Goal: Transaction & Acquisition: Book appointment/travel/reservation

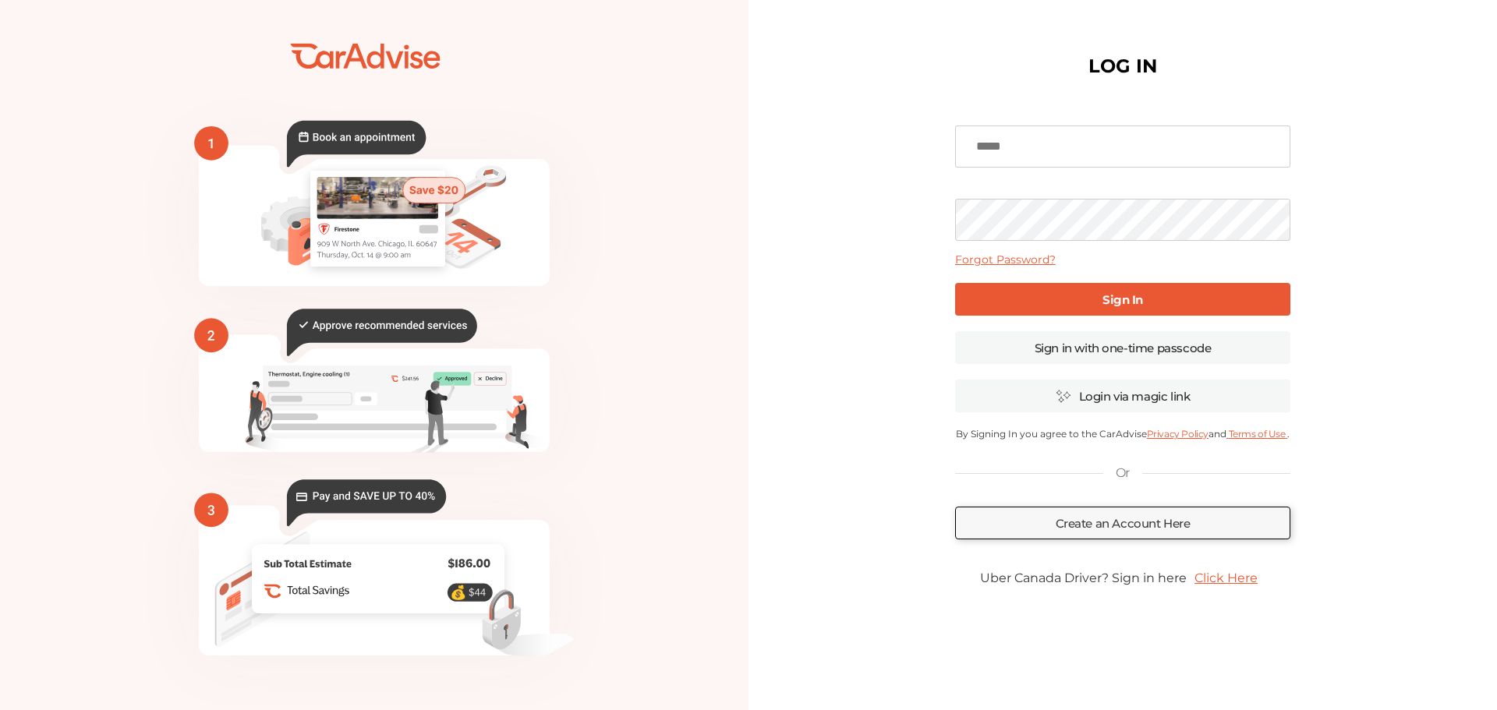
click at [1014, 144] on input at bounding box center [1122, 147] width 335 height 42
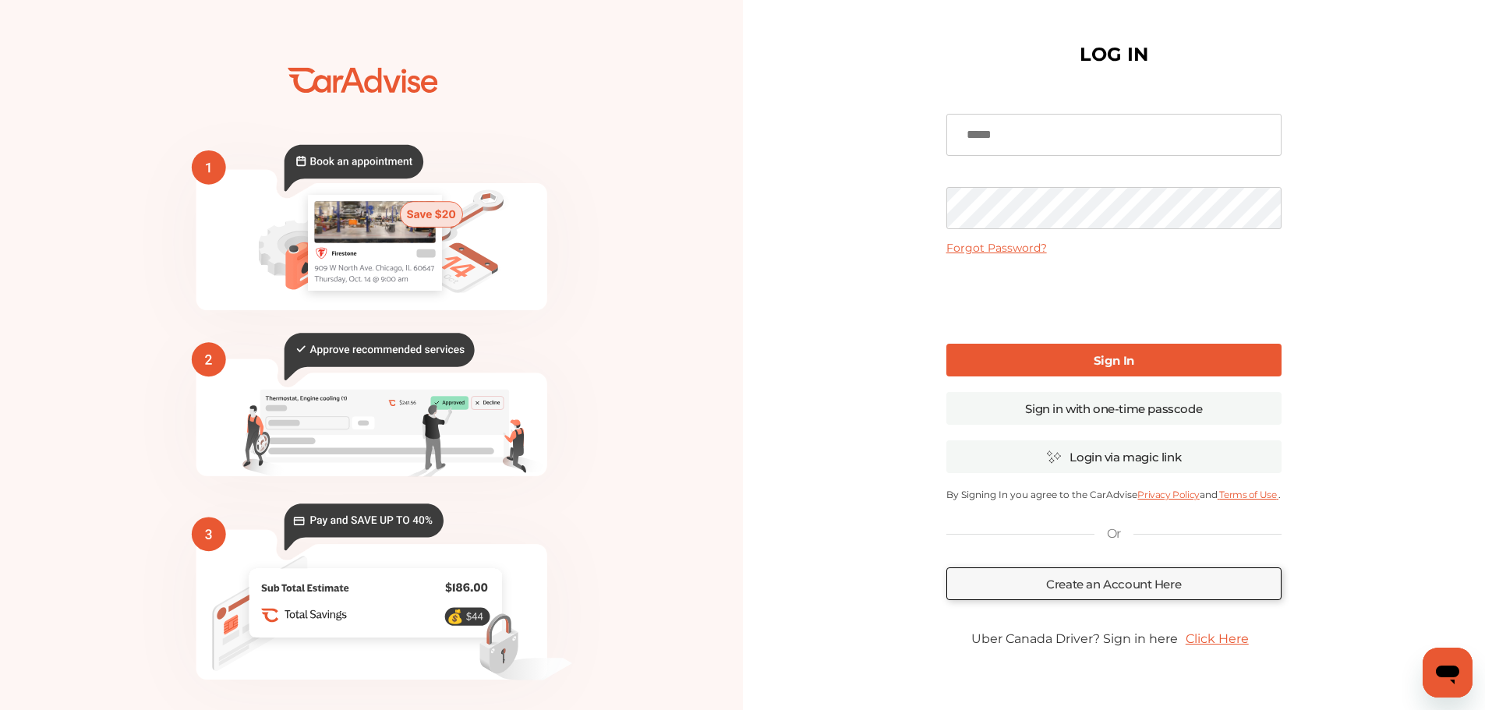
click at [1074, 354] on link "Sign In" at bounding box center [1113, 360] width 335 height 33
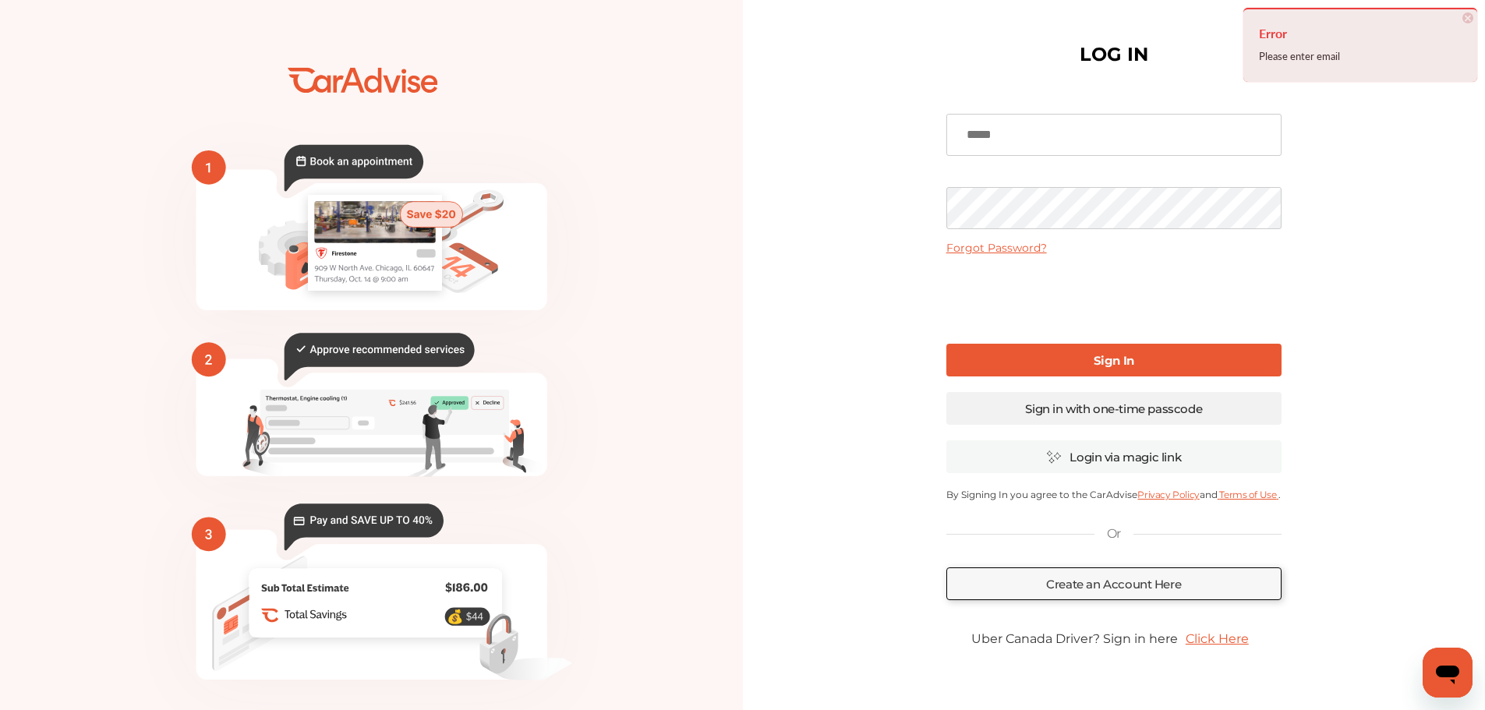
click at [1077, 416] on link "Sign in with one-time passcode" at bounding box center [1113, 408] width 335 height 33
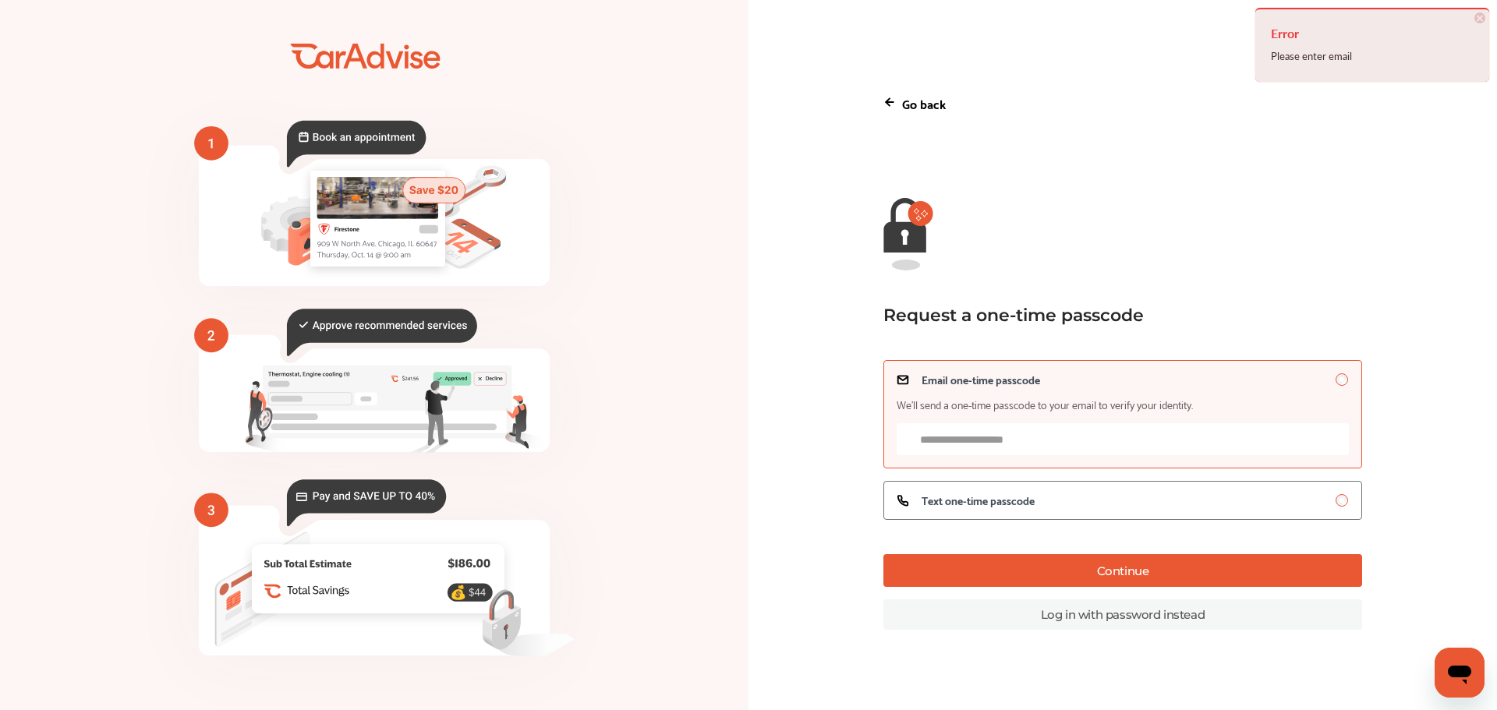
click at [1079, 430] on input "Email one-time passcode We’ll send a one-time passcode to your email to verify …" at bounding box center [1123, 439] width 452 height 32
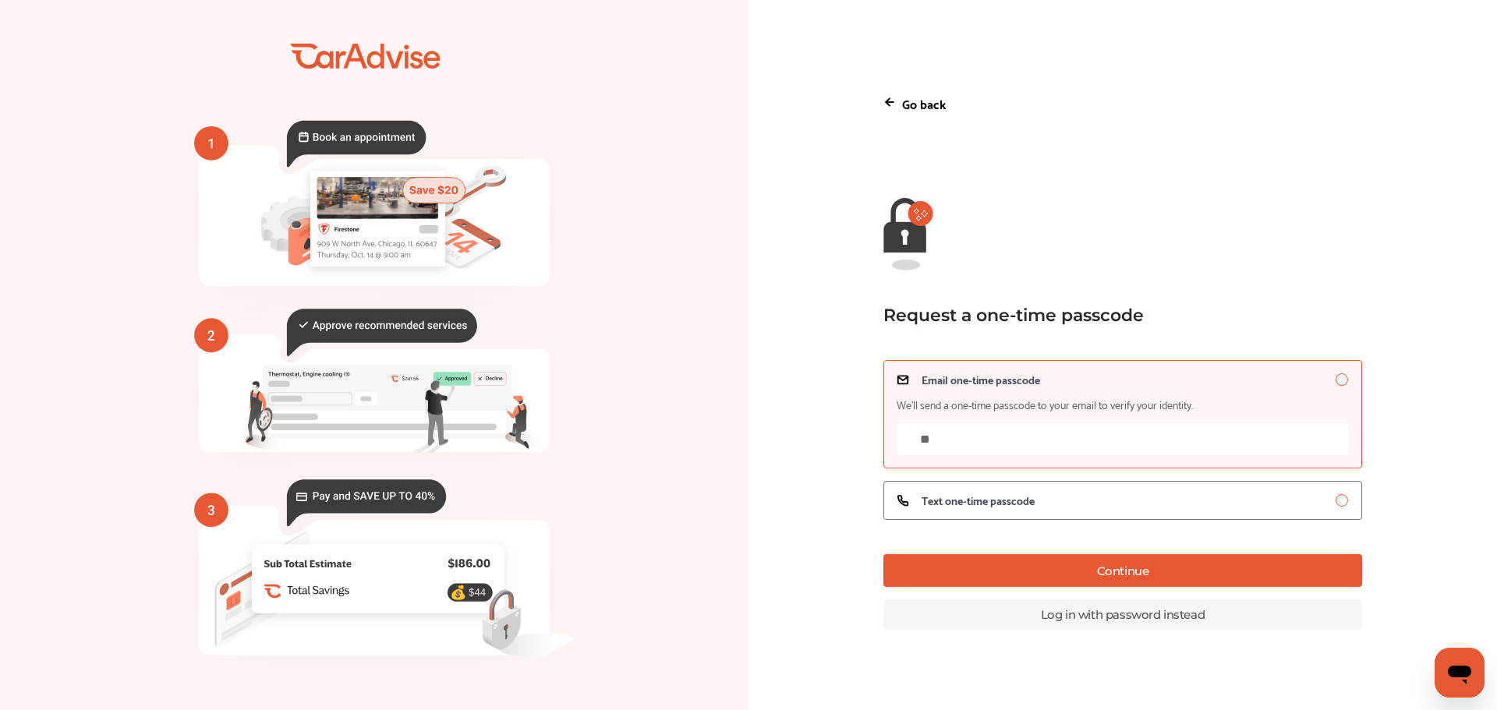
type input "*"
type input "**********"
click at [1117, 572] on button "Continue" at bounding box center [1122, 570] width 479 height 33
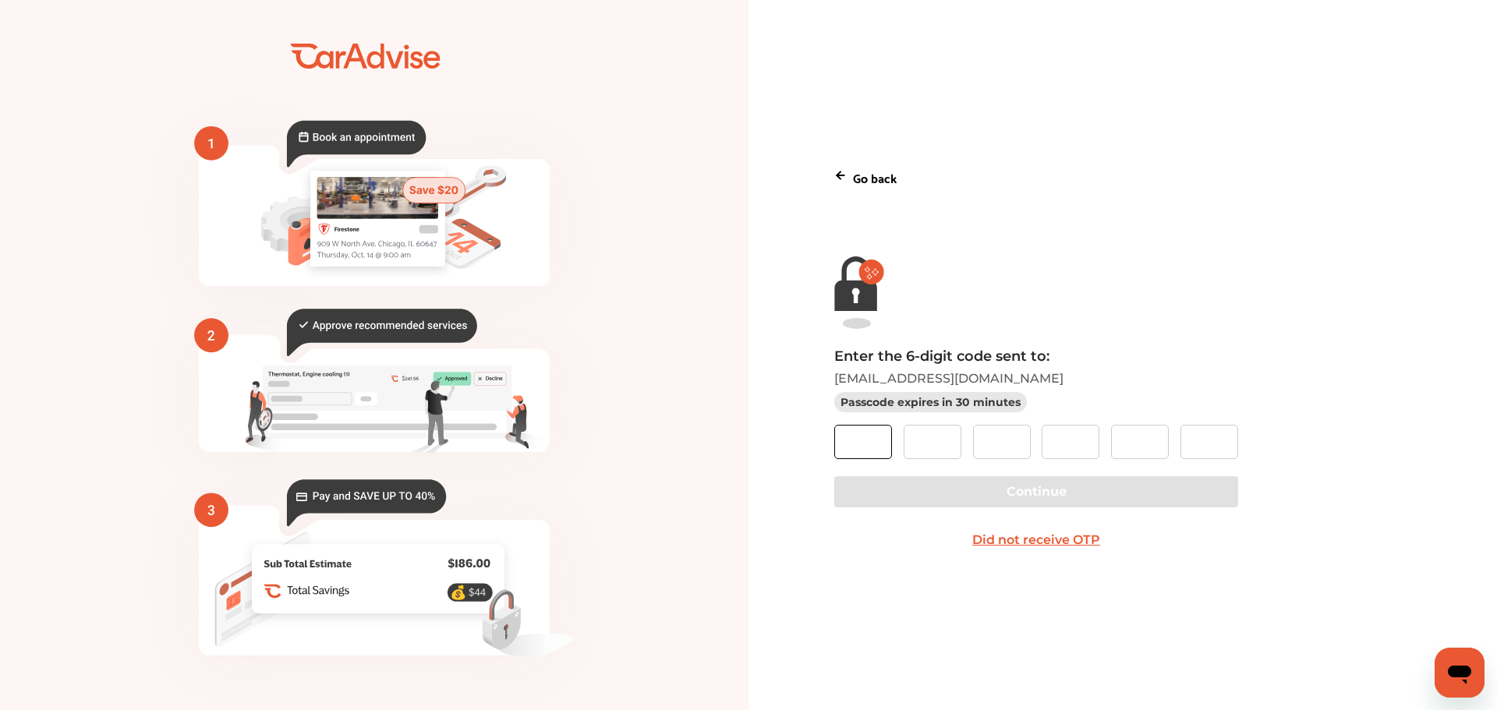
click at [850, 437] on input "text" at bounding box center [863, 442] width 58 height 34
paste input "*"
type input "*"
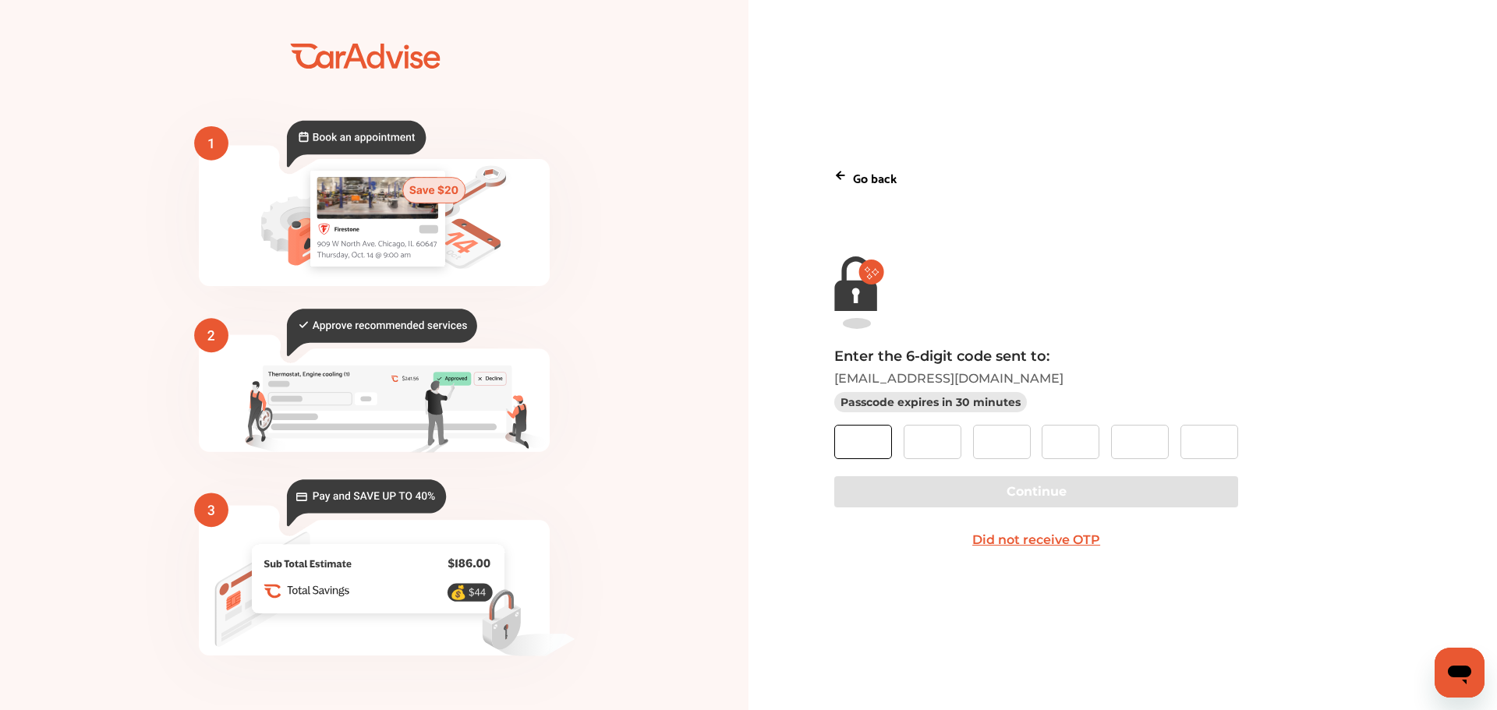
type input "*"
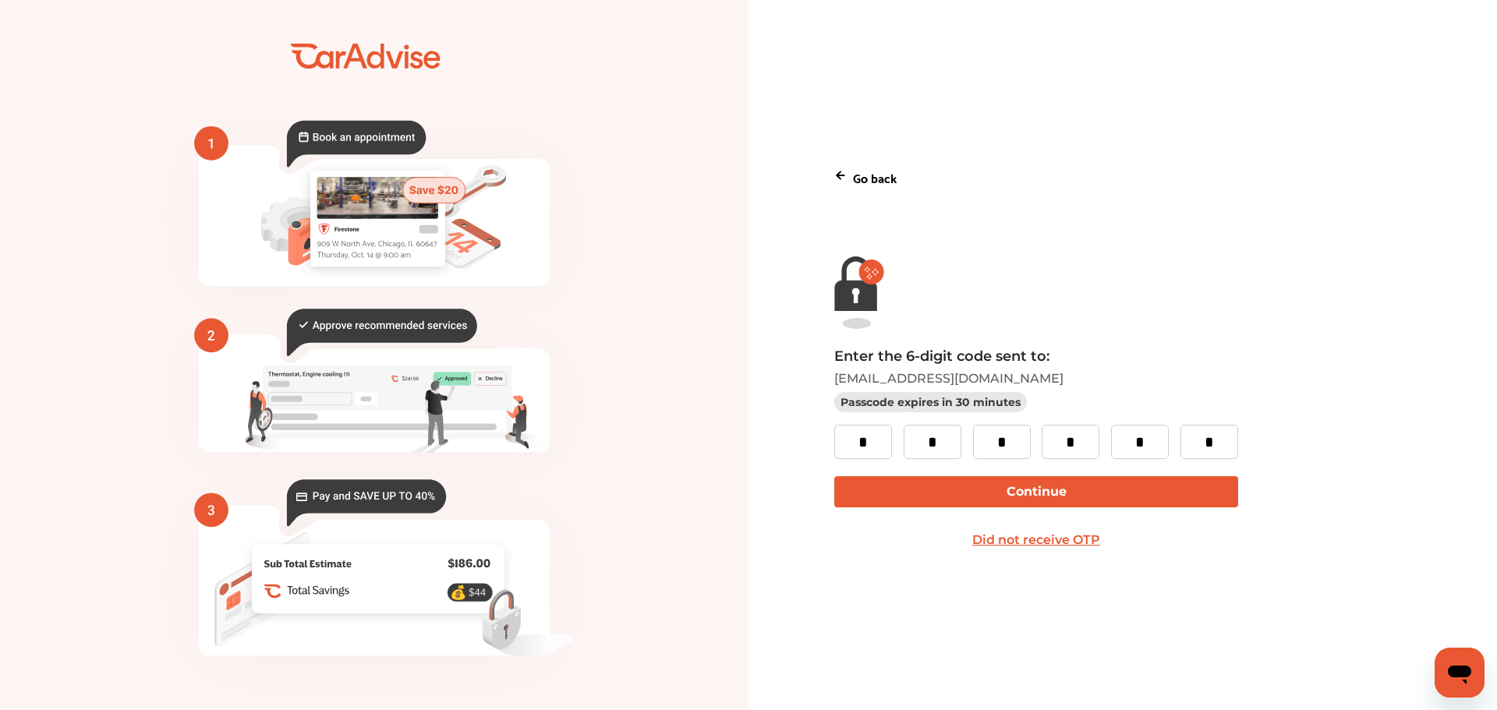
click at [932, 480] on button "Continue" at bounding box center [1035, 491] width 403 height 31
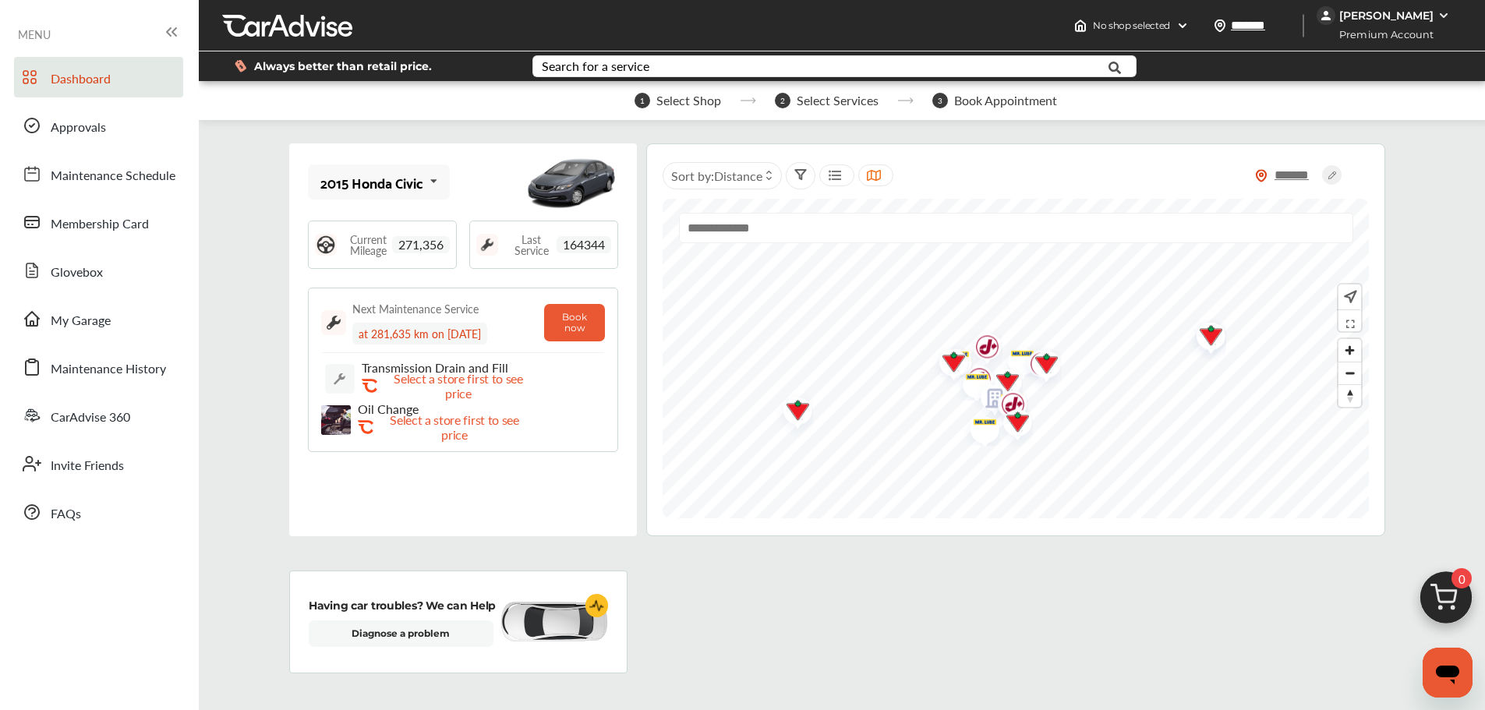
click at [412, 315] on div "Next Maintenance Service" at bounding box center [415, 309] width 126 height 16
click at [433, 427] on p "Select a store first to see price" at bounding box center [455, 427] width 156 height 30
click at [568, 327] on button "Book now" at bounding box center [575, 322] width 62 height 37
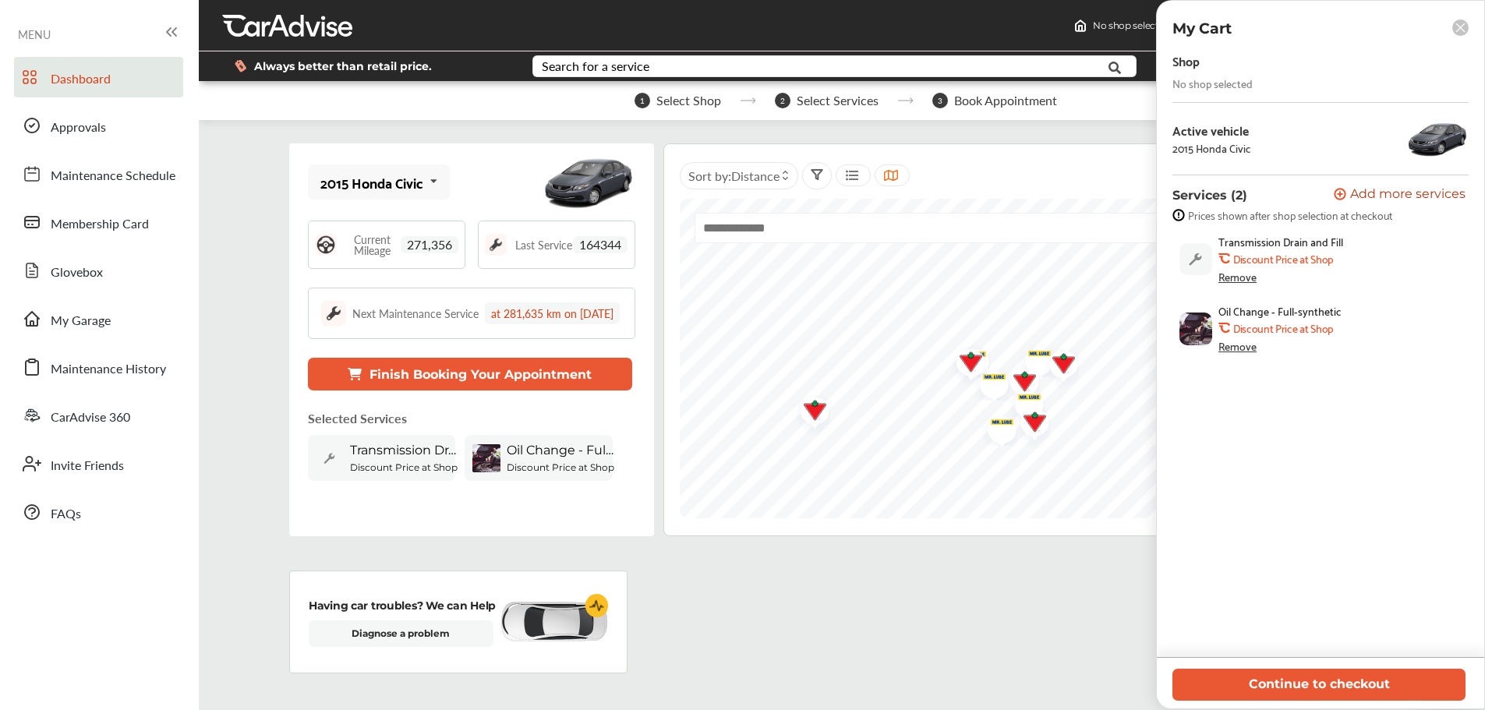
click at [1276, 254] on b "Discount Price at Shop" at bounding box center [1283, 259] width 100 height 12
click at [1281, 239] on span "Transmission Drain and Fill" at bounding box center [1281, 241] width 125 height 12
drag, startPoint x: 1346, startPoint y: 239, endPoint x: 1216, endPoint y: 248, distance: 129.7
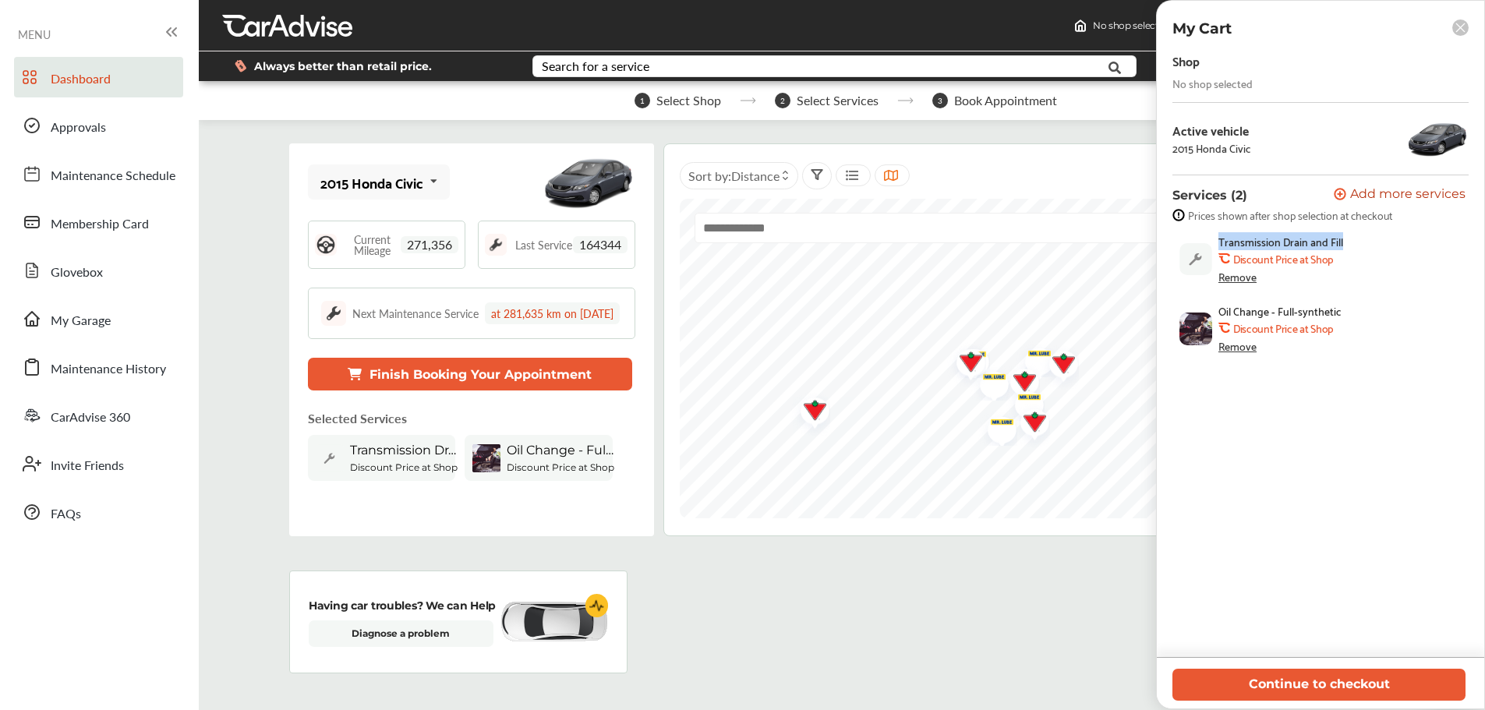
click at [1216, 248] on div "Transmission Drain and Fill .st0{fill:#FA4A1C;} Discount Price at Shop Remove" at bounding box center [1317, 259] width 289 height 63
copy span "Transmission Drain and Fill"
click at [1233, 279] on div "Remove" at bounding box center [1238, 277] width 38 height 12
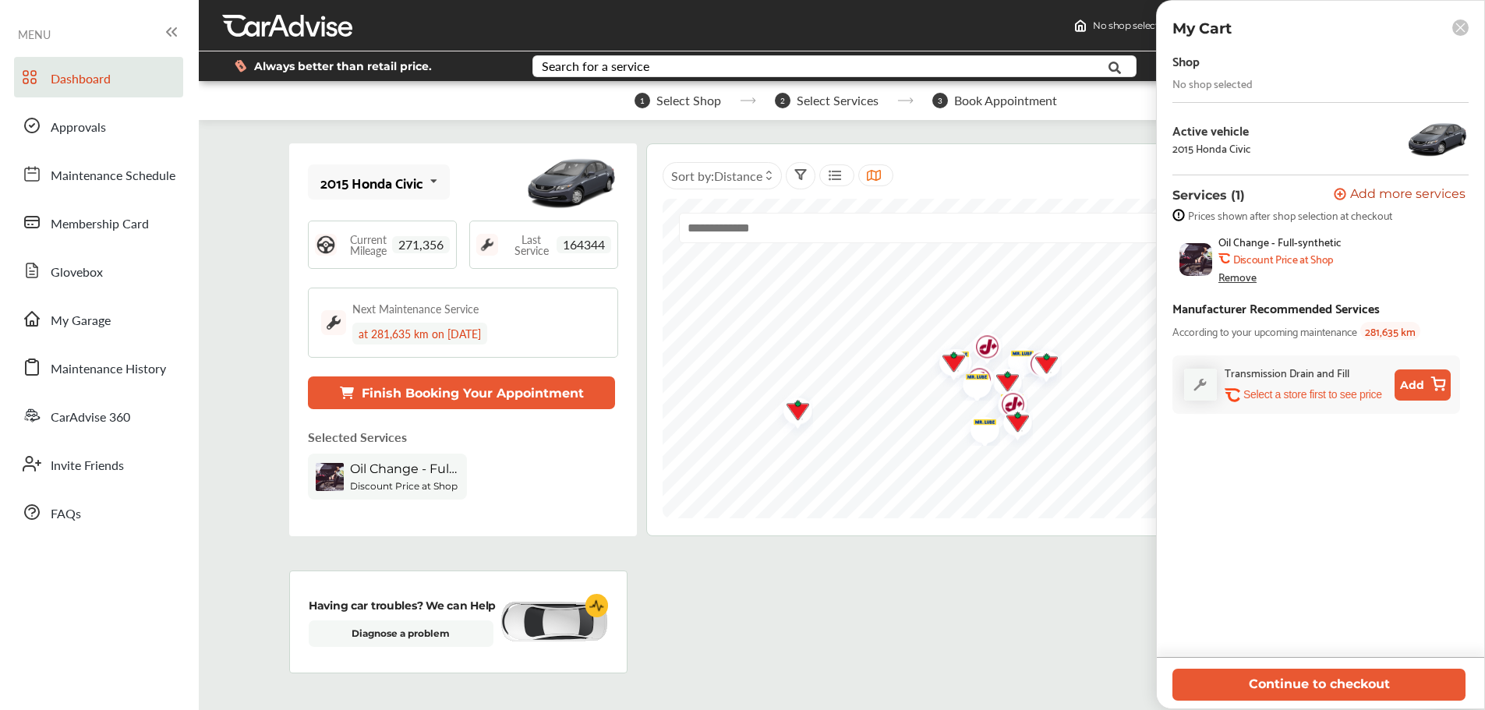
click at [1337, 197] on icon at bounding box center [1340, 194] width 10 height 10
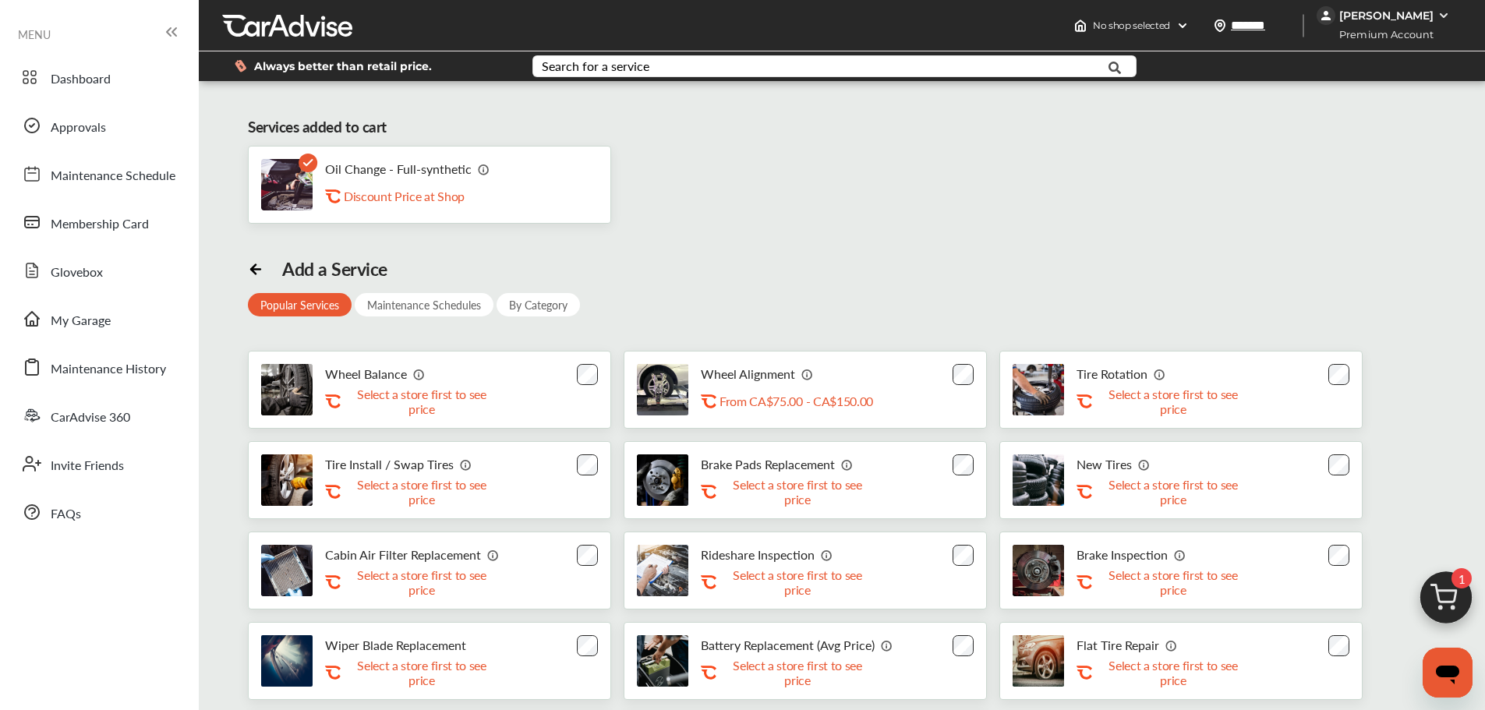
click at [1101, 380] on p "Tire Rotation" at bounding box center [1112, 373] width 71 height 15
click at [1146, 379] on div "Tire Rotation" at bounding box center [1122, 373] width 90 height 15
click at [1154, 377] on img at bounding box center [1160, 374] width 12 height 12
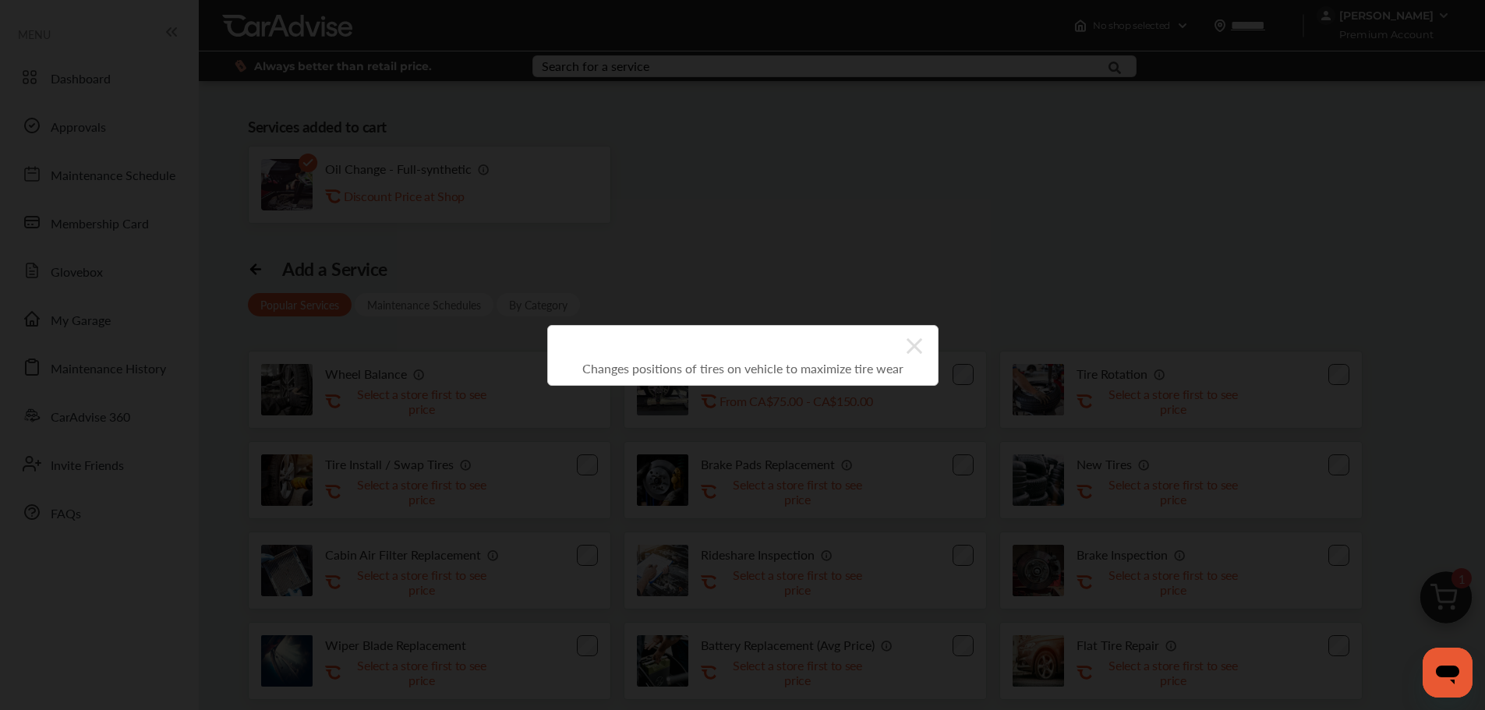
click at [911, 348] on icon at bounding box center [915, 346] width 16 height 16
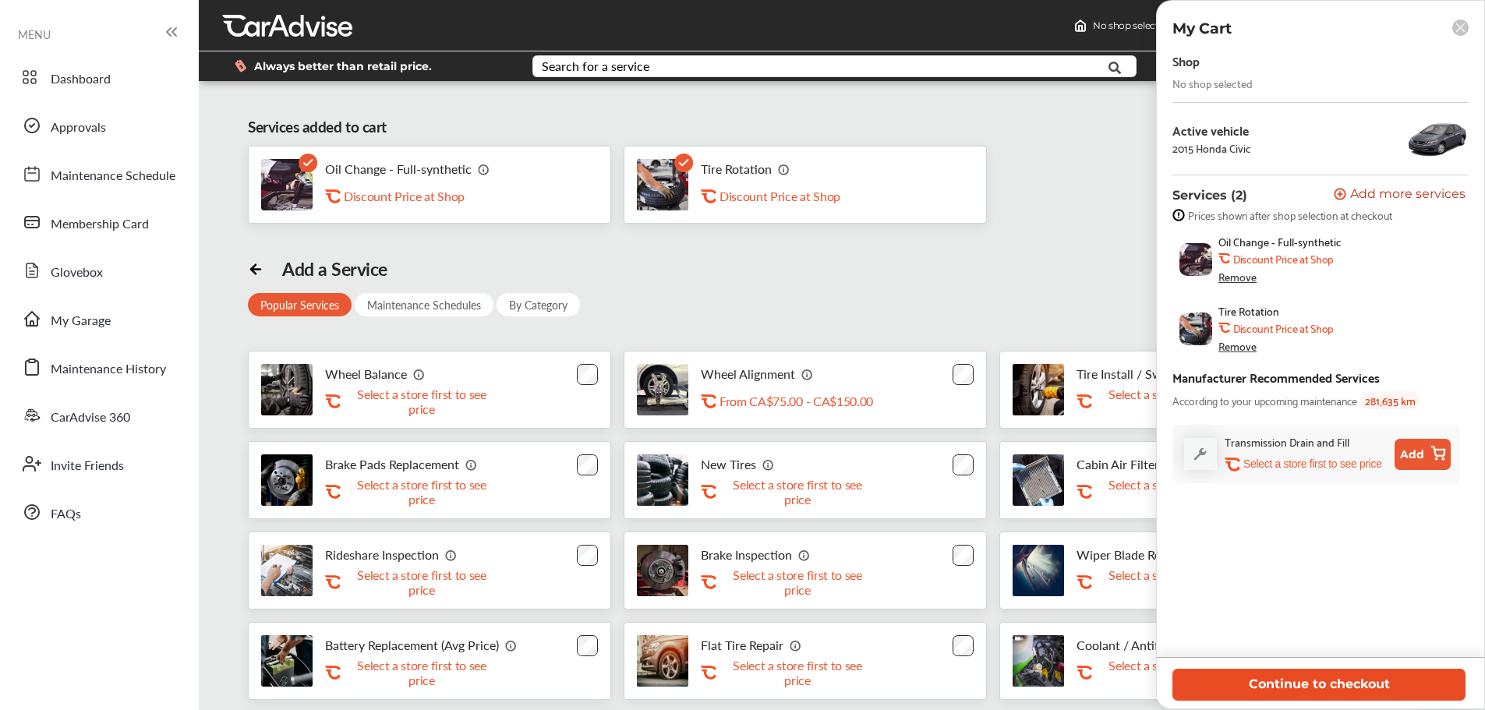
click at [1314, 681] on button "Continue to checkout" at bounding box center [1319, 685] width 293 height 32
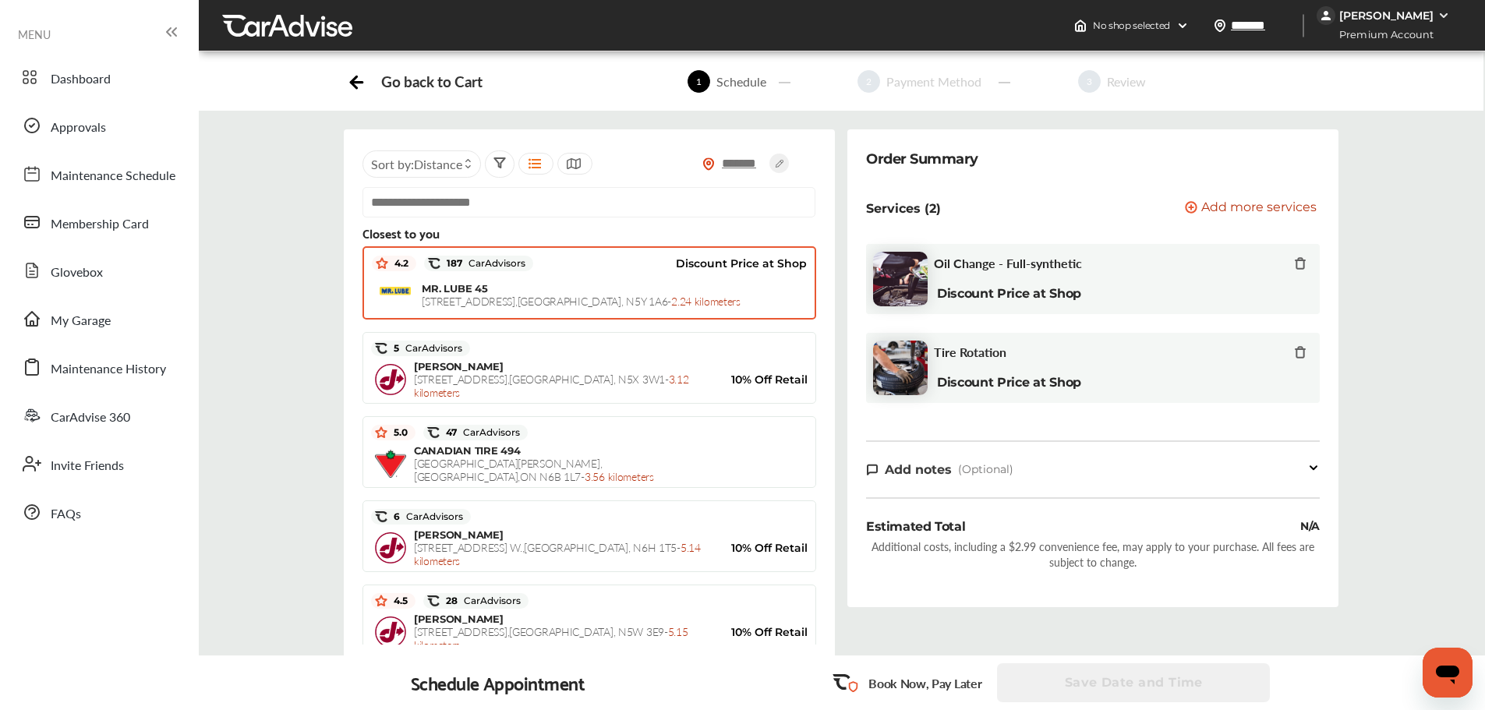
click at [612, 276] on div "MR. LUBE 45 1149 Highbury Avenue , London , N5Y 1A6 - 2.24 kilometers" at bounding box center [589, 294] width 435 height 39
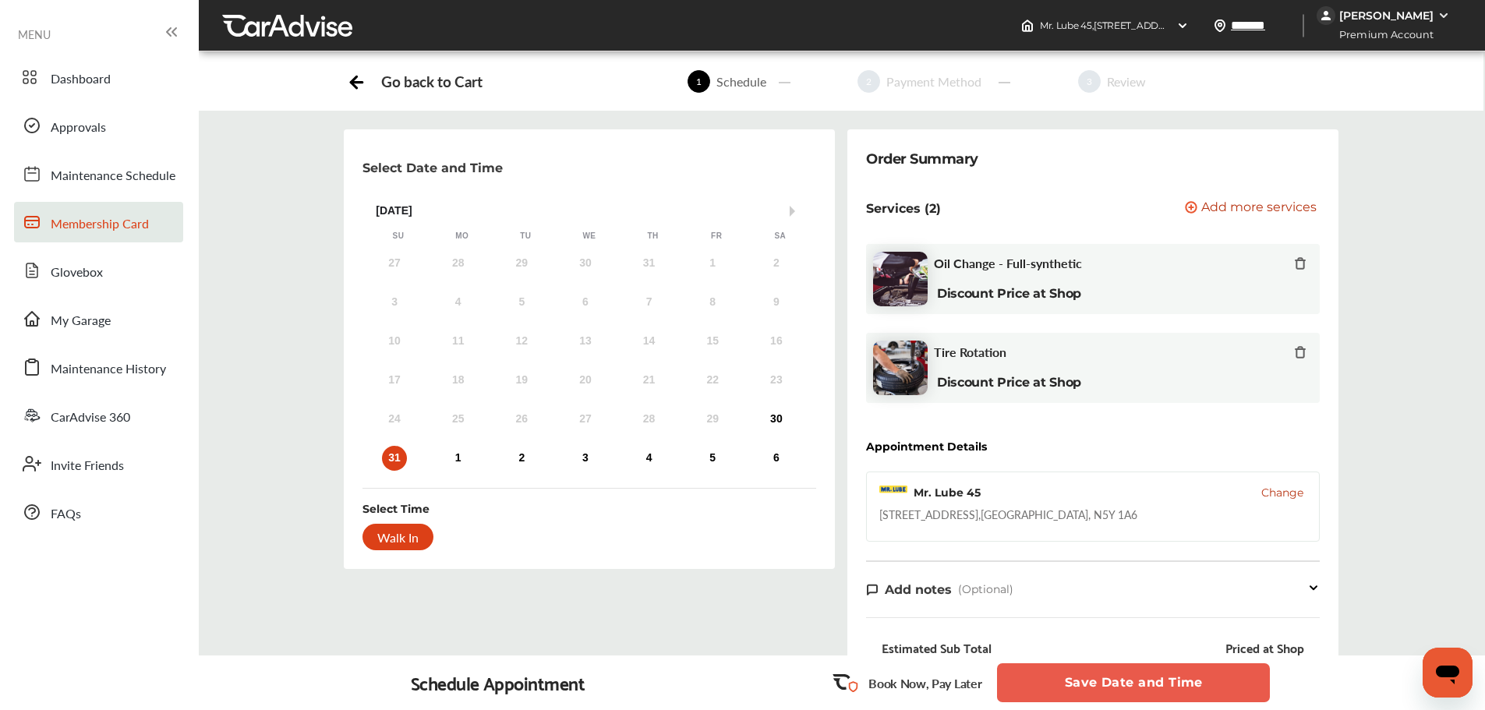
click at [79, 226] on span "Membership Card" at bounding box center [100, 224] width 98 height 20
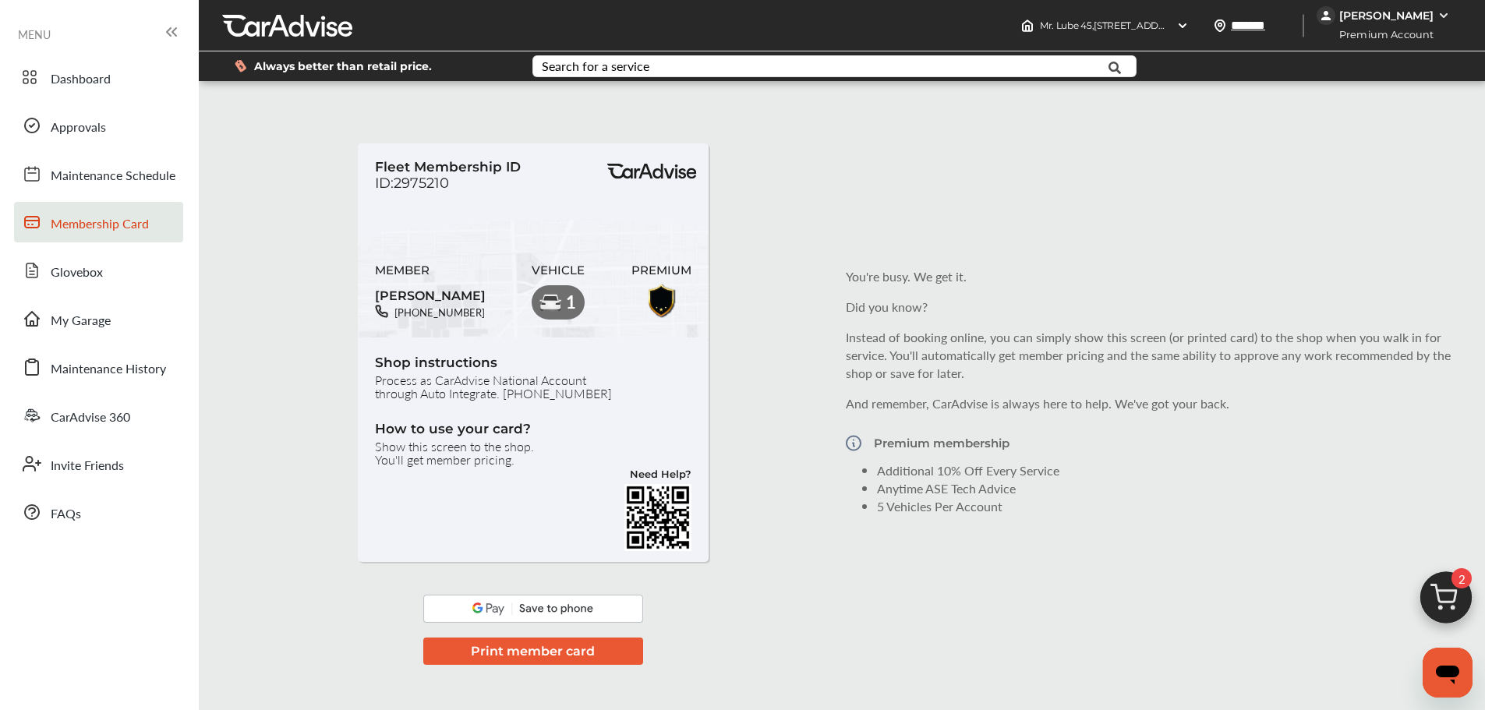
click at [681, 298] on div "PREMIUM" at bounding box center [662, 283] width 60 height 71
click at [136, 166] on span "Maintenance Schedule" at bounding box center [113, 176] width 125 height 20
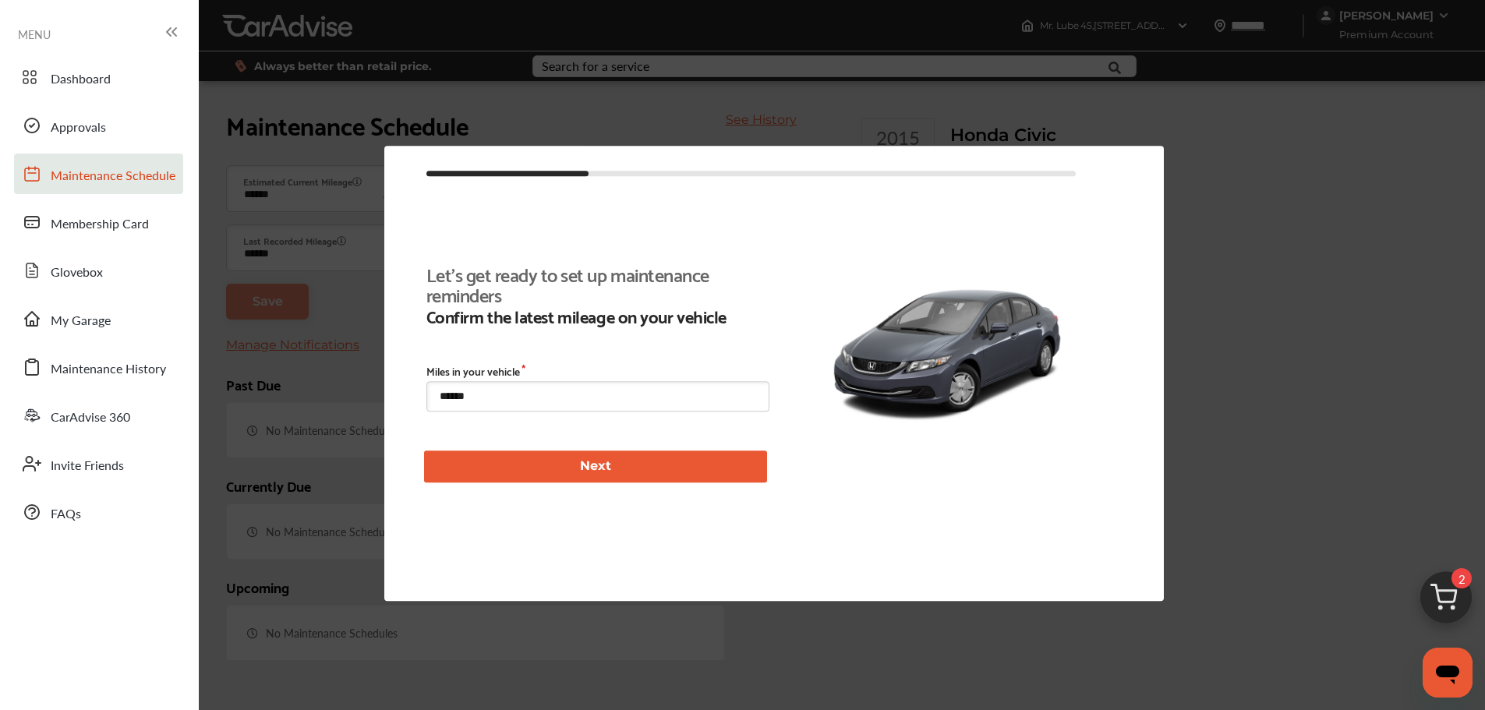
scroll to position [152, 0]
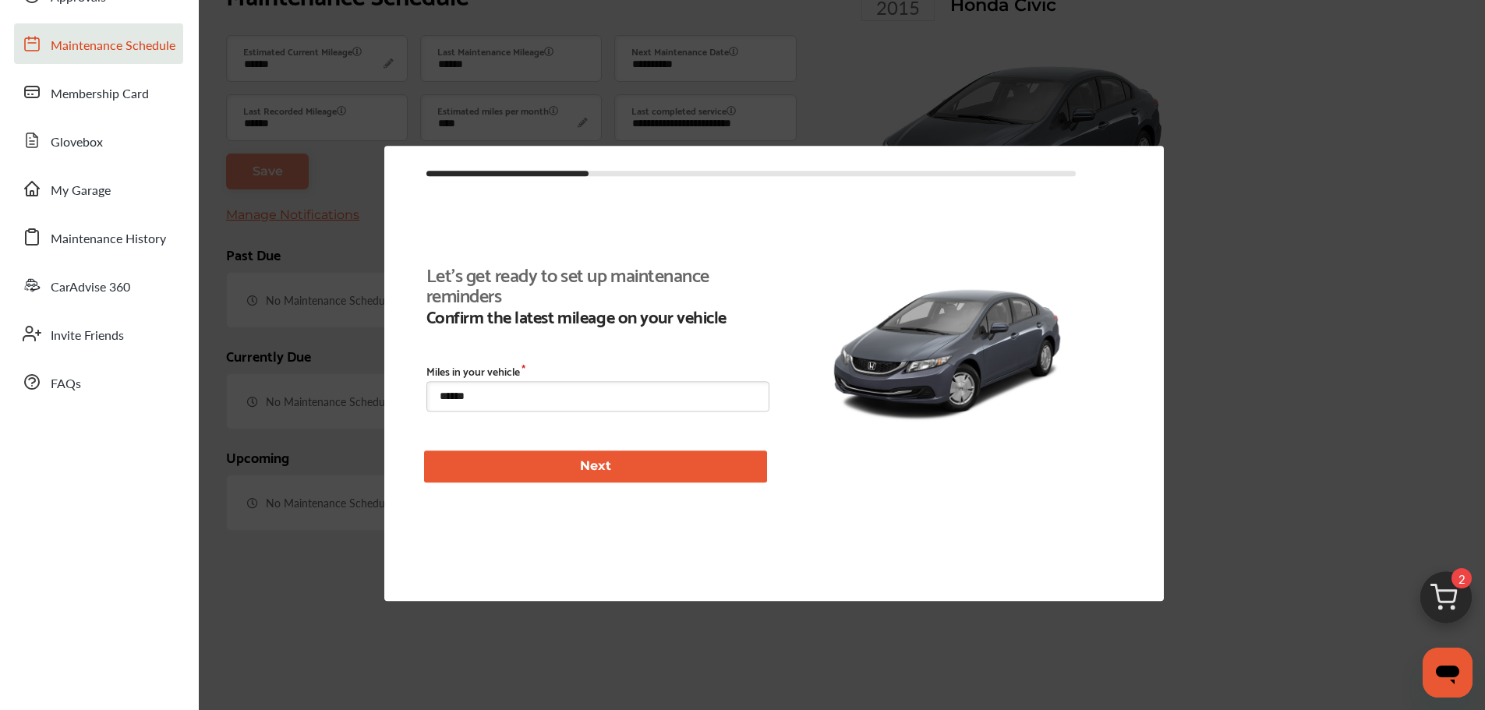
type input "****"
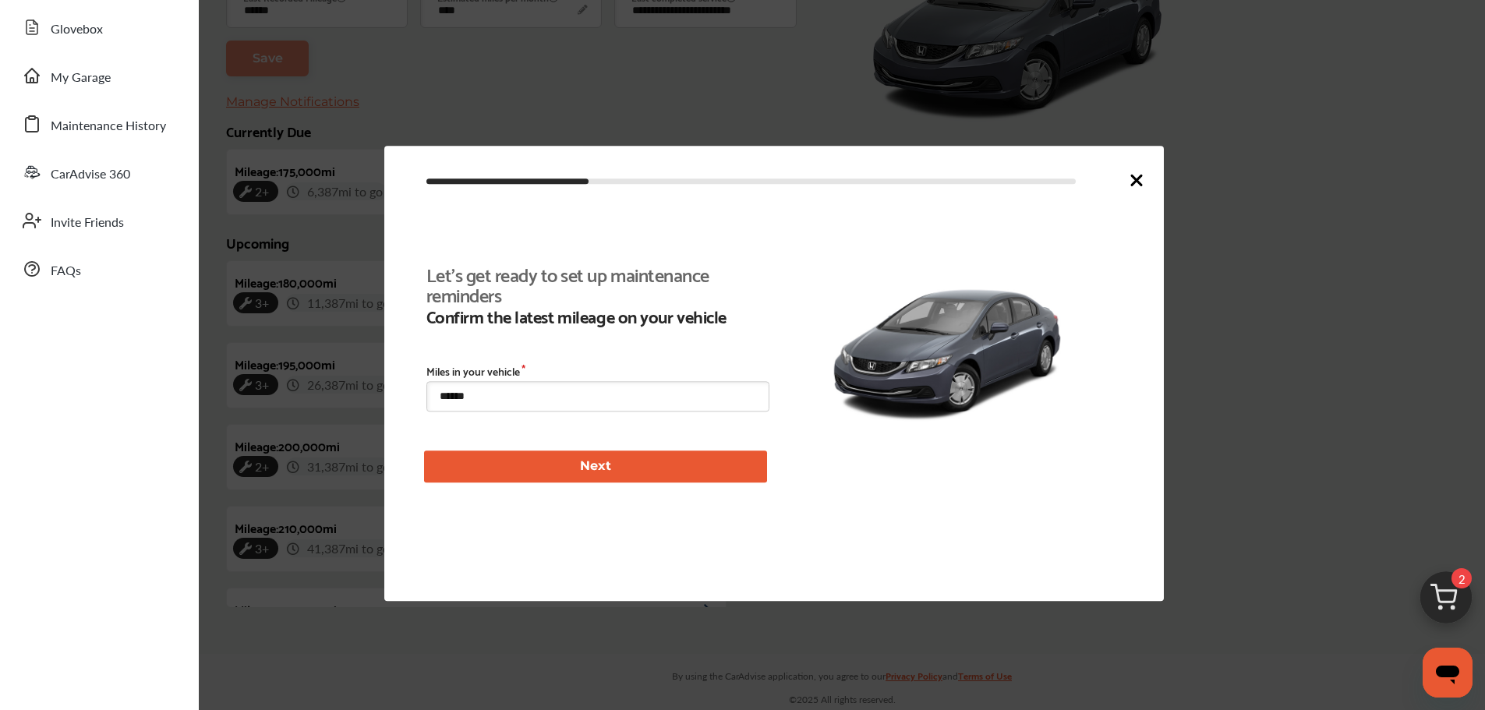
scroll to position [360, 0]
click at [1137, 179] on icon at bounding box center [1136, 179] width 9 height 9
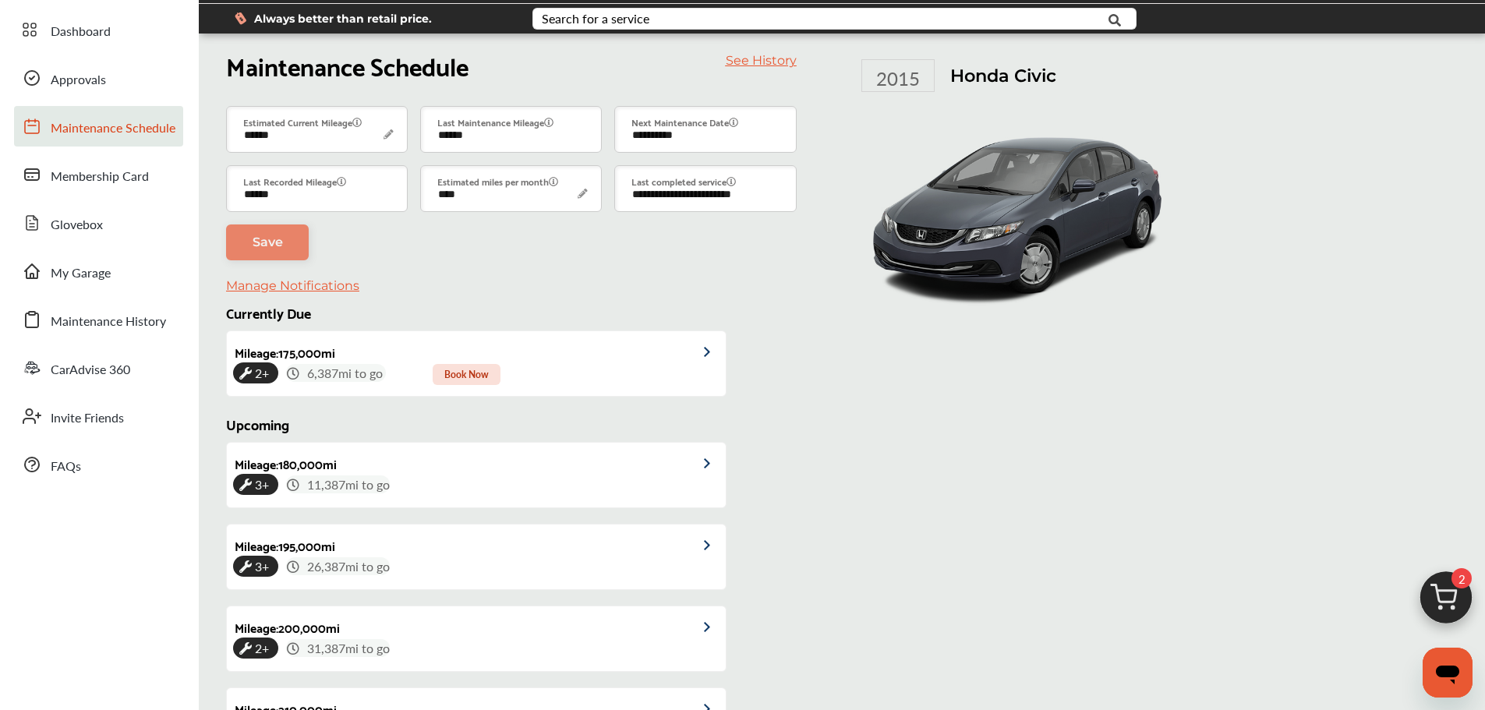
scroll to position [0, 0]
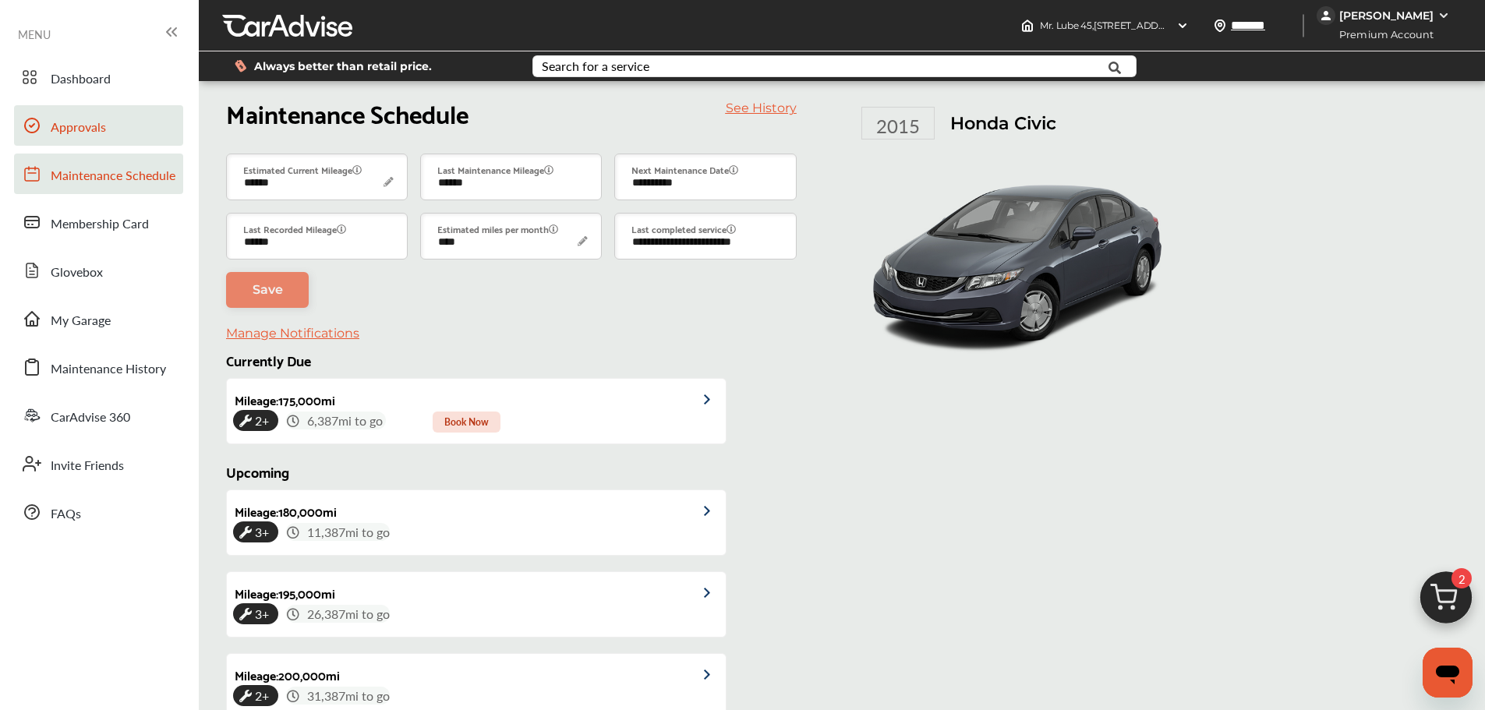
click at [83, 123] on span "Approvals" at bounding box center [78, 128] width 55 height 20
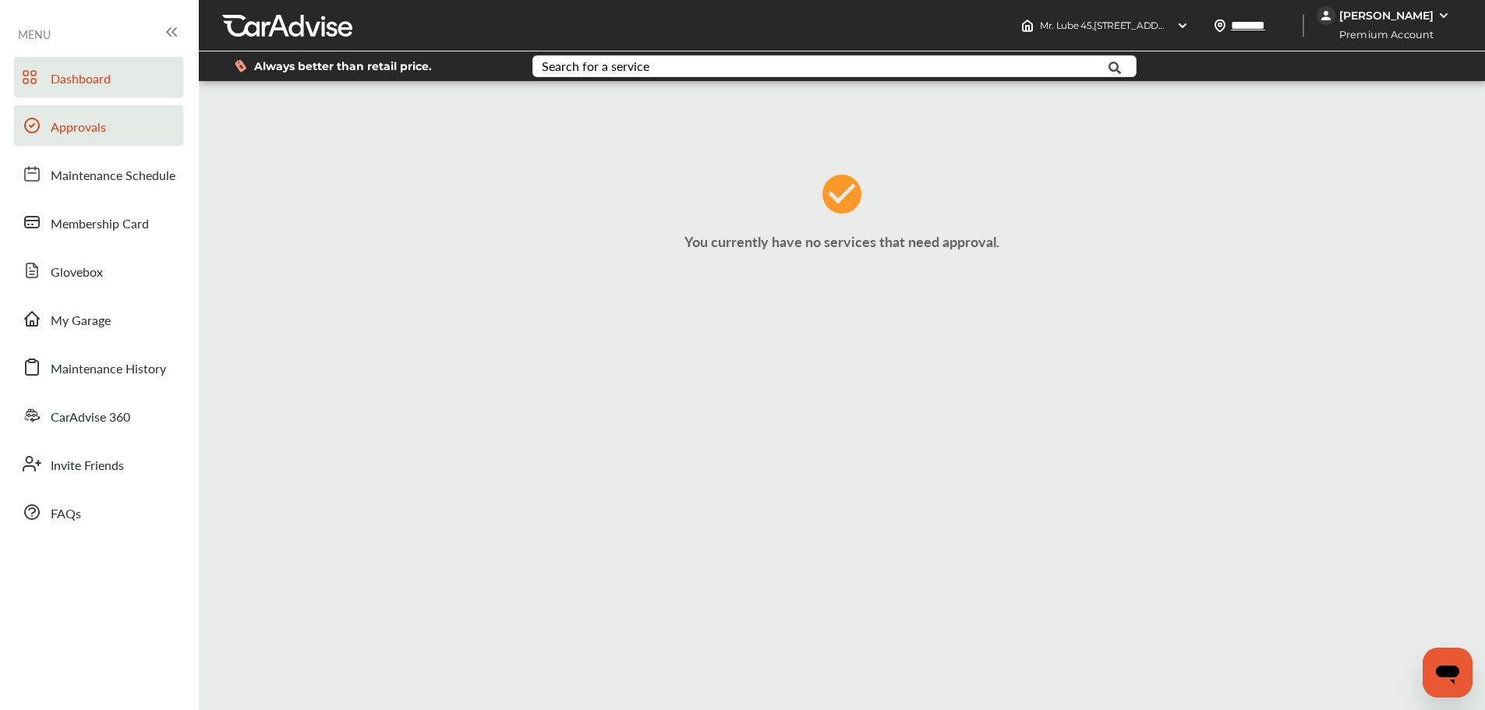
click at [76, 80] on span "Dashboard" at bounding box center [81, 79] width 60 height 20
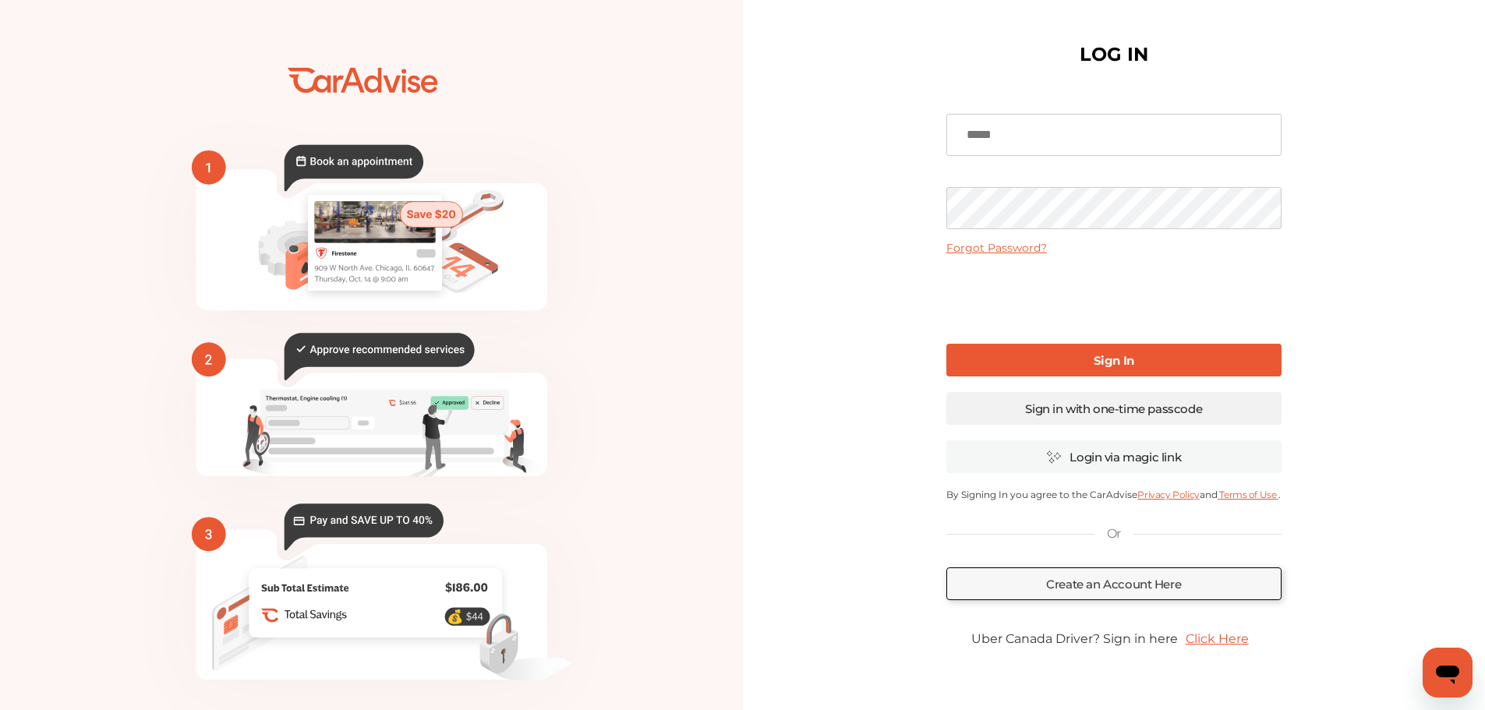
click at [1074, 401] on link "Sign in with one-time passcode" at bounding box center [1113, 408] width 335 height 33
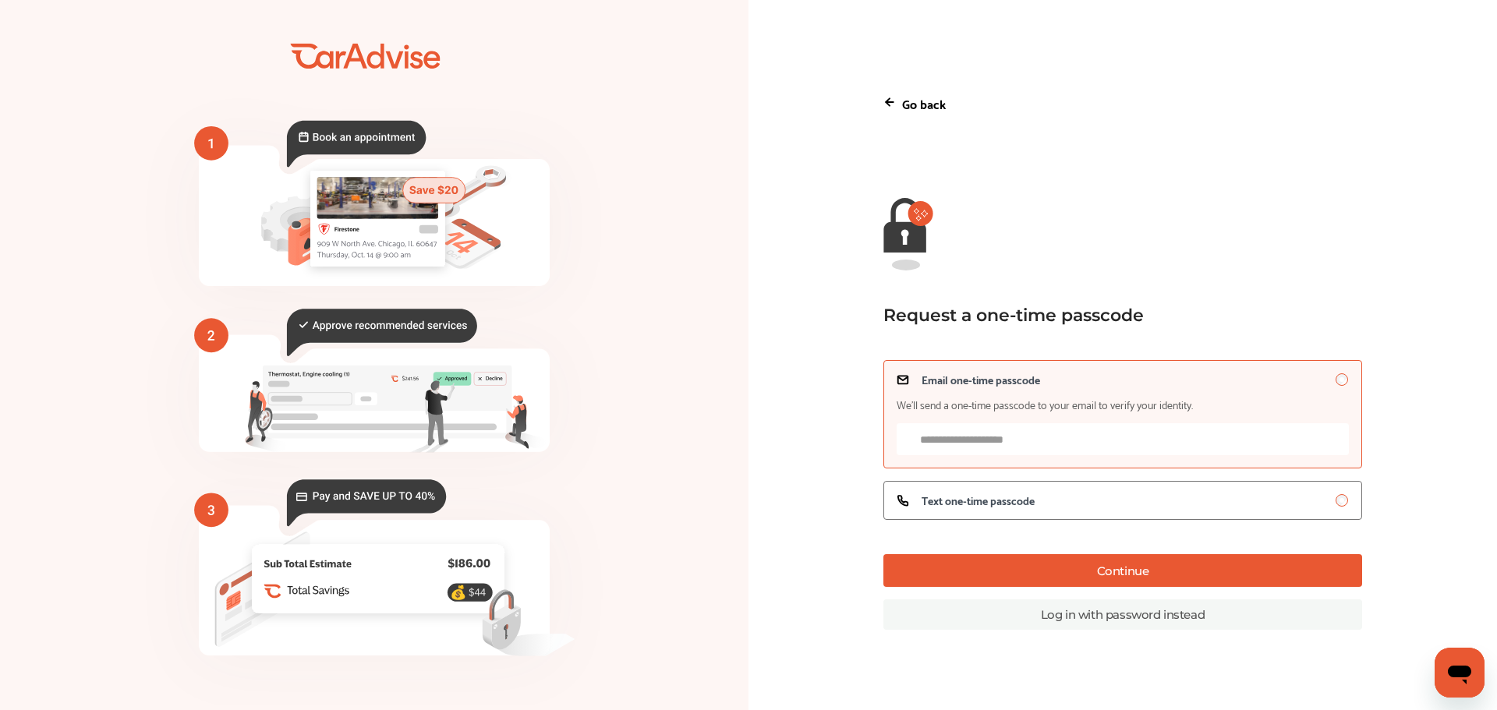
click at [1052, 440] on input "Email one-time passcode We’ll send a one-time passcode to your email to verify …" at bounding box center [1123, 439] width 452 height 32
type input "**********"
click at [1134, 558] on button "Continue" at bounding box center [1122, 570] width 479 height 33
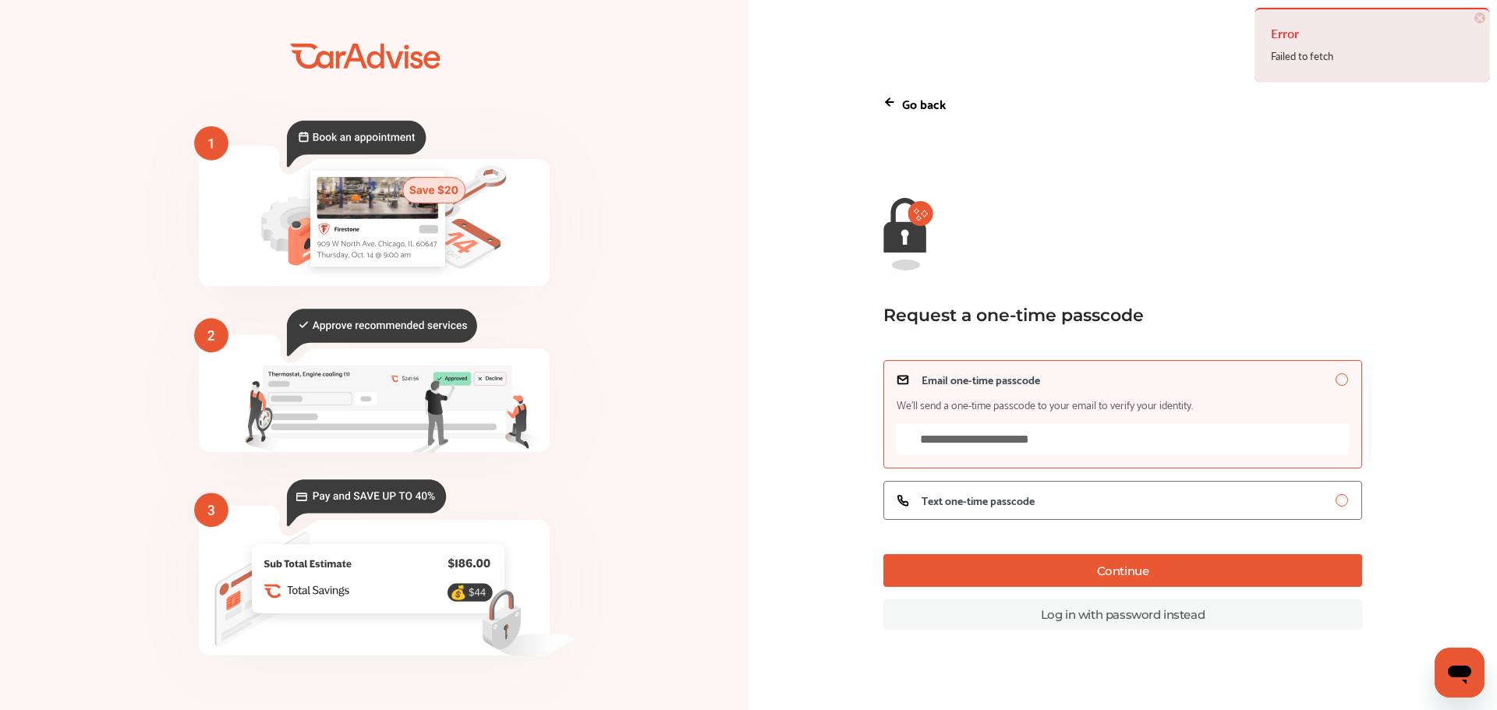
click at [837, 490] on div "**********" at bounding box center [1122, 355] width 598 height 587
click at [1043, 561] on button "Continue" at bounding box center [1122, 570] width 479 height 33
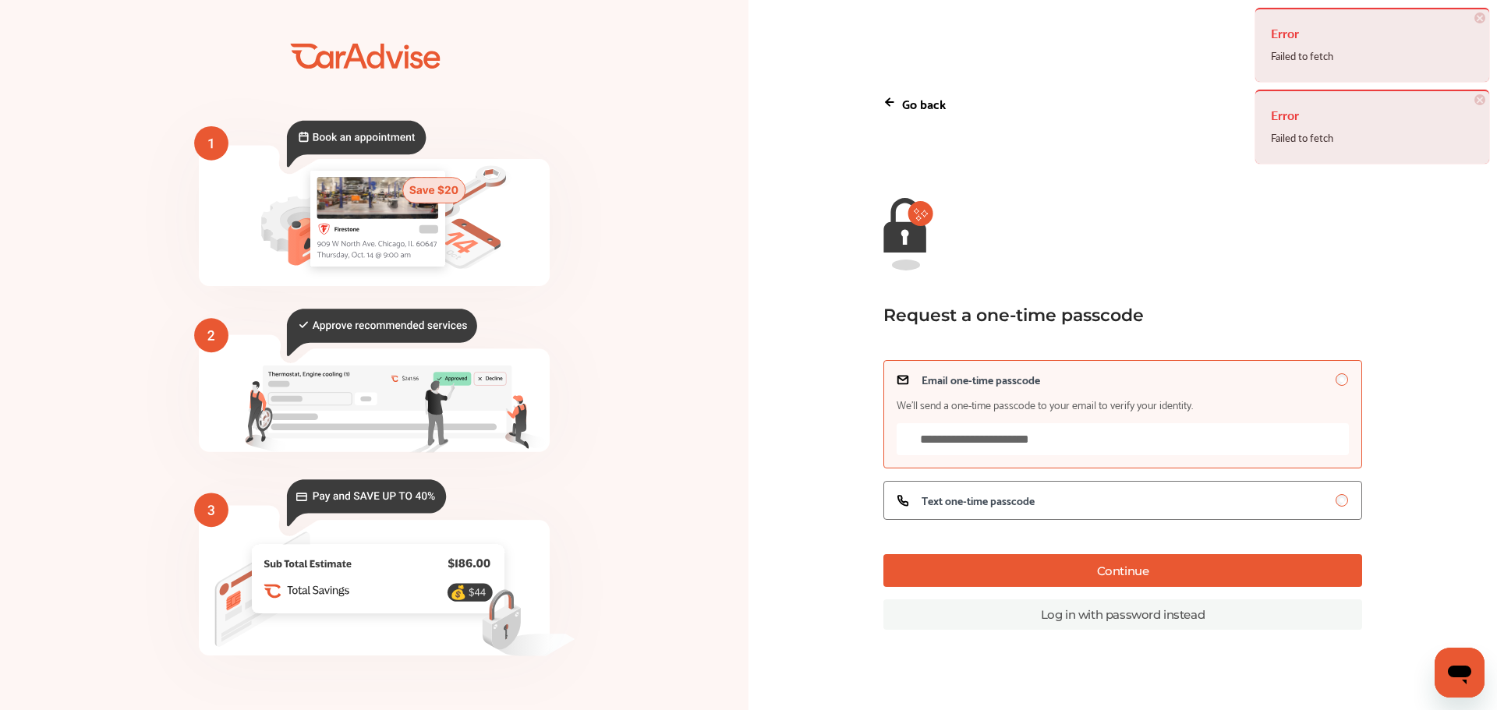
click at [1043, 561] on button "Continue" at bounding box center [1122, 570] width 479 height 33
click at [897, 107] on div "Go back" at bounding box center [1122, 103] width 479 height 46
click at [890, 102] on icon at bounding box center [889, 102] width 12 height 12
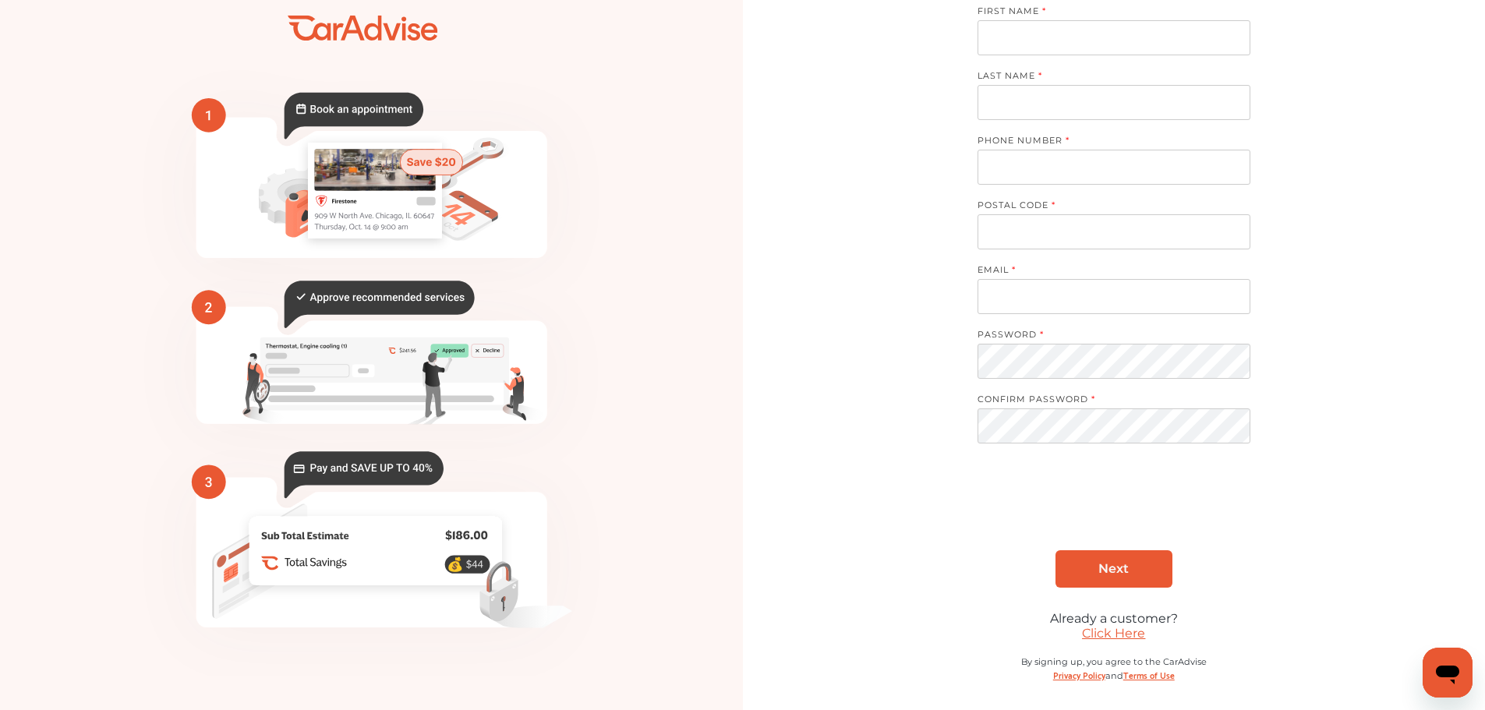
scroll to position [62, 0]
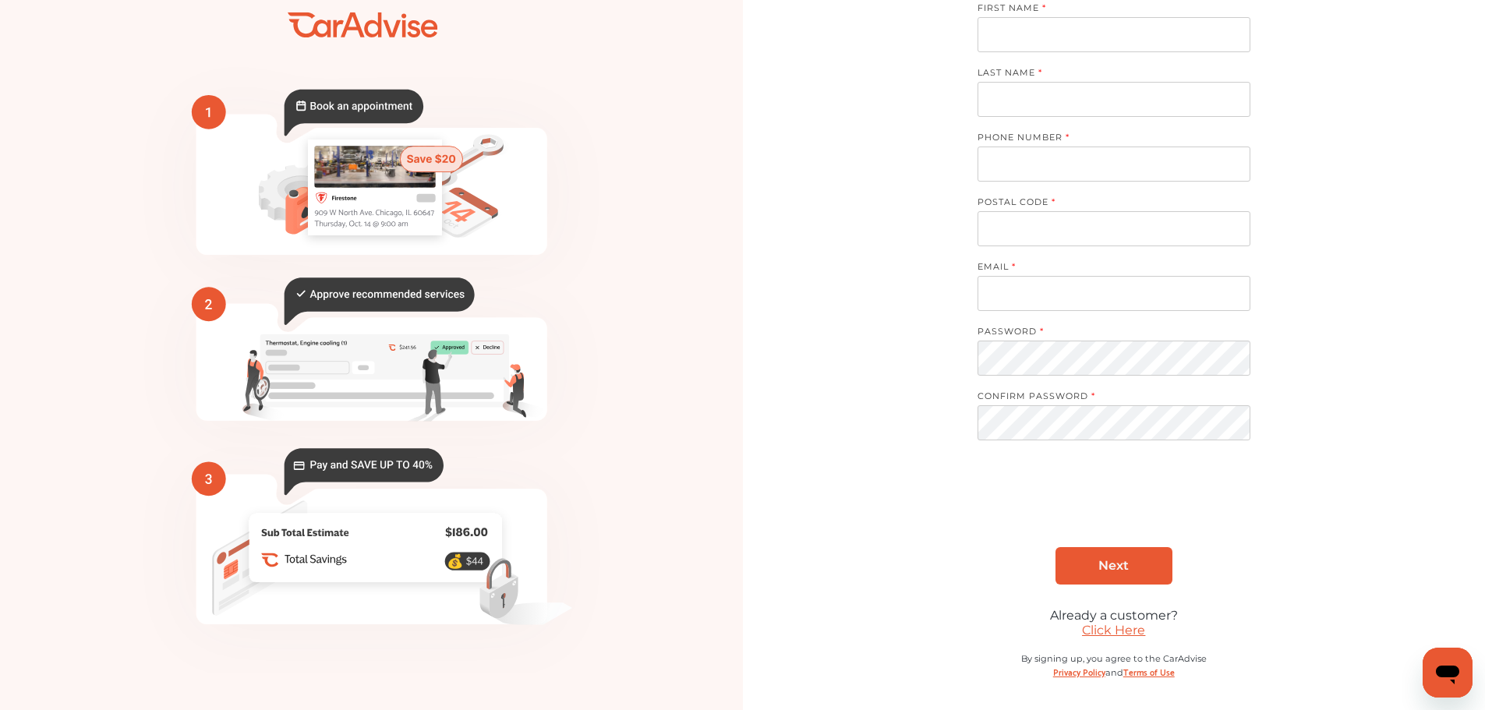
click at [1102, 632] on link "Click Here" at bounding box center [1113, 630] width 63 height 15
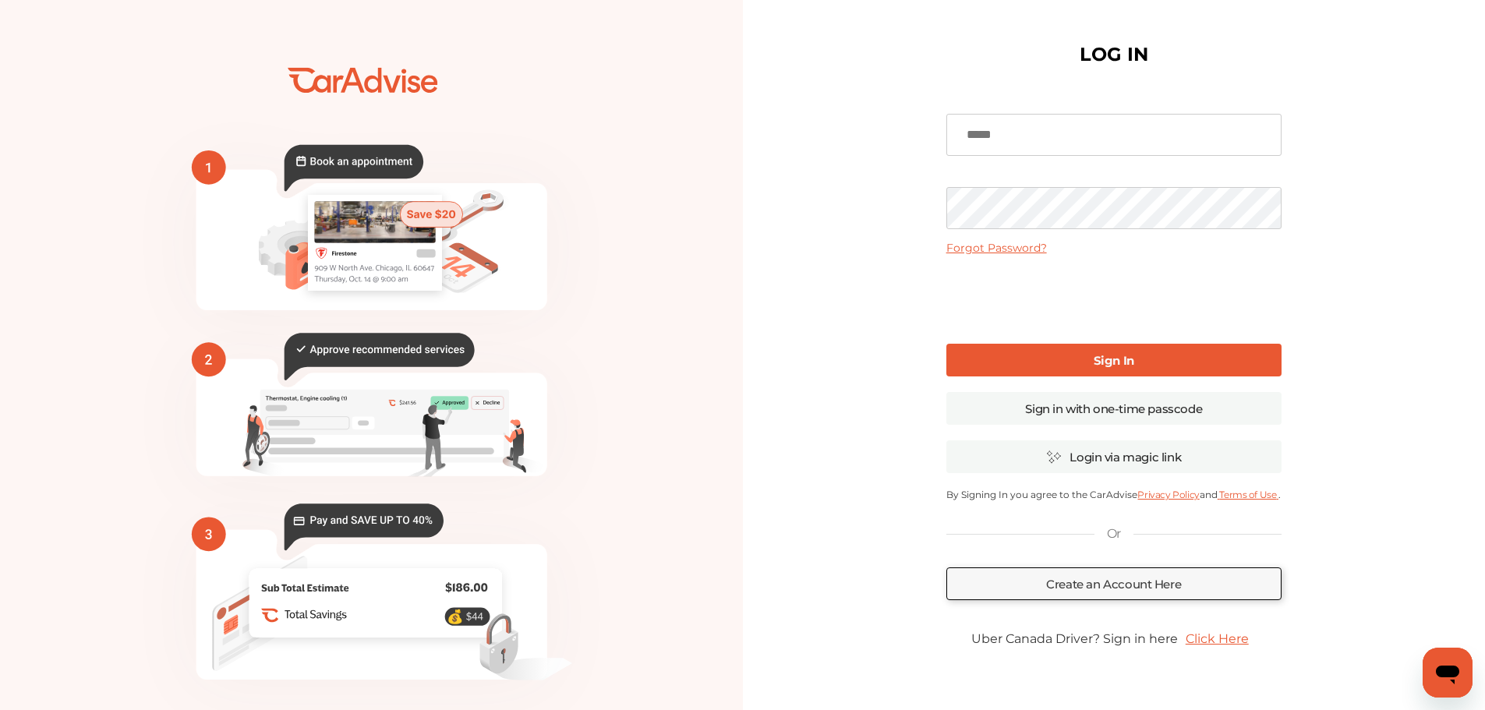
click at [1002, 138] on input at bounding box center [1113, 135] width 335 height 42
type input "**********"
click at [1068, 351] on link "Sign In" at bounding box center [1113, 360] width 335 height 33
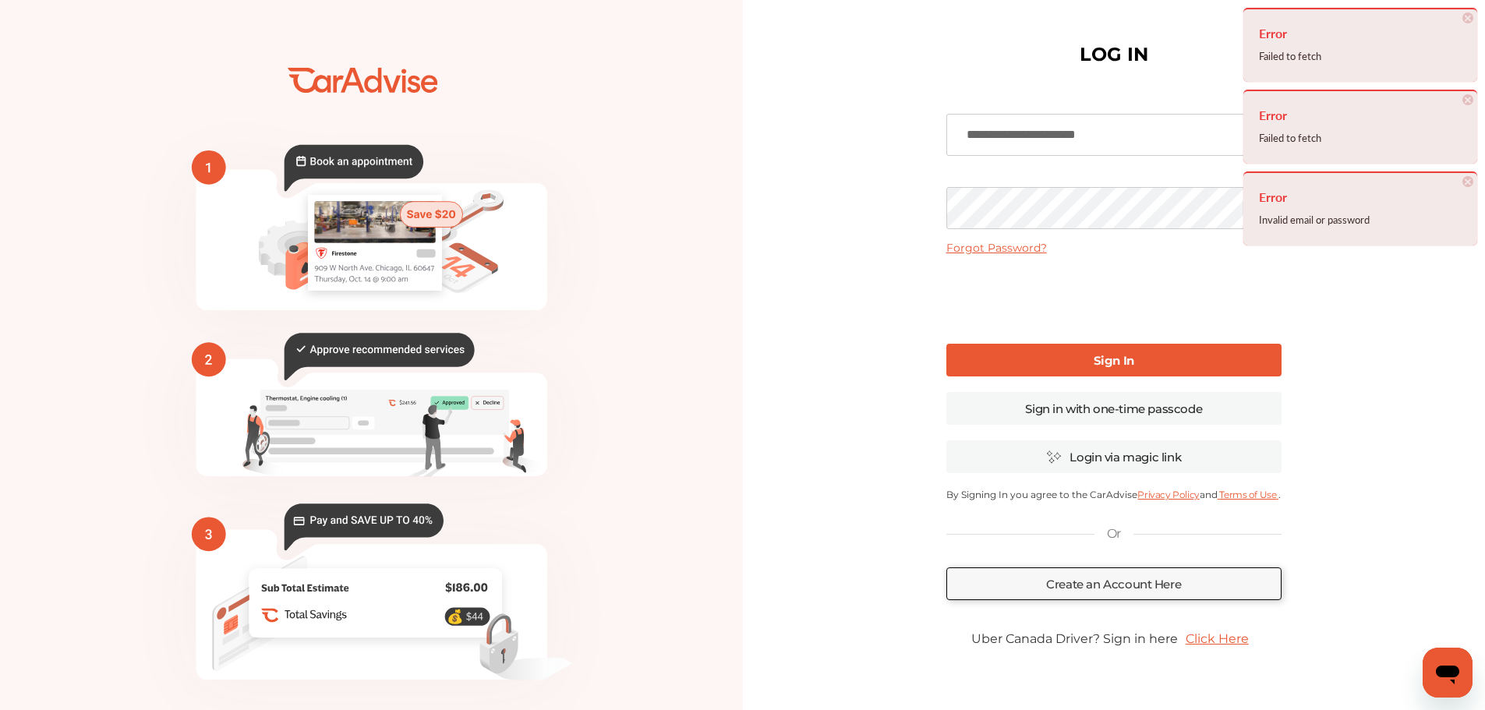
click at [809, 232] on div "**********" at bounding box center [1114, 379] width 743 height 759
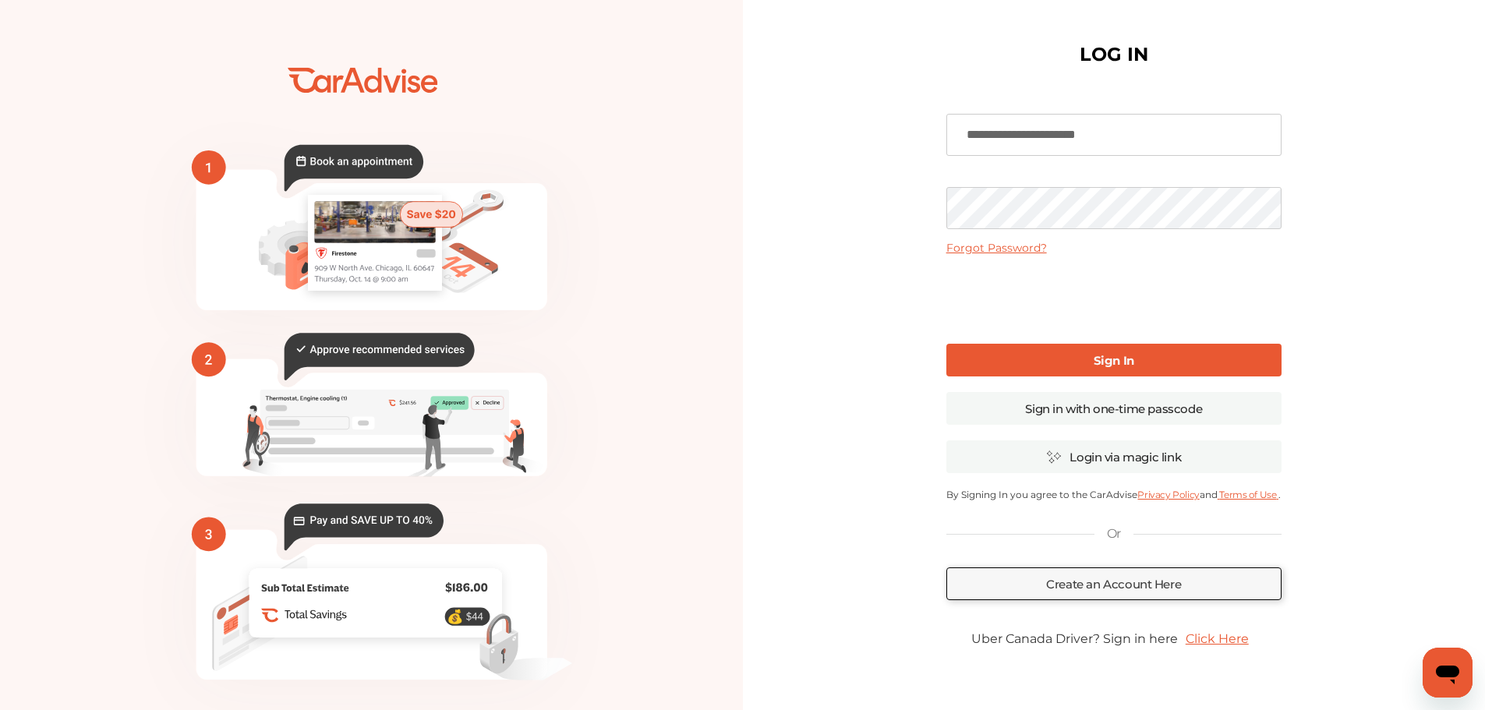
click at [1056, 357] on link "Sign In" at bounding box center [1113, 360] width 335 height 33
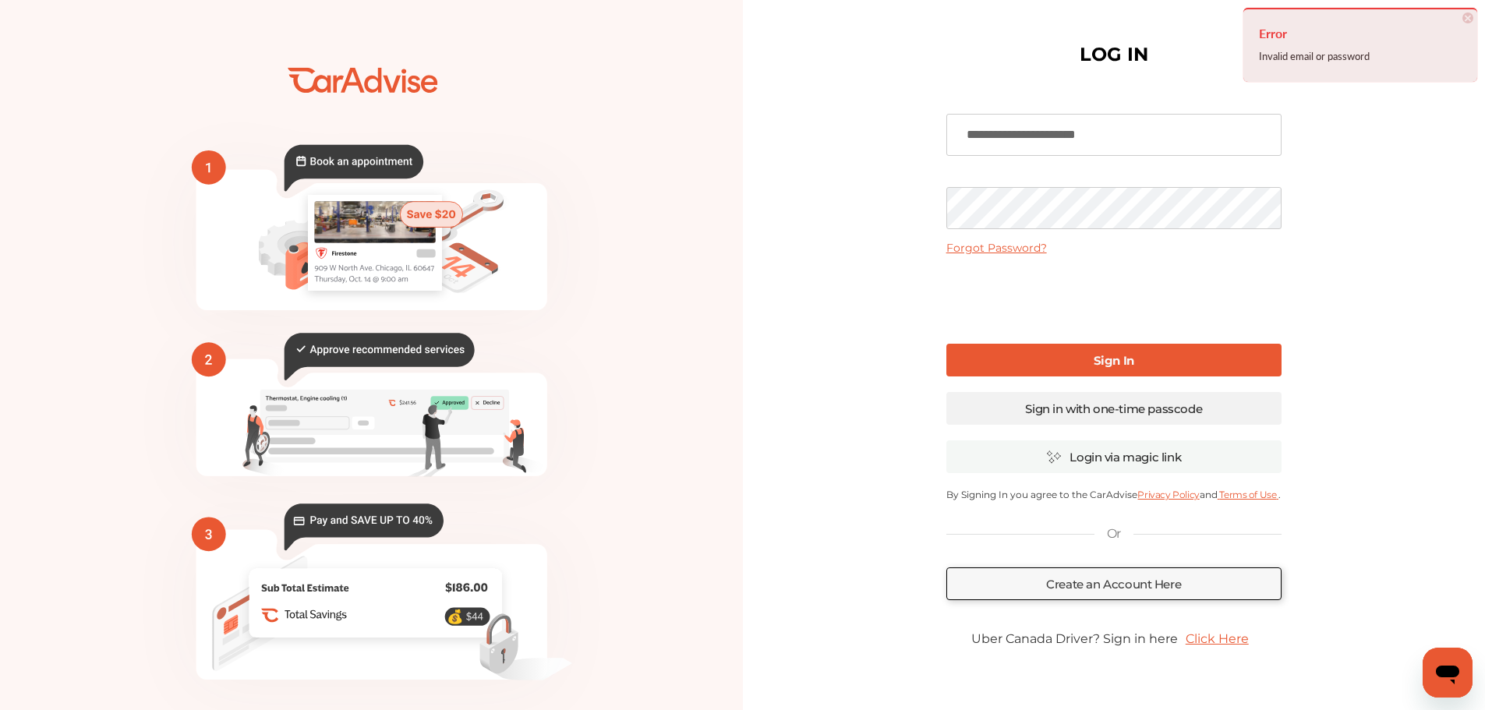
click at [1066, 413] on link "Sign in with one-time passcode" at bounding box center [1113, 408] width 335 height 33
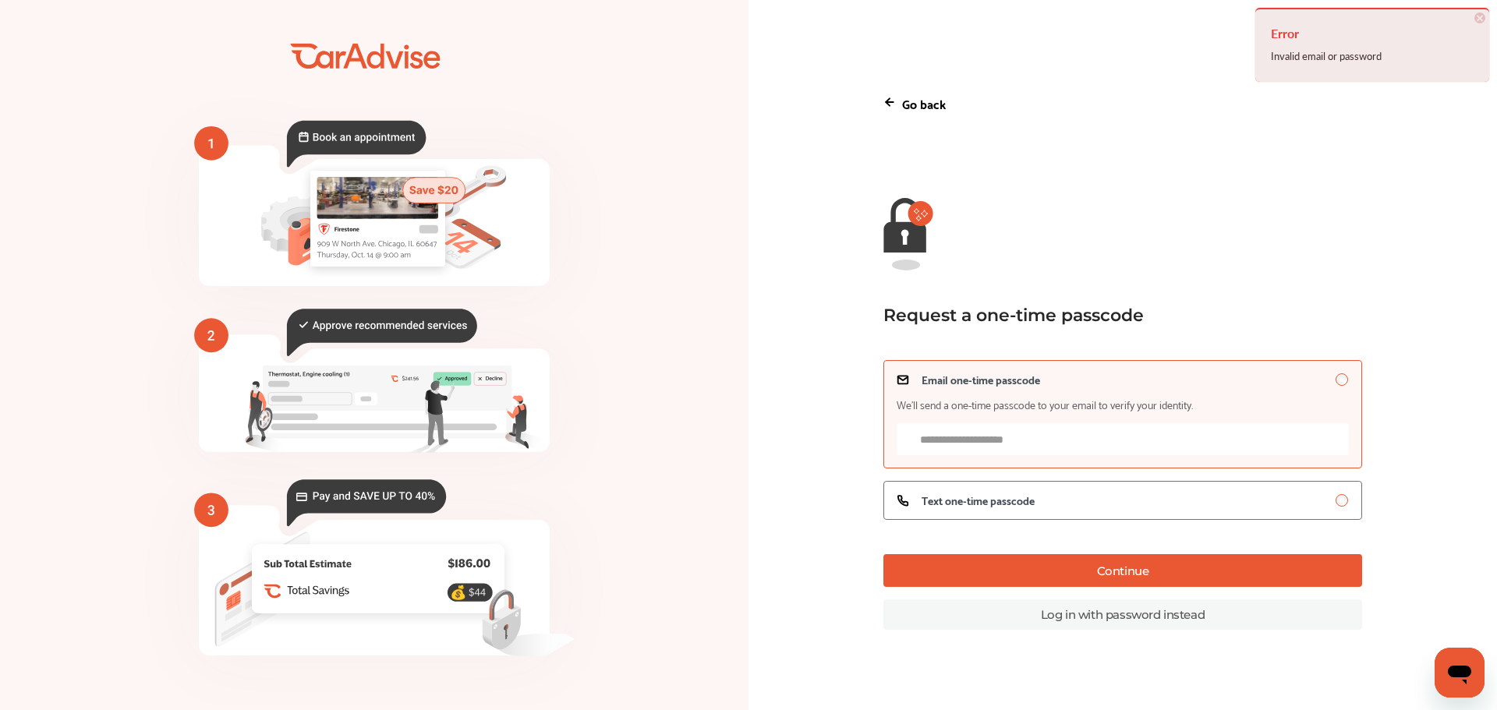
click at [1055, 433] on input "Email one-time passcode We’ll send a one-time passcode to your email to verify …" at bounding box center [1123, 439] width 452 height 32
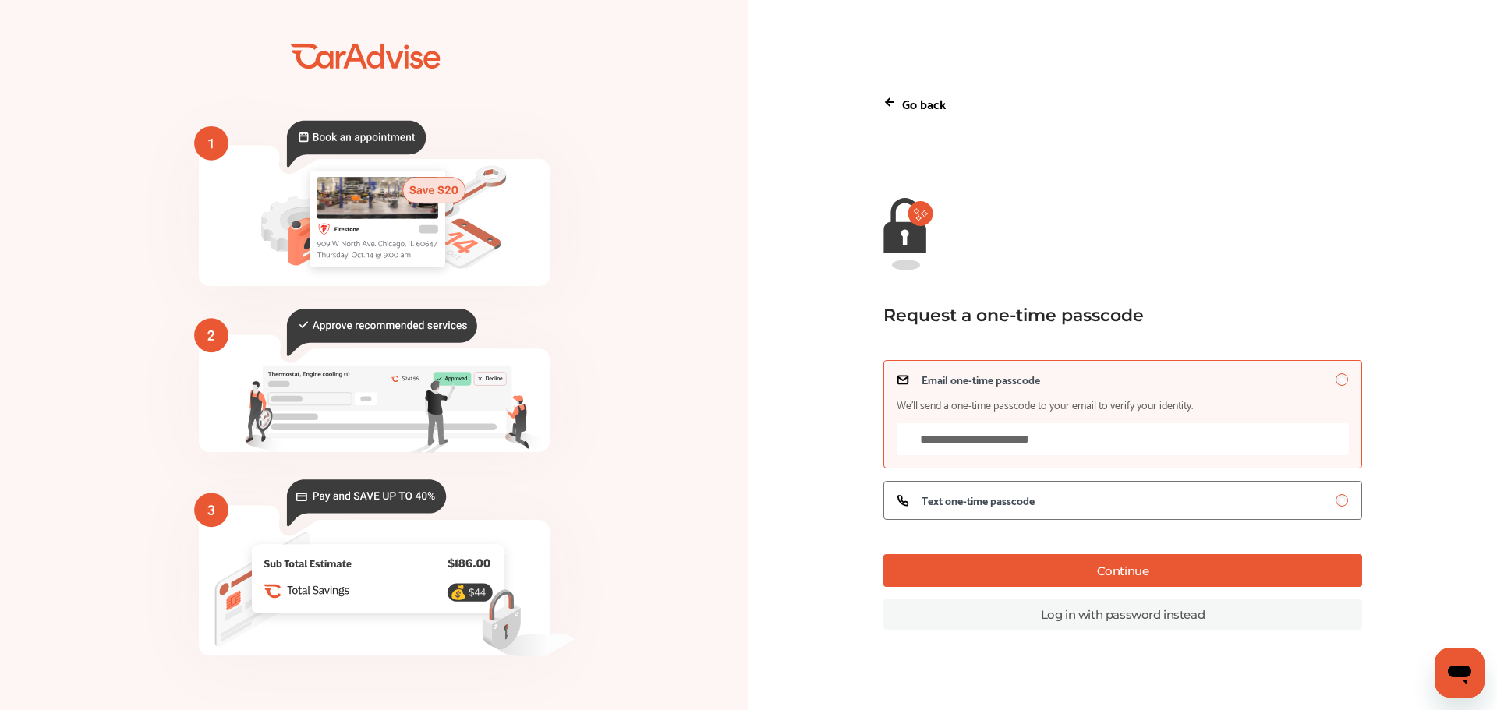
type input "**********"
click at [1088, 575] on button "Continue" at bounding box center [1122, 570] width 479 height 33
click at [1039, 501] on div "Text one-time passcode" at bounding box center [1123, 500] width 452 height 12
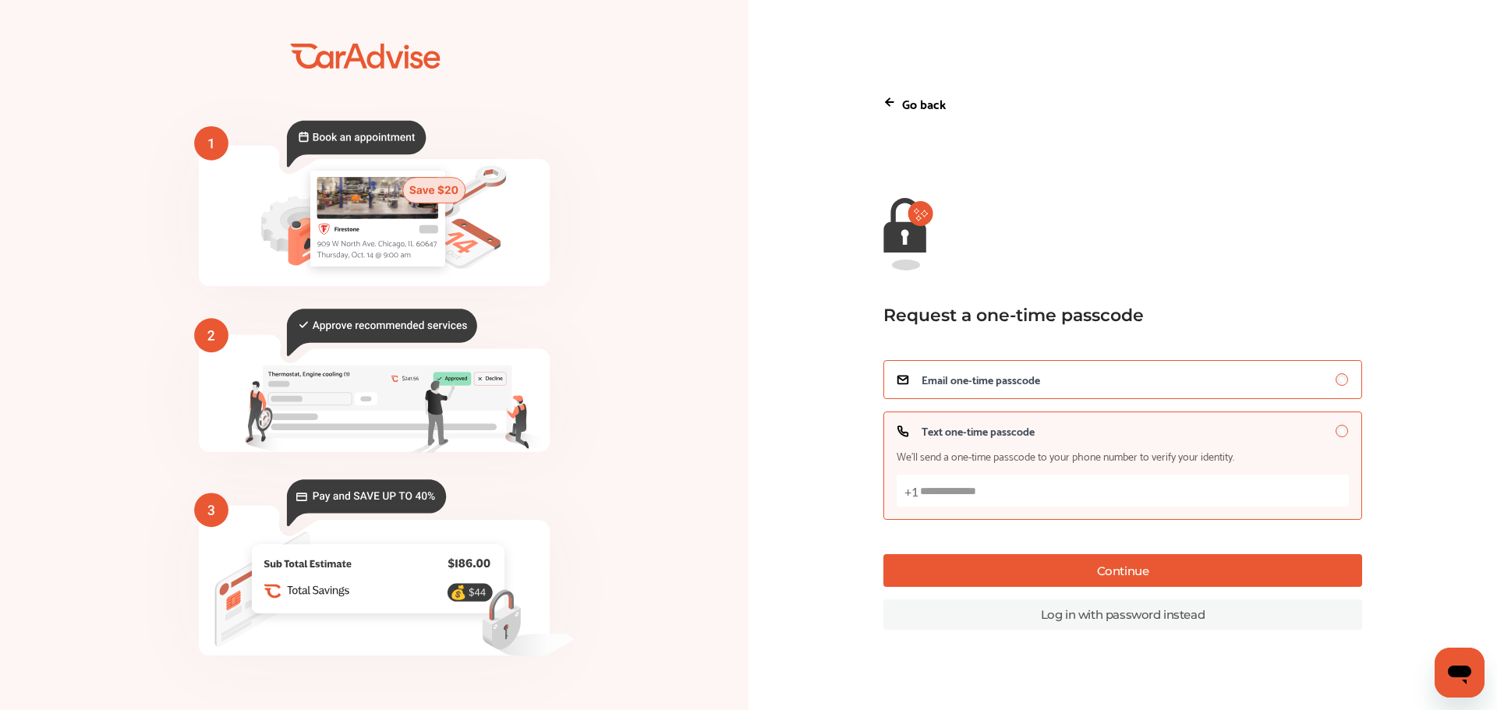
click at [1004, 360] on label "Email one-time passcode" at bounding box center [1122, 379] width 479 height 39
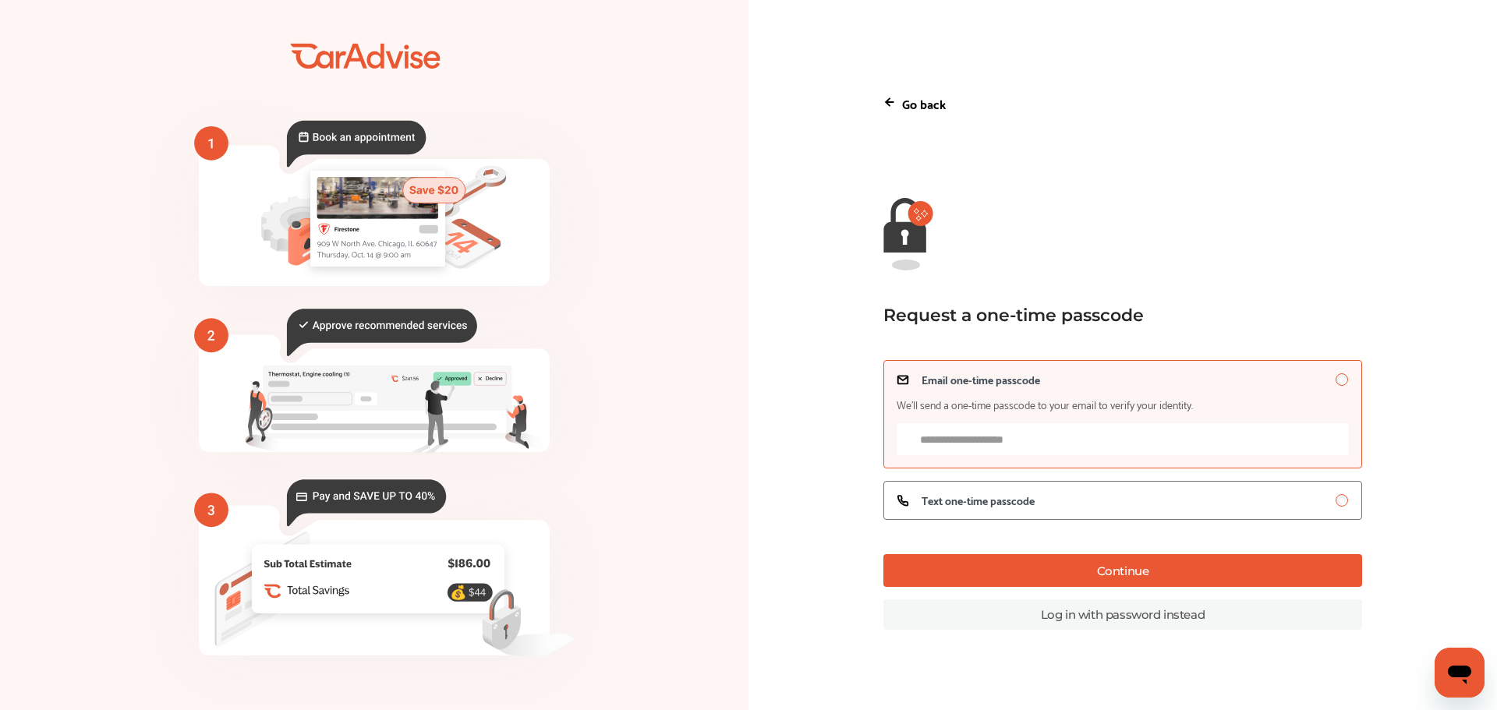
click at [1117, 571] on button "Continue" at bounding box center [1122, 570] width 479 height 33
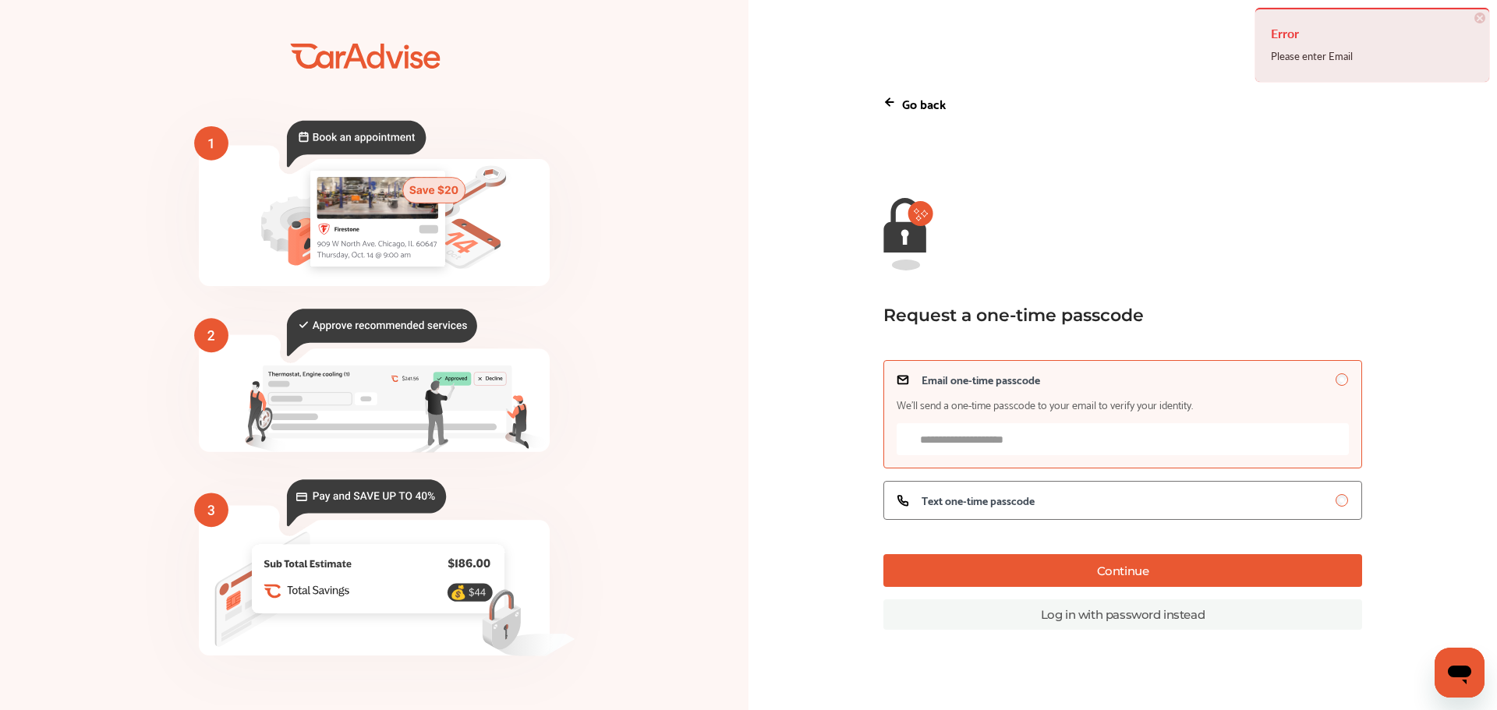
click at [989, 440] on input "Email one-time passcode We’ll send a one-time passcode to your email to verify …" at bounding box center [1123, 439] width 452 height 32
click at [1057, 617] on link "Log in with password instead" at bounding box center [1122, 615] width 479 height 30
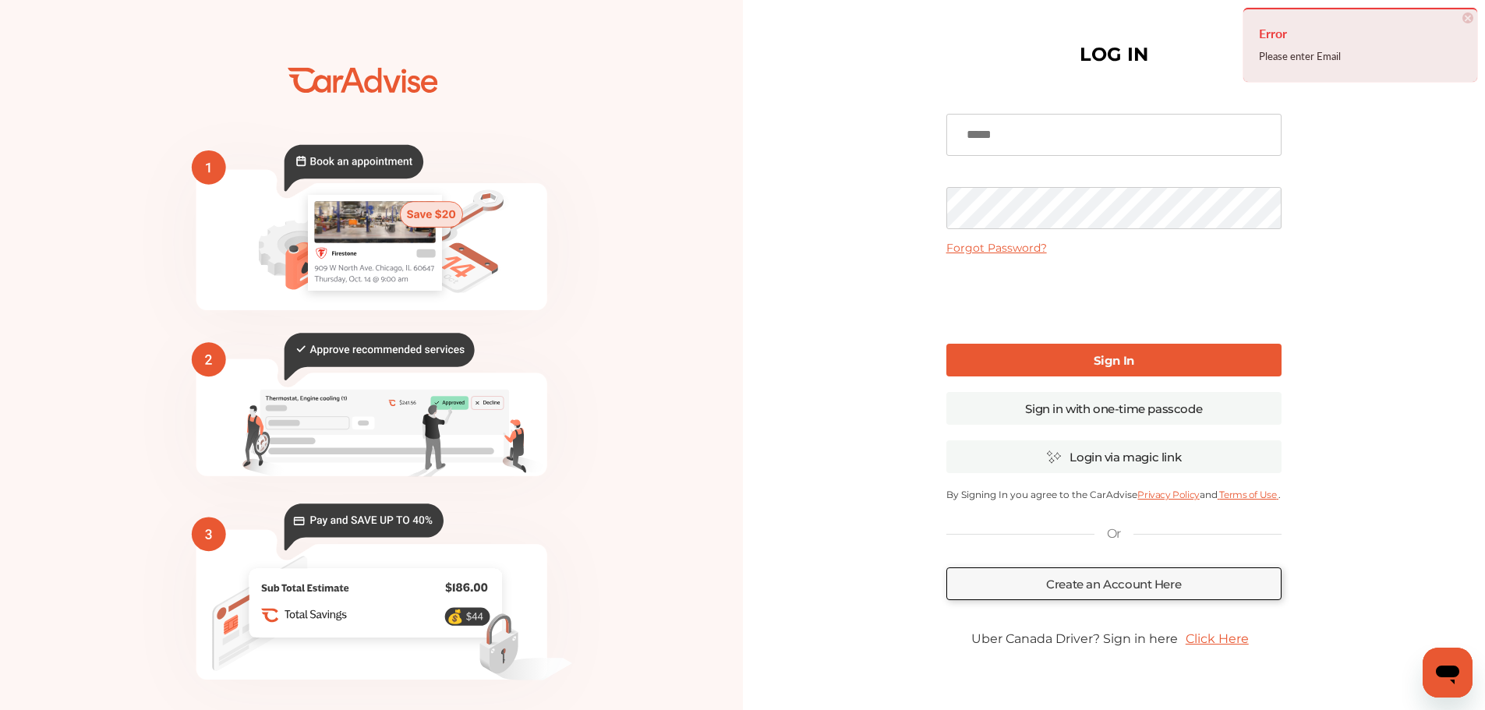
click at [1031, 147] on input at bounding box center [1113, 135] width 335 height 42
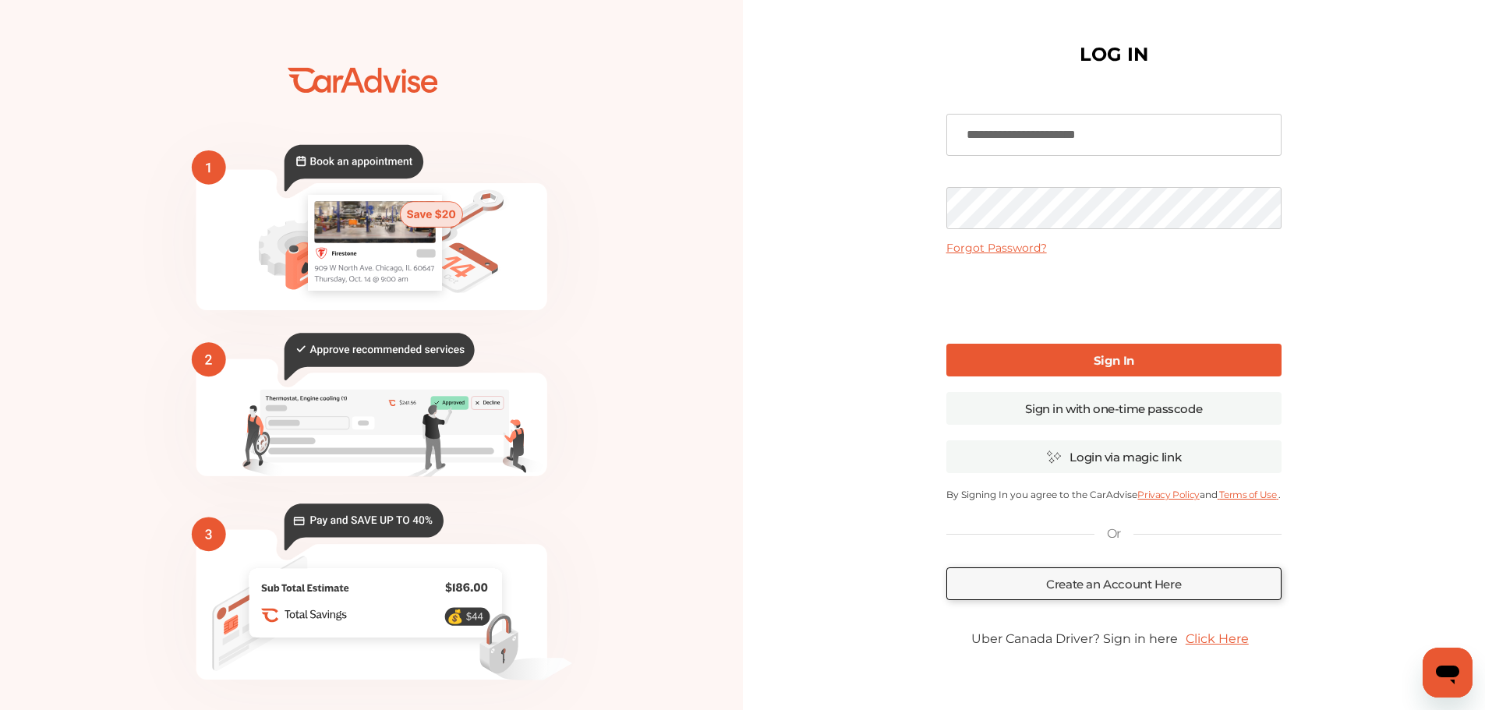
type input "**********"
click at [1048, 348] on link "Sign In" at bounding box center [1113, 360] width 335 height 33
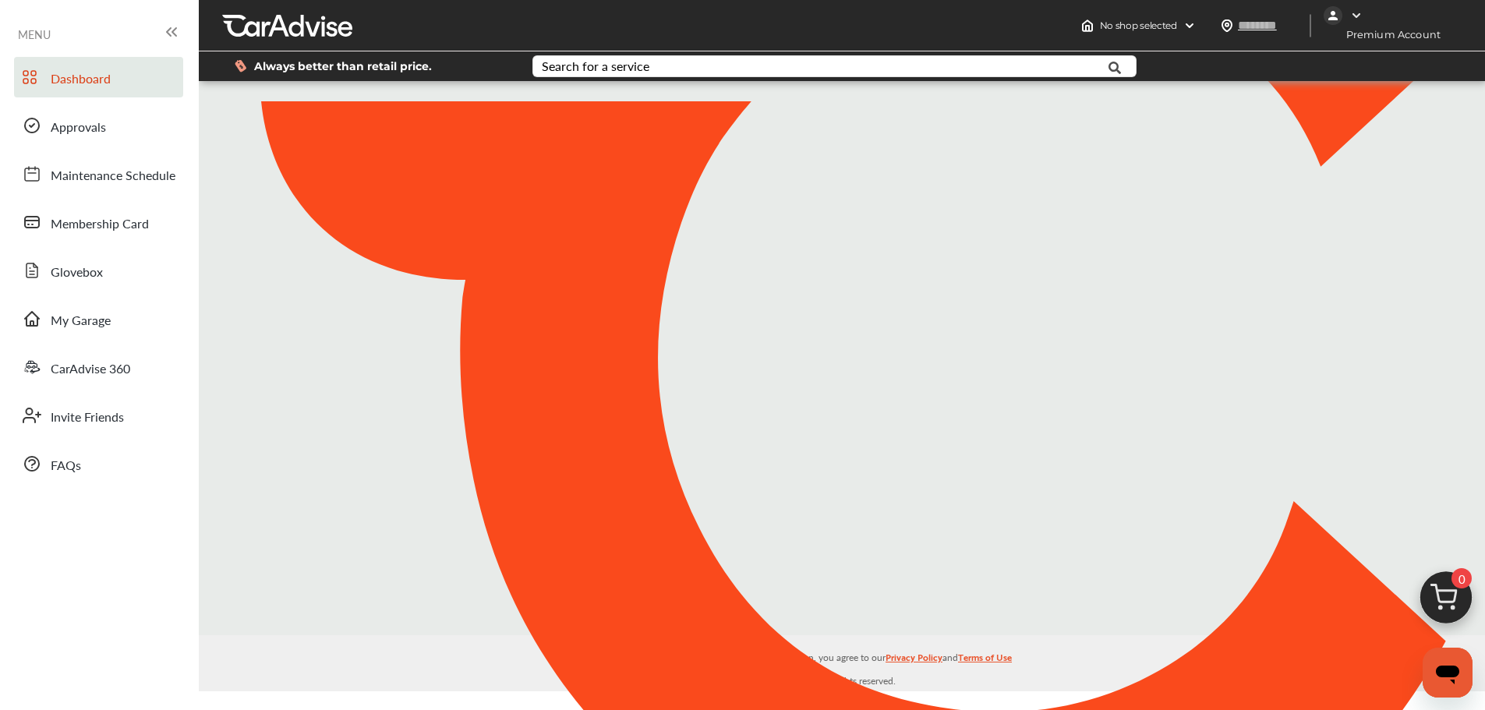
type input "*******"
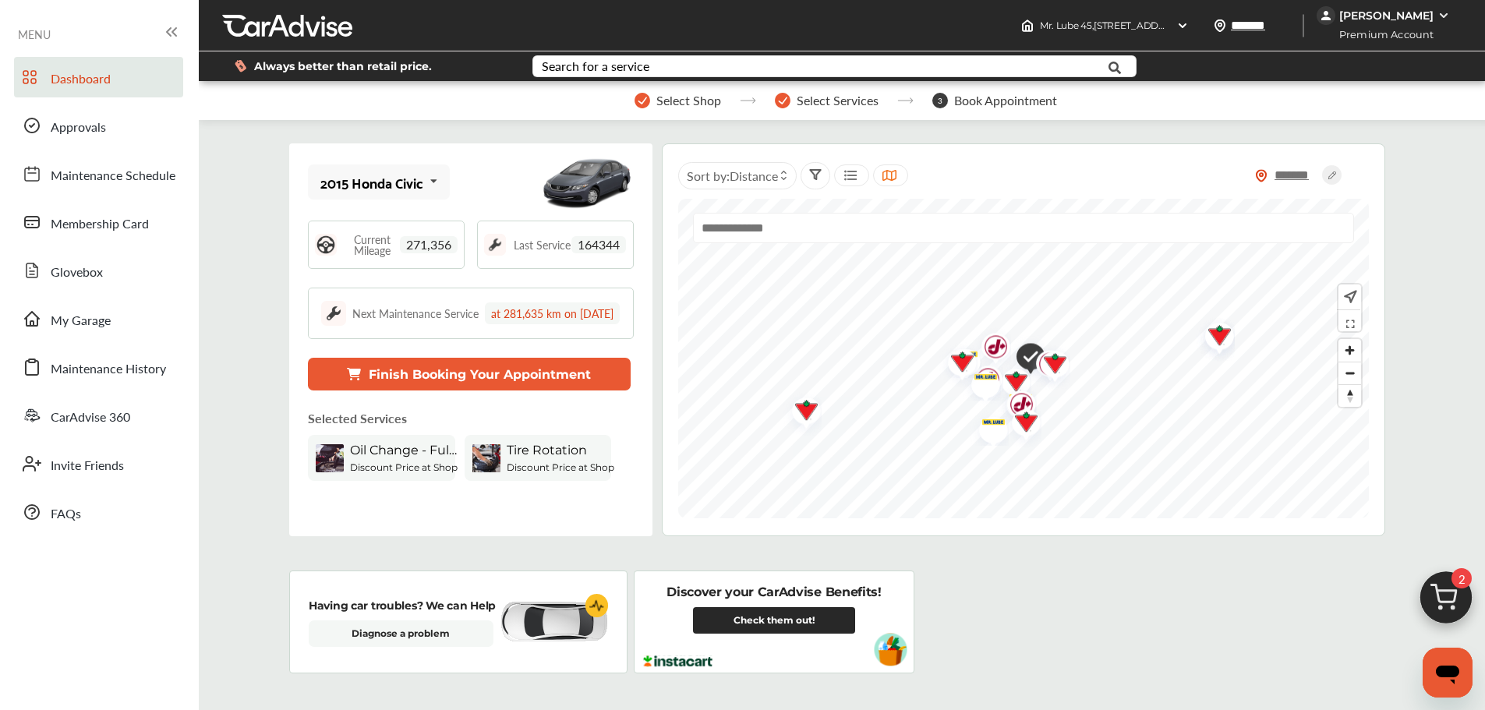
click at [773, 609] on link "Check them out!" at bounding box center [774, 620] width 162 height 27
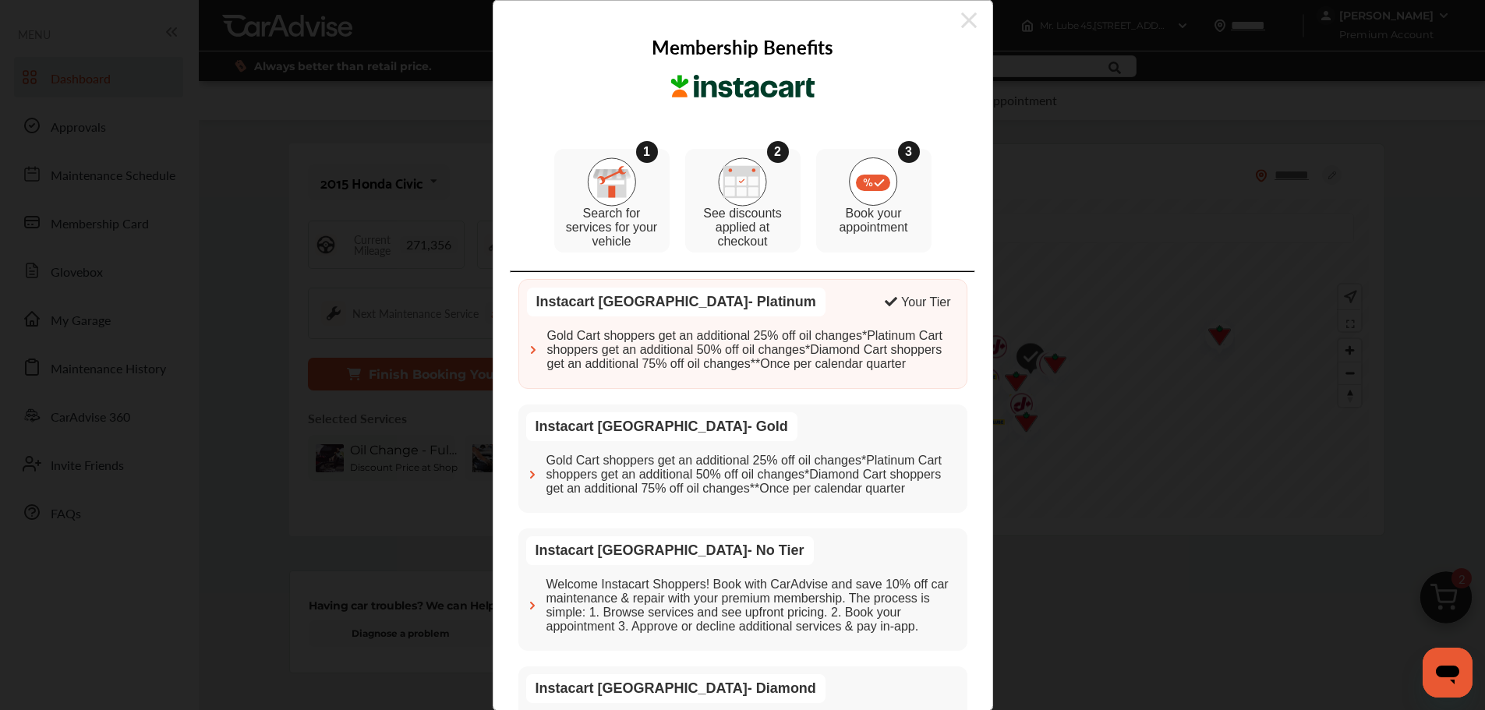
click at [811, 338] on span "Gold Cart shoppers get an additional 25% off oil changes*Platinum Cart shoppers…" at bounding box center [753, 351] width 412 height 42
click at [836, 344] on span "Gold Cart shoppers get an additional 25% off oil changes*Platinum Cart shoppers…" at bounding box center [753, 351] width 412 height 42
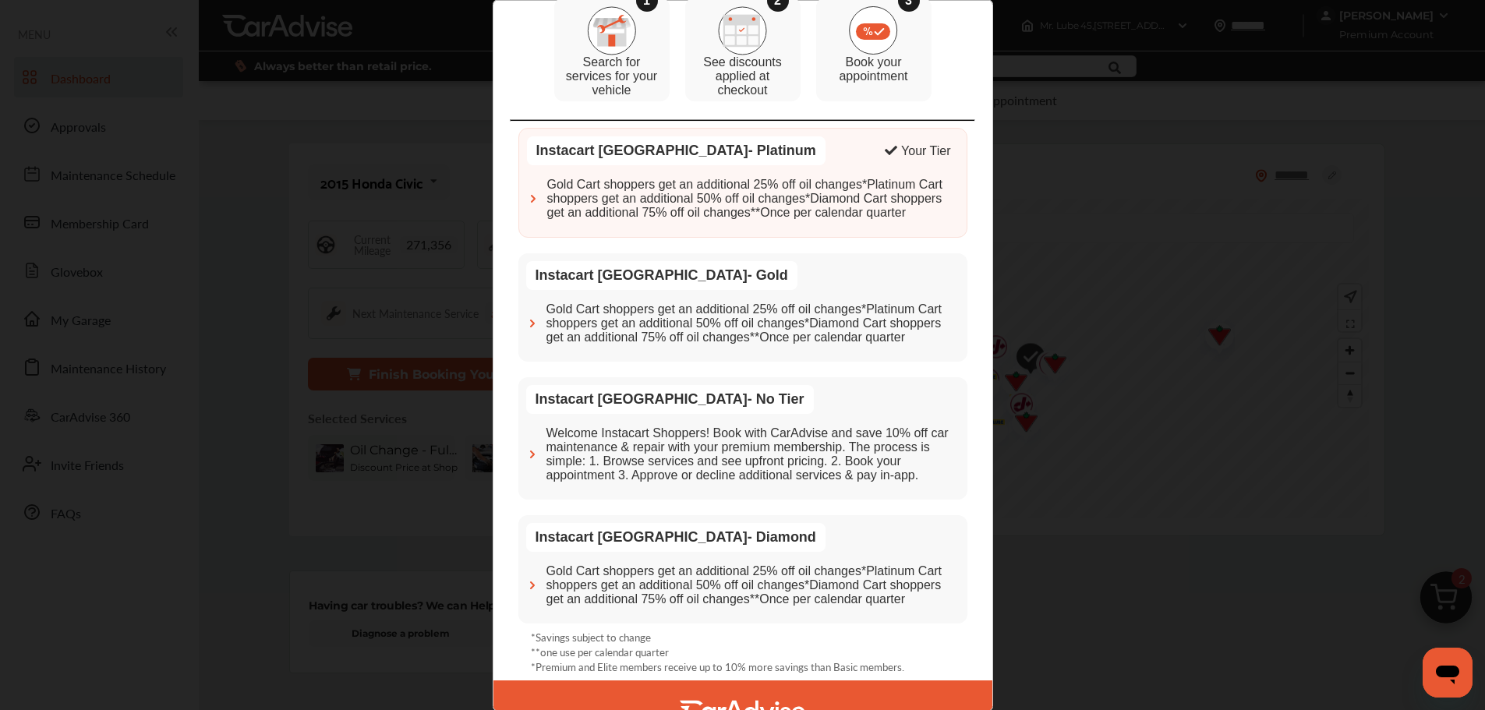
scroll to position [182, 0]
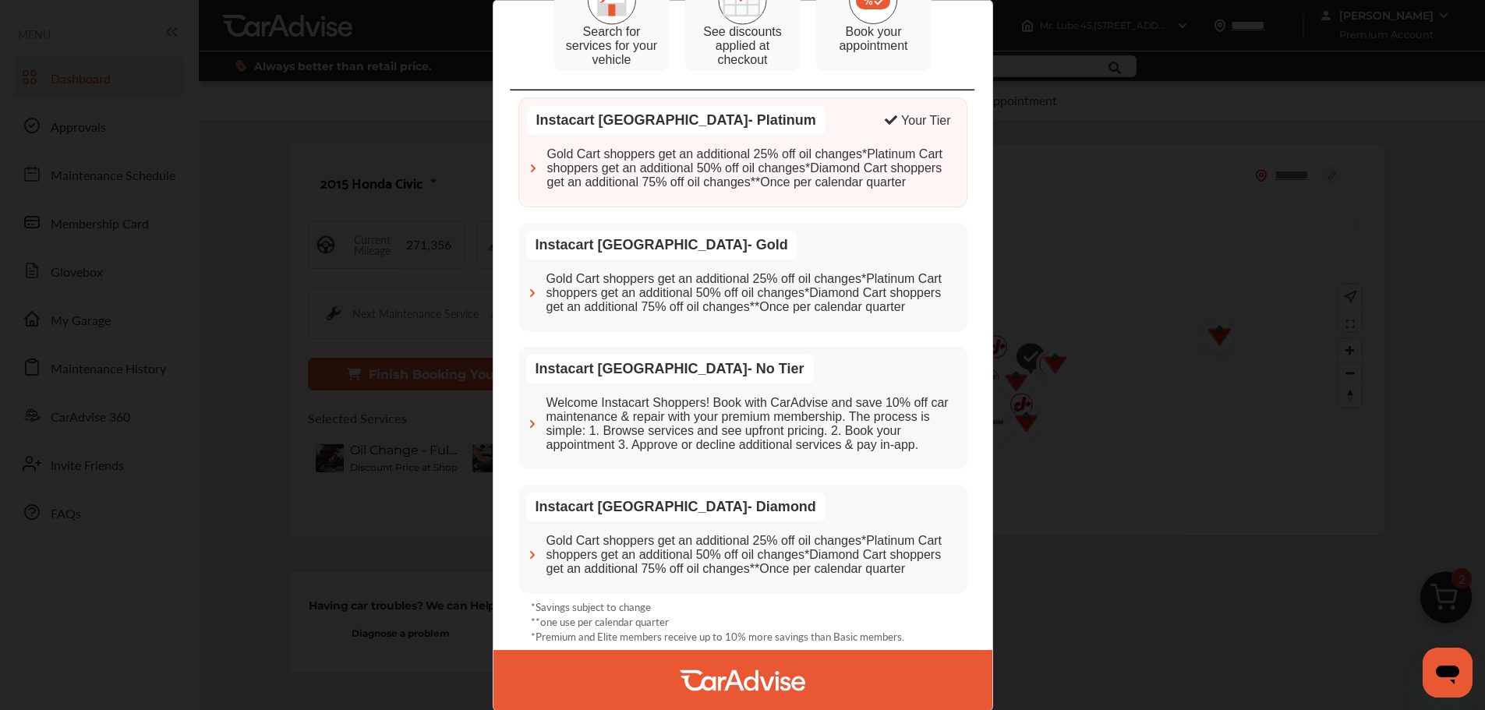
click at [744, 681] on img at bounding box center [743, 681] width 126 height 60
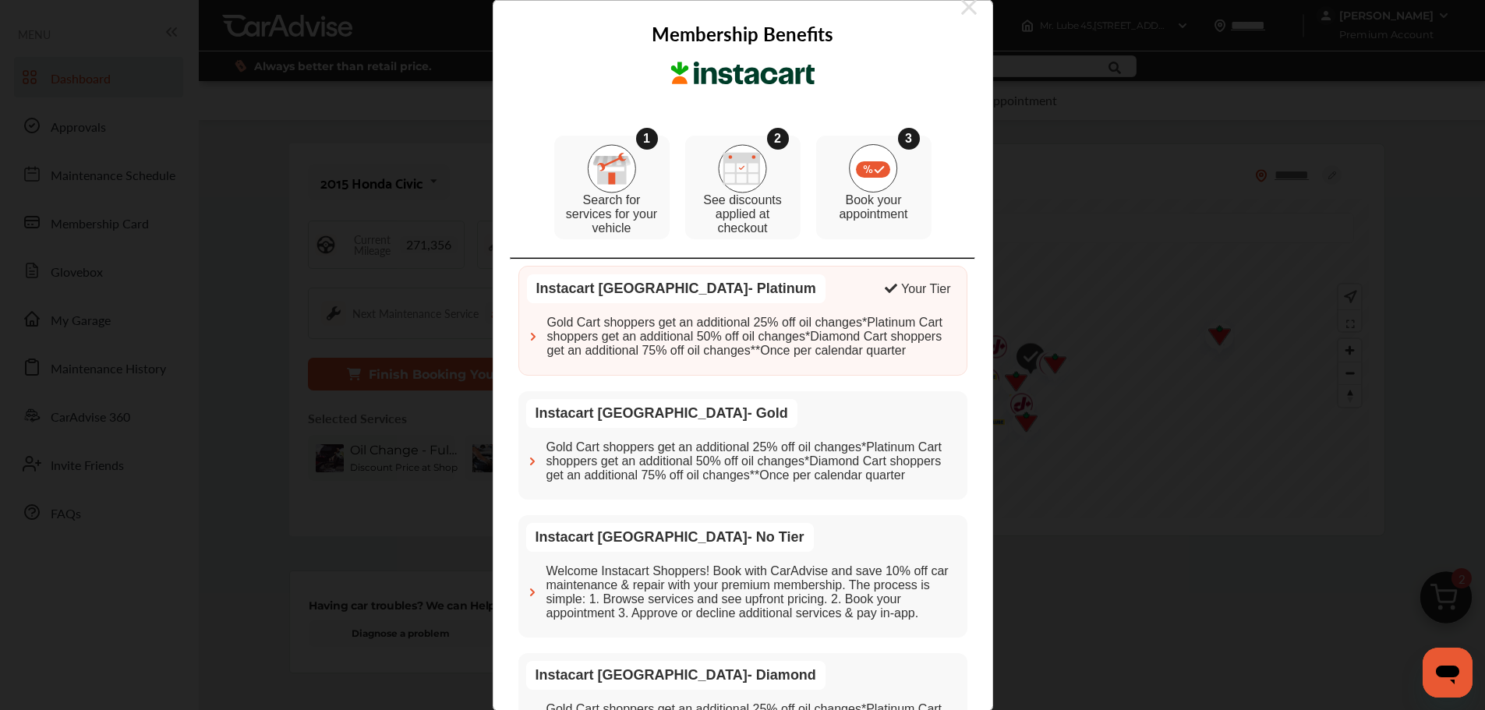
scroll to position [0, 0]
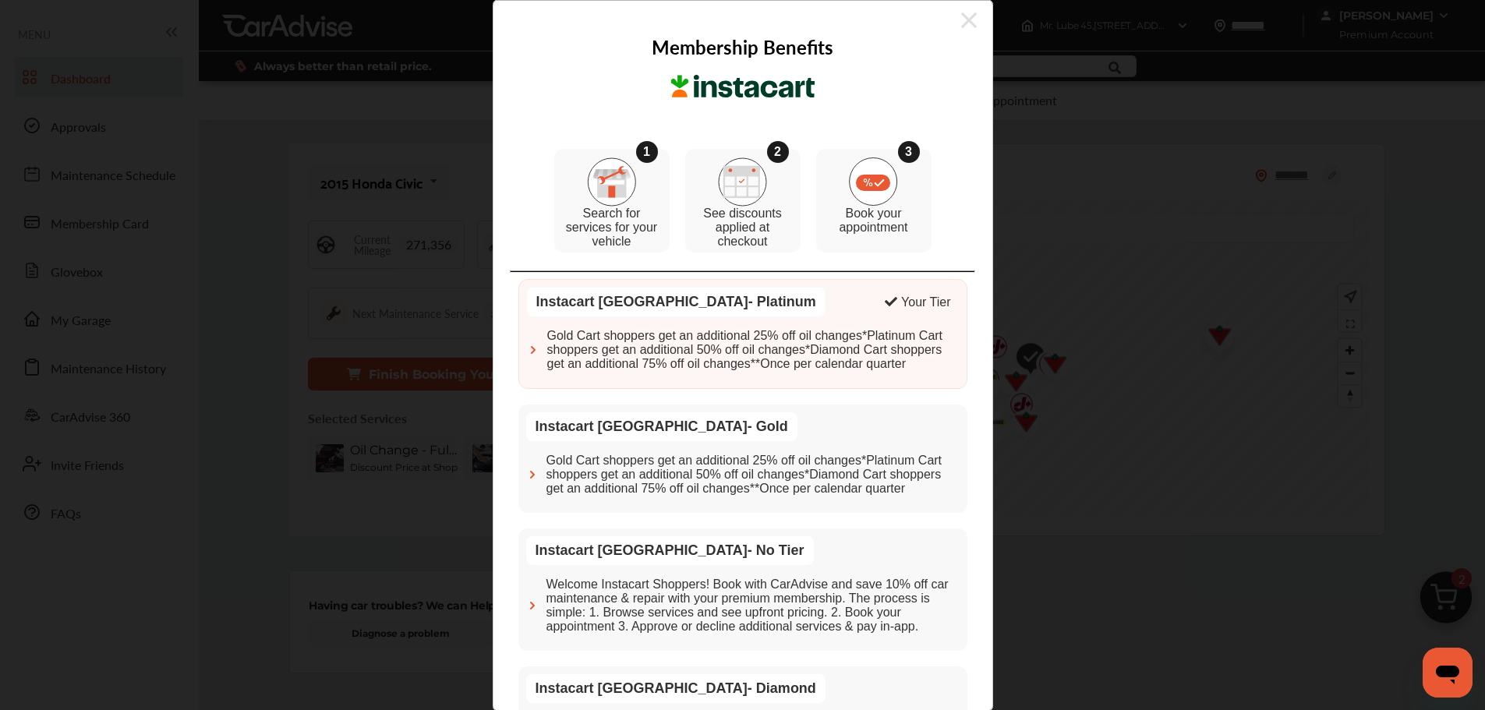
click at [961, 19] on icon at bounding box center [969, 20] width 16 height 25
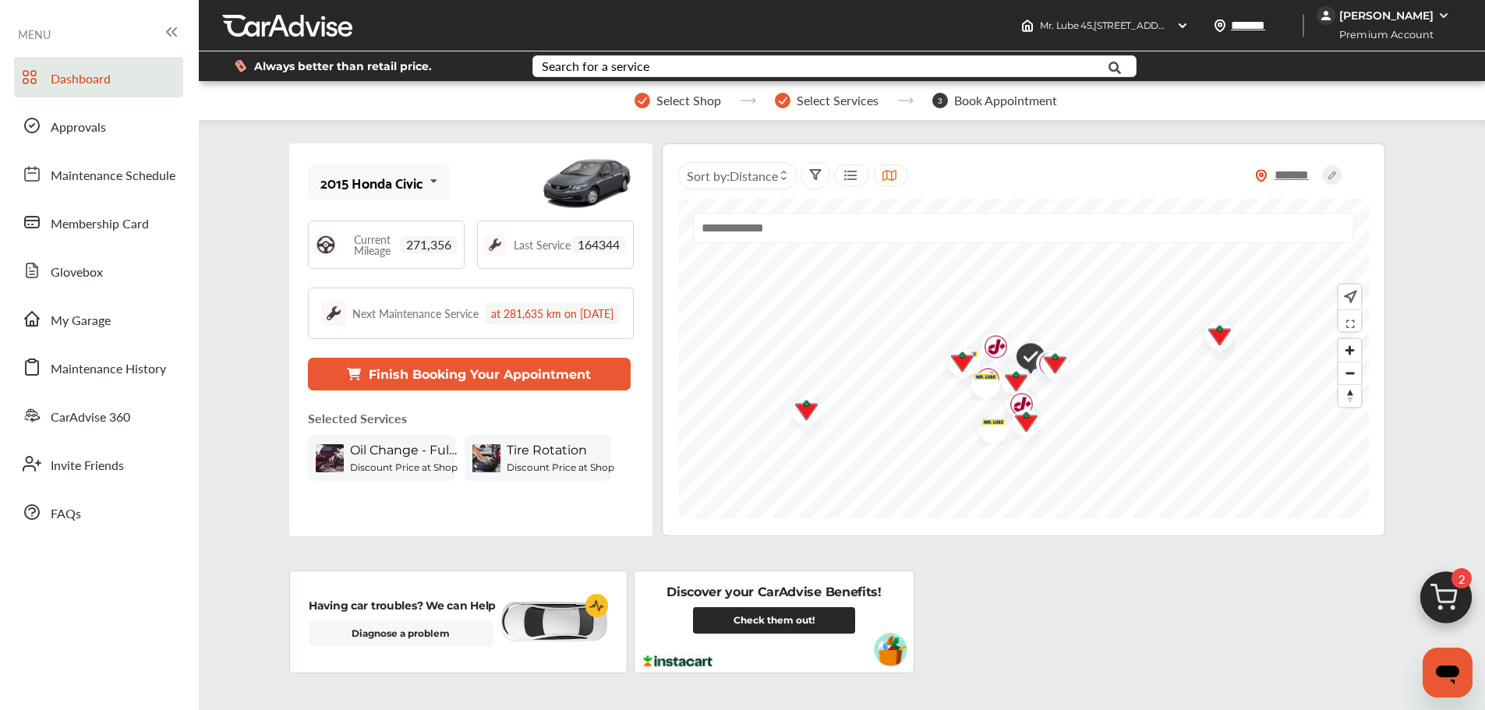
click at [562, 391] on button "Finish Booking Your Appointment" at bounding box center [469, 374] width 323 height 33
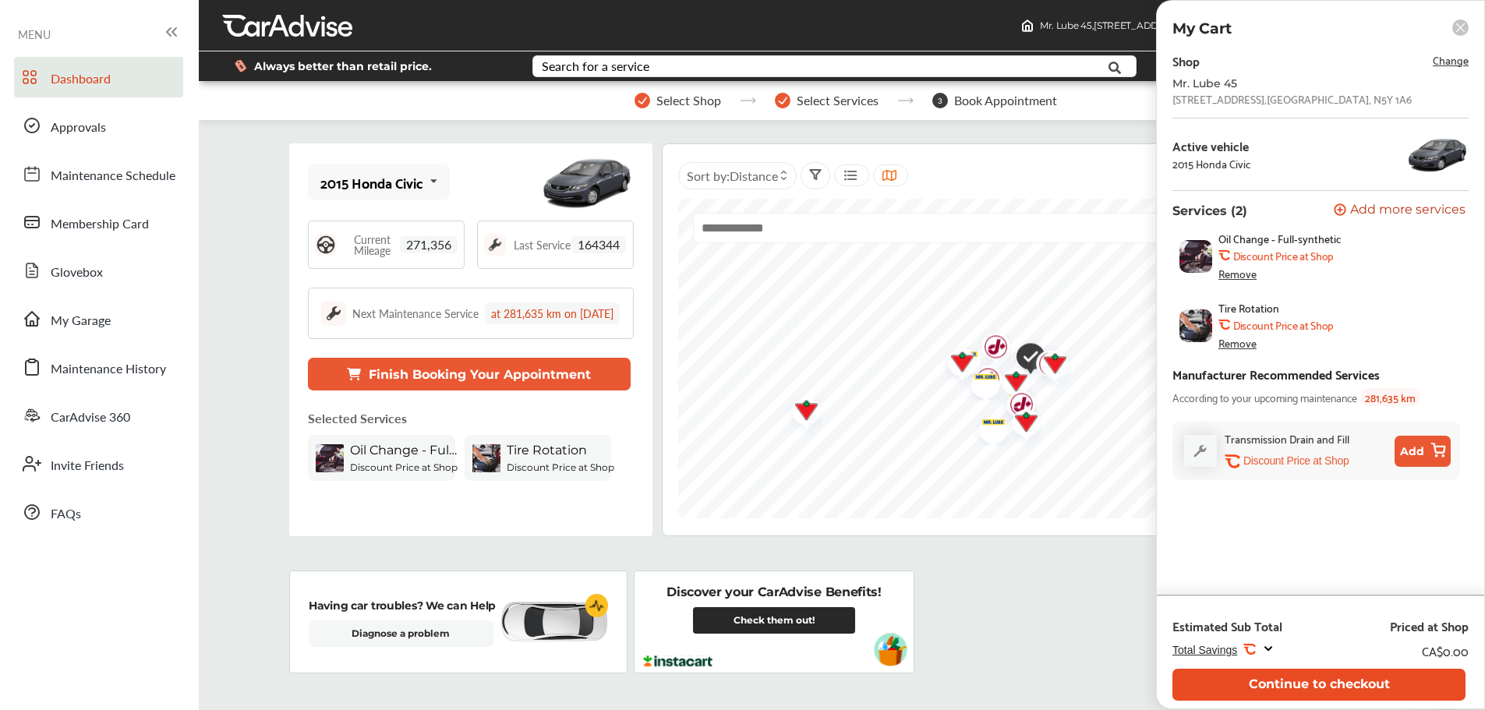
click at [1240, 684] on button "Continue to checkout" at bounding box center [1319, 685] width 293 height 32
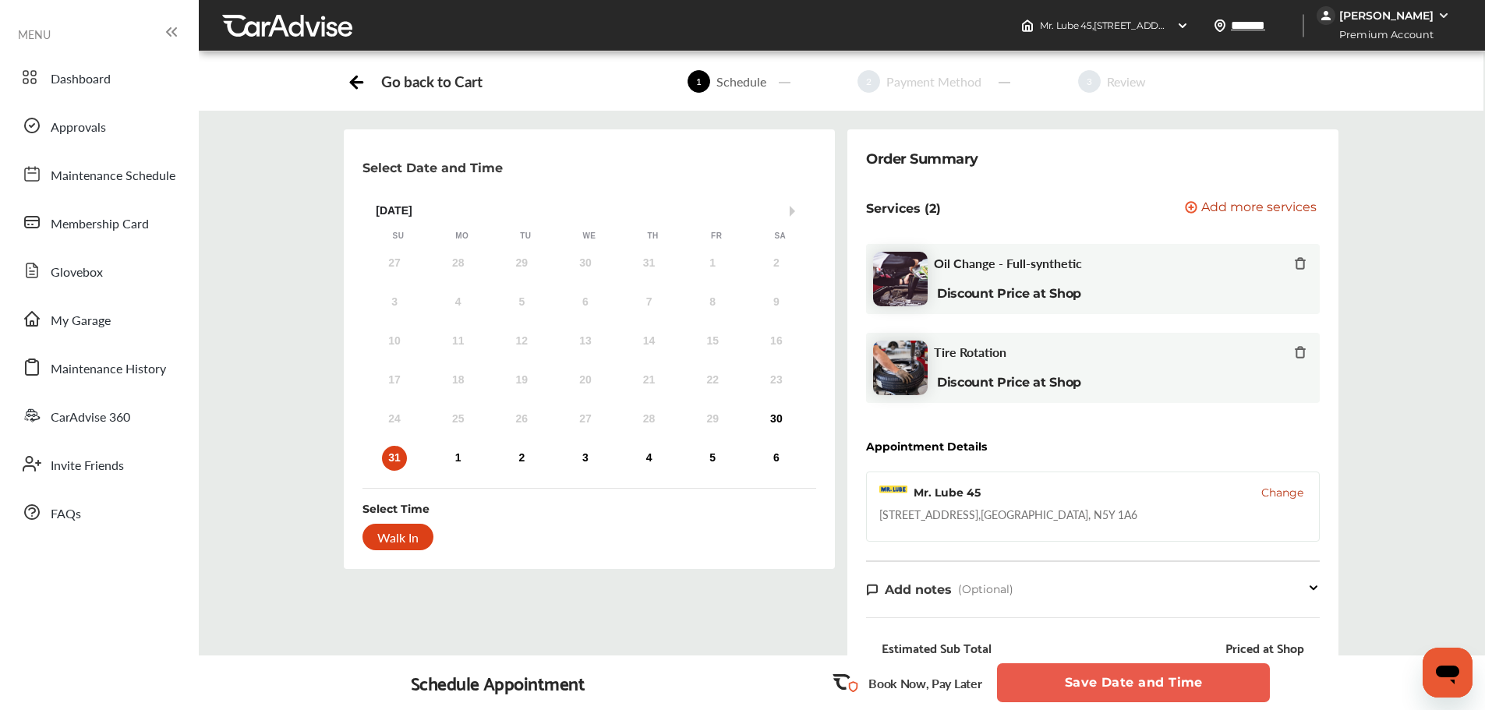
click at [395, 457] on div "31" at bounding box center [394, 458] width 25 height 25
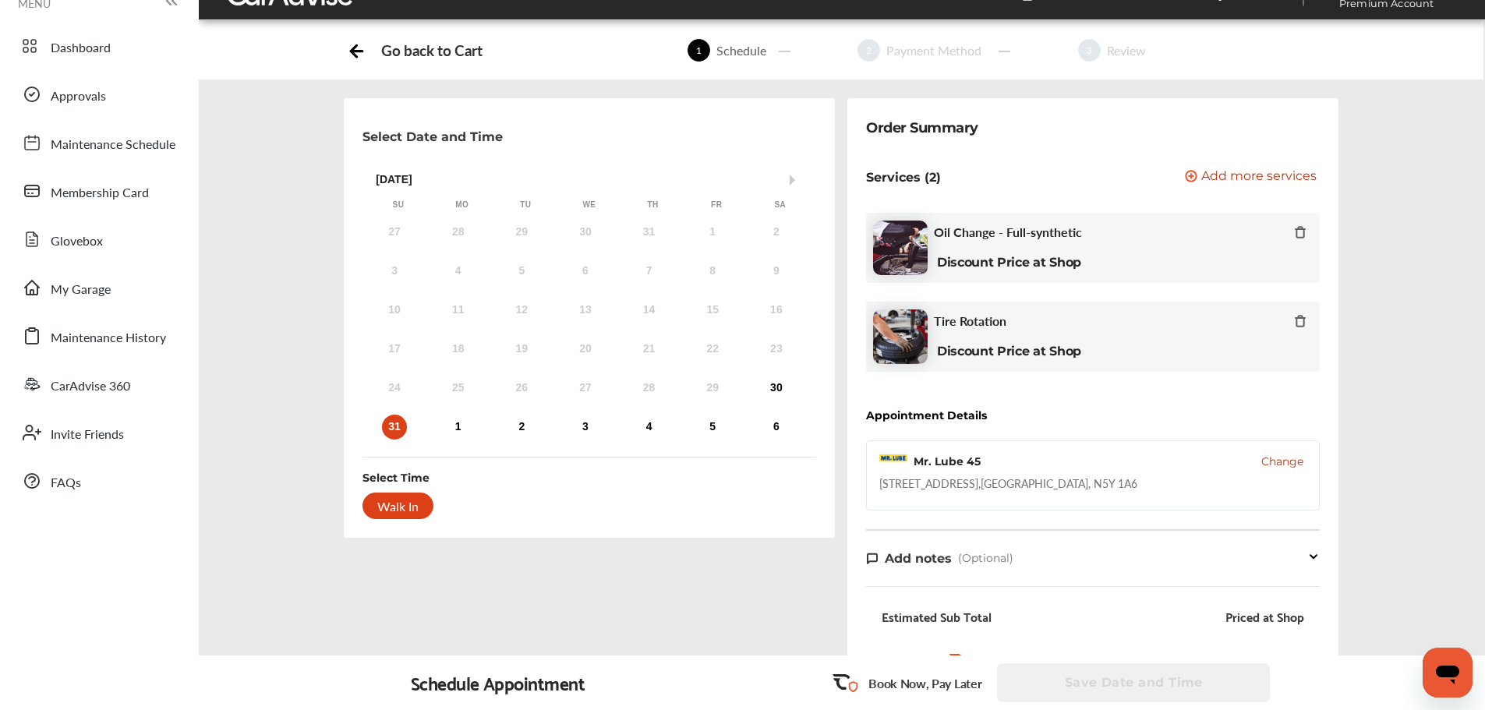
scroll to position [156, 0]
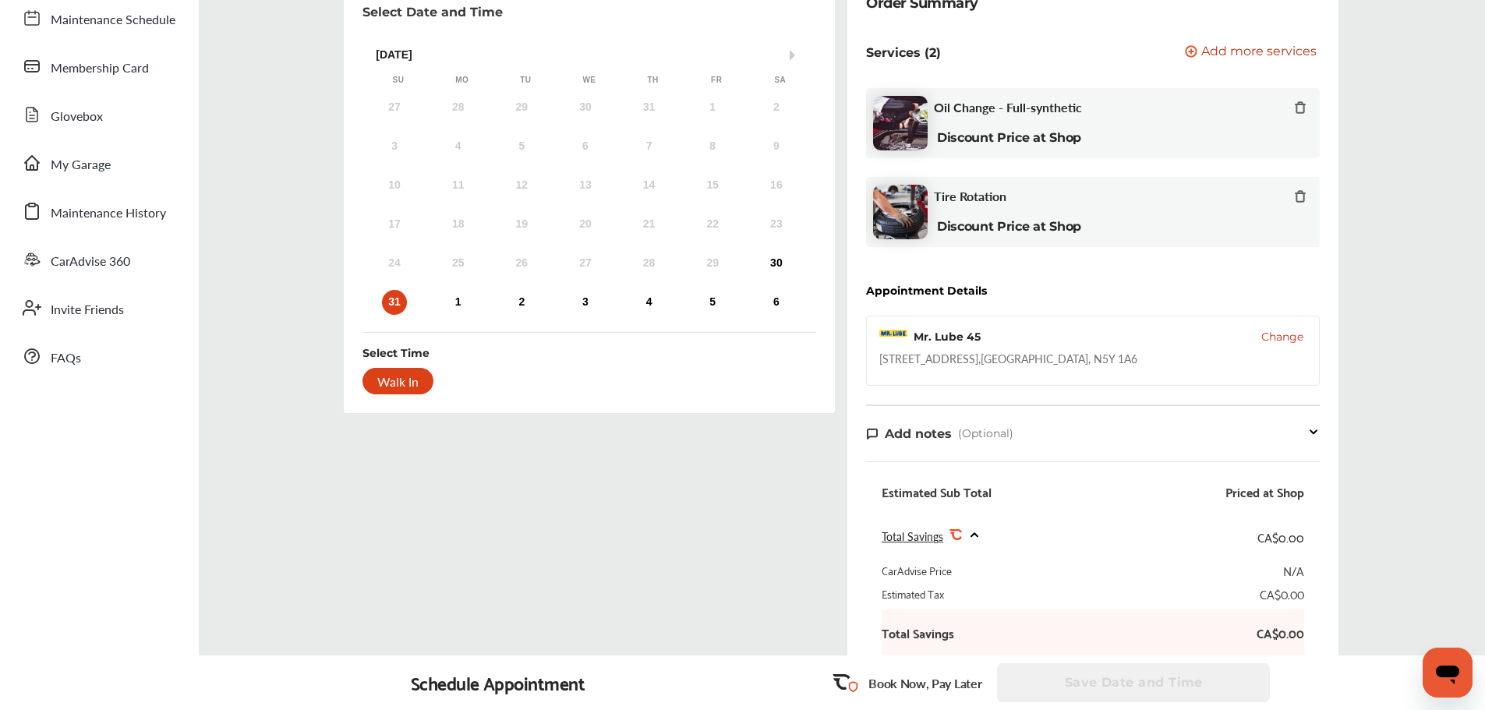
click at [1285, 336] on span "Change" at bounding box center [1282, 337] width 42 height 16
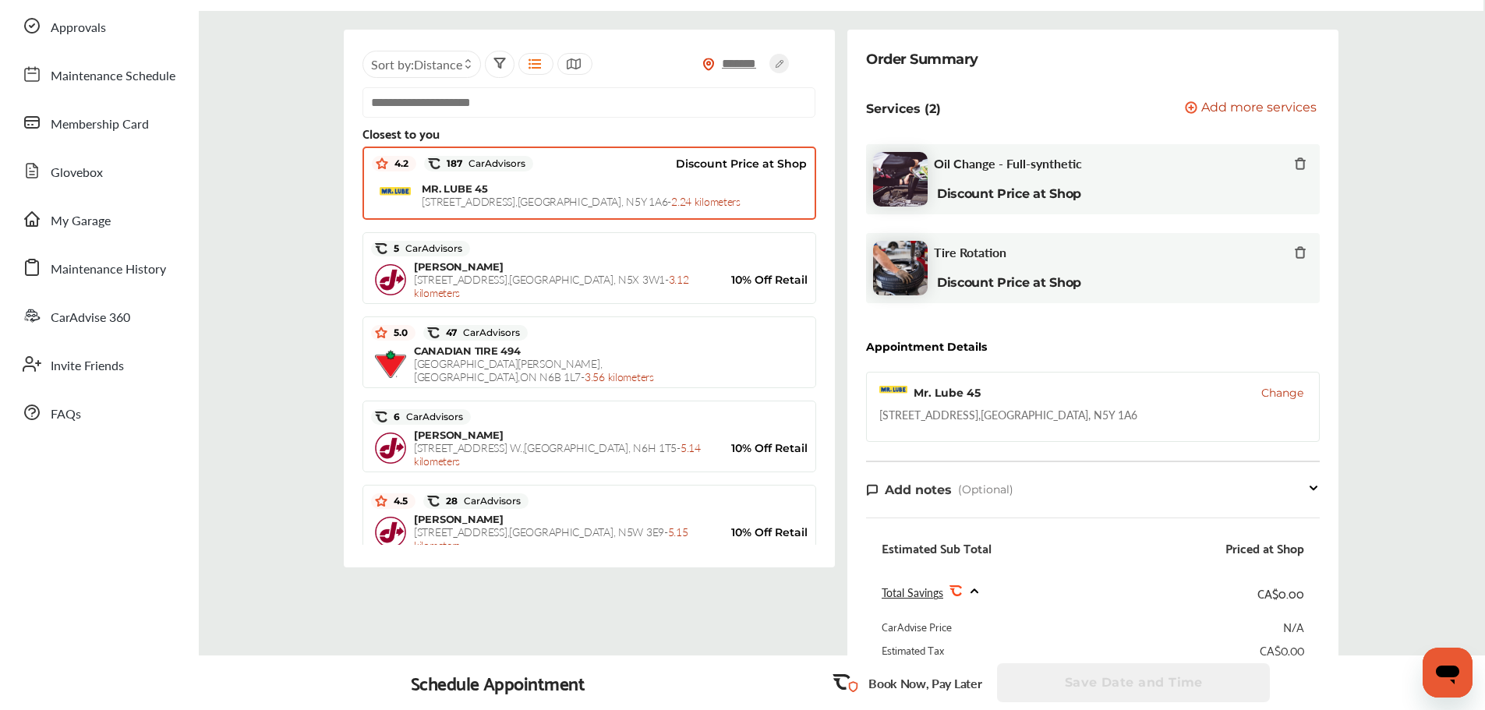
scroll to position [0, 0]
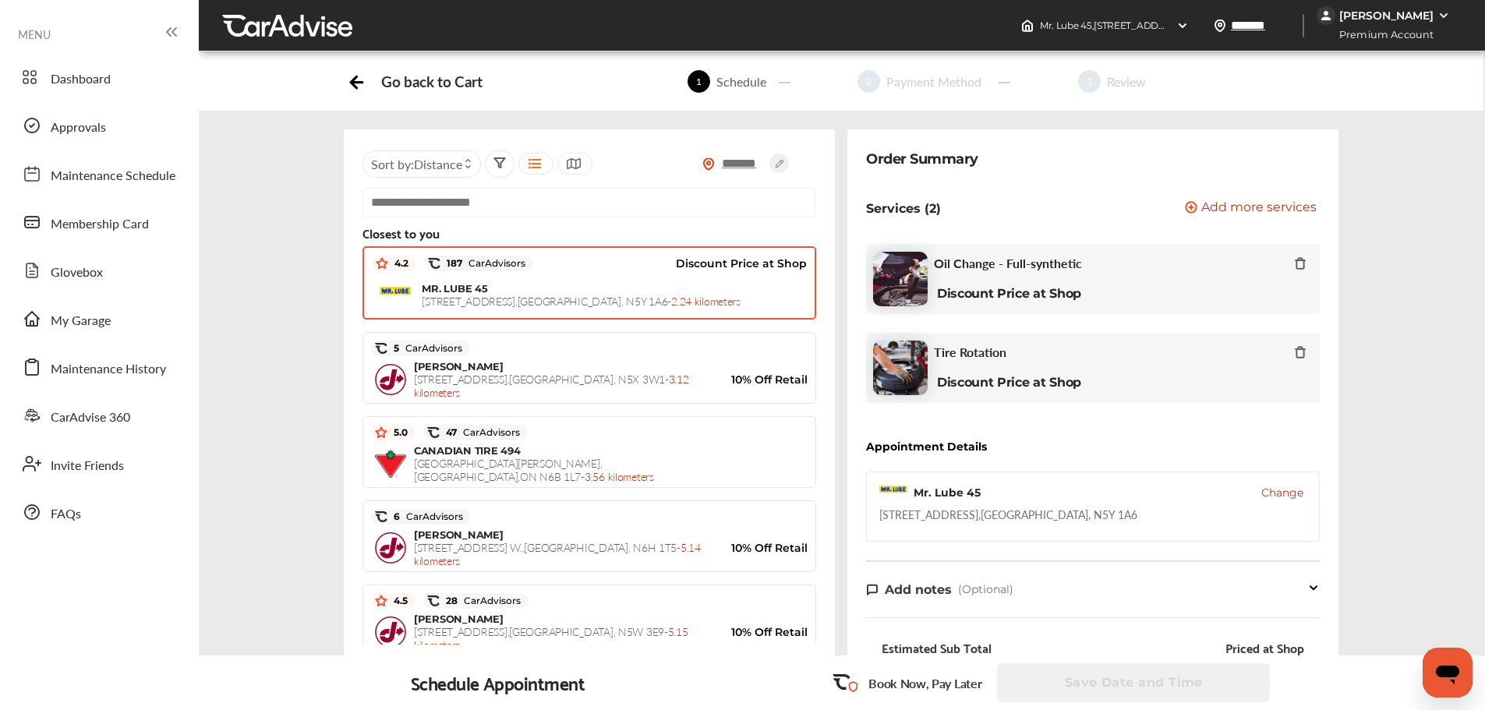
click at [472, 204] on input "text" at bounding box center [589, 202] width 453 height 30
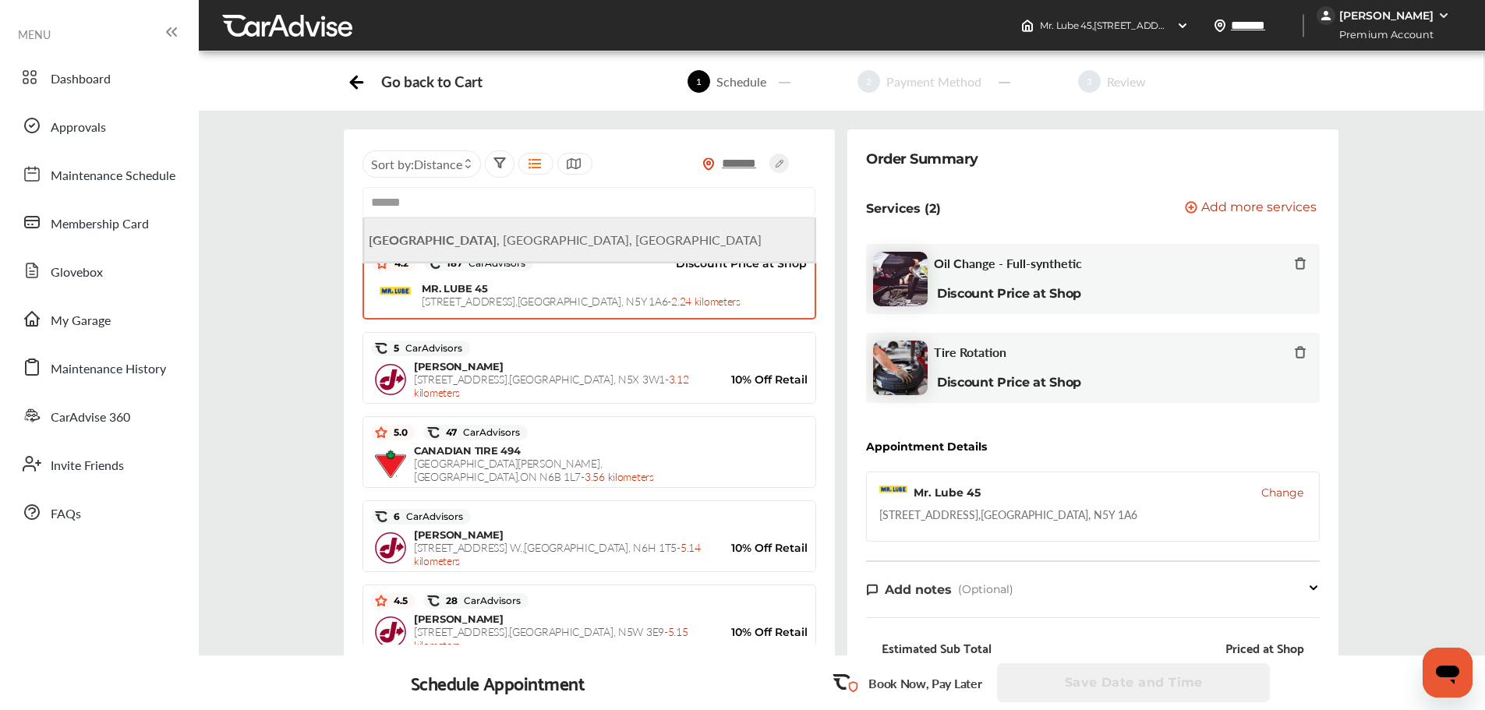
click at [446, 240] on span "[GEOGRAPHIC_DATA] , [GEOGRAPHIC_DATA], [GEOGRAPHIC_DATA]" at bounding box center [565, 240] width 393 height 18
type input "**********"
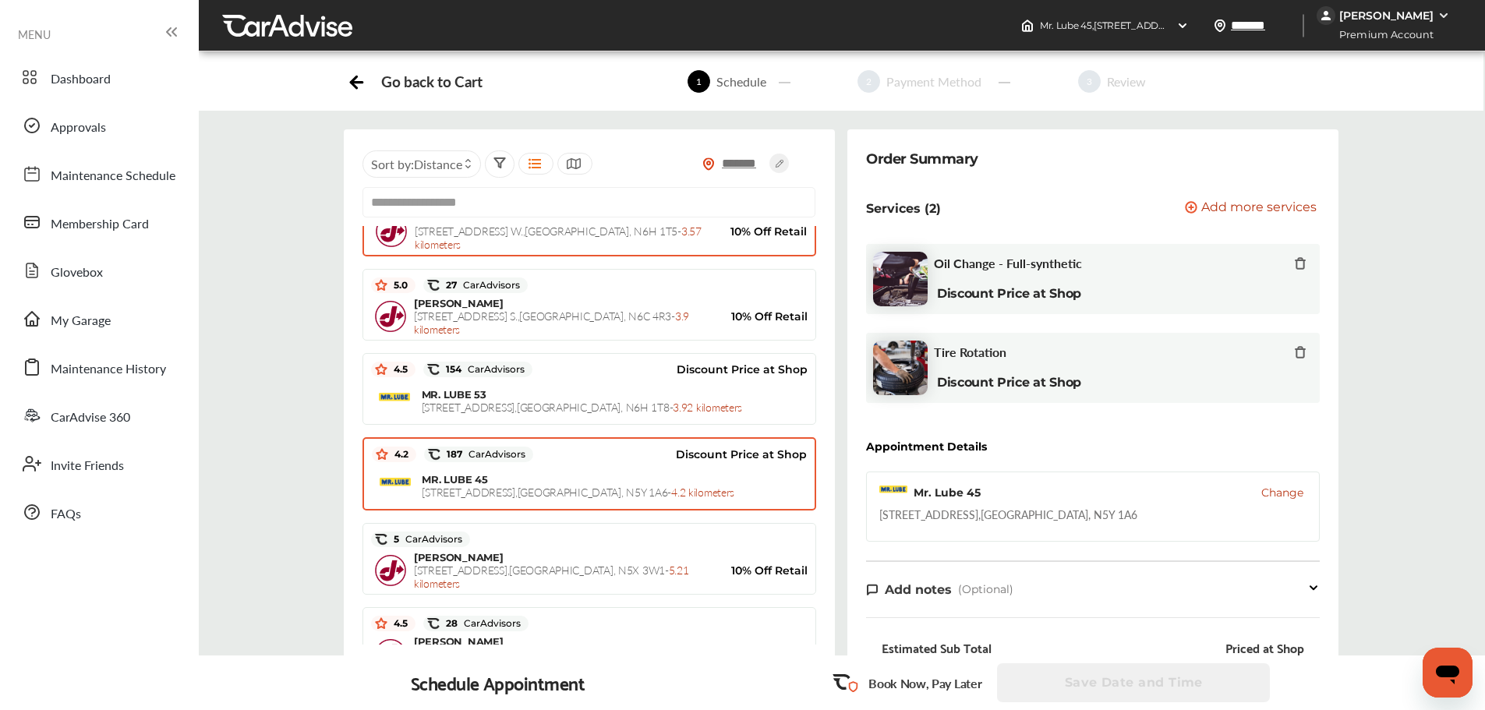
scroll to position [234, 0]
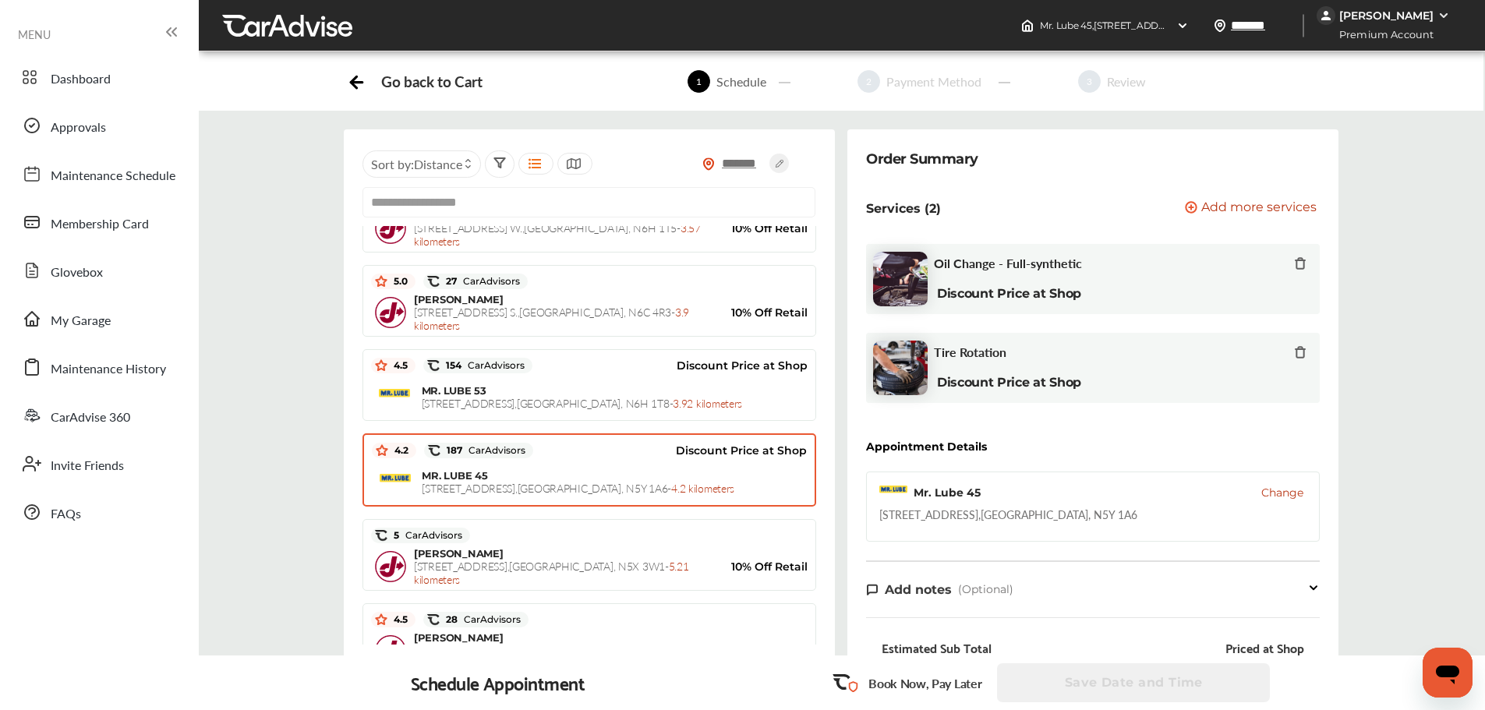
click at [576, 478] on div "MR. [STREET_ADDRESS] - 4.2 kilometers" at bounding box center [614, 482] width 385 height 26
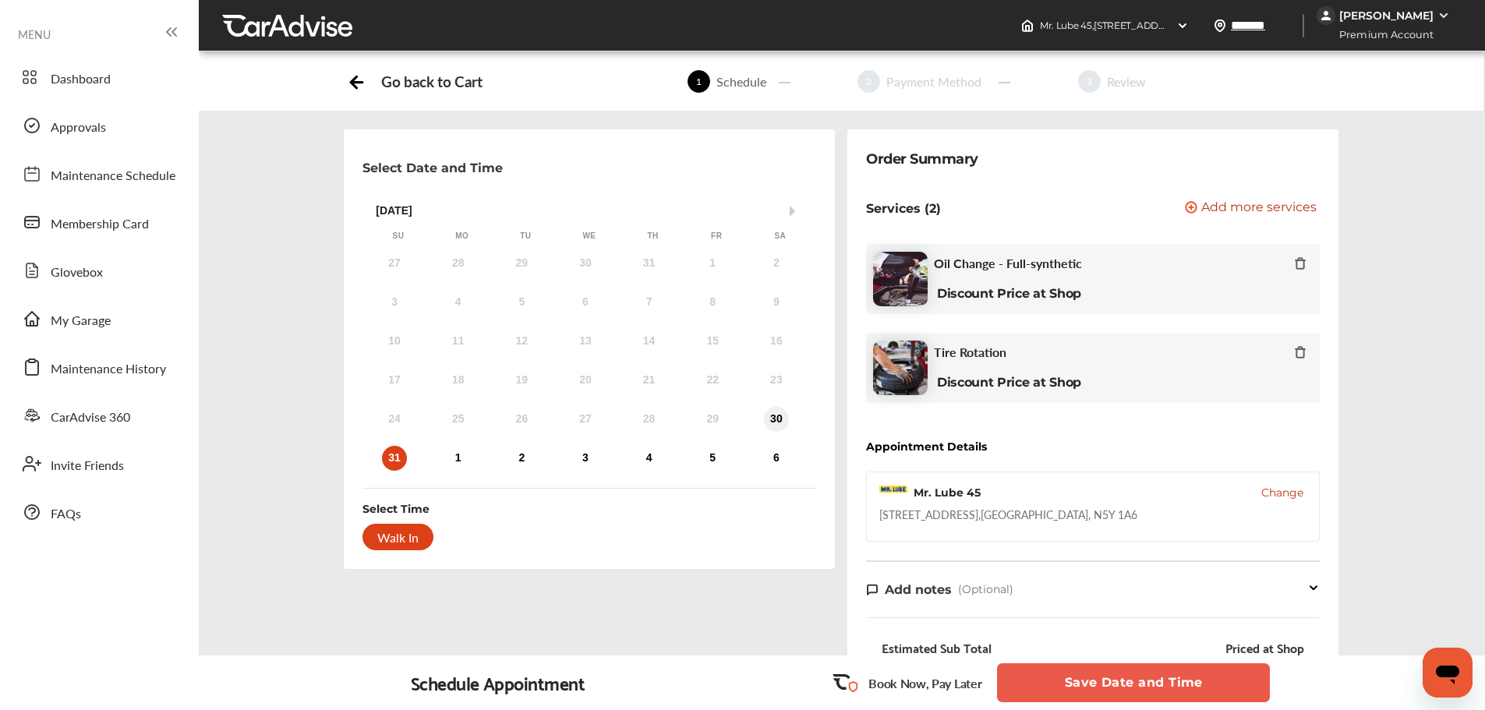
click at [778, 419] on div "30" at bounding box center [776, 419] width 25 height 25
click at [398, 452] on div "31" at bounding box center [394, 458] width 25 height 25
click at [770, 423] on div "30" at bounding box center [776, 419] width 25 height 25
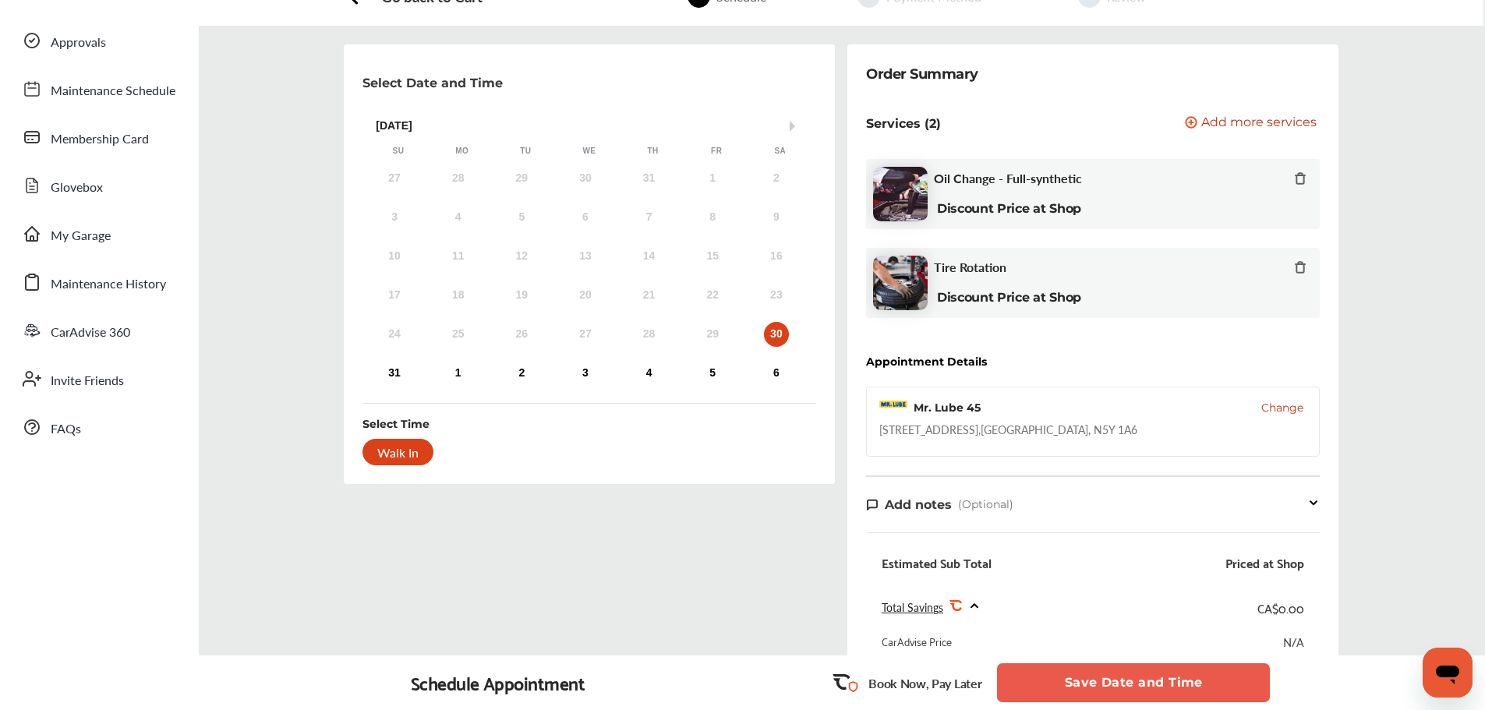
scroll to position [156, 0]
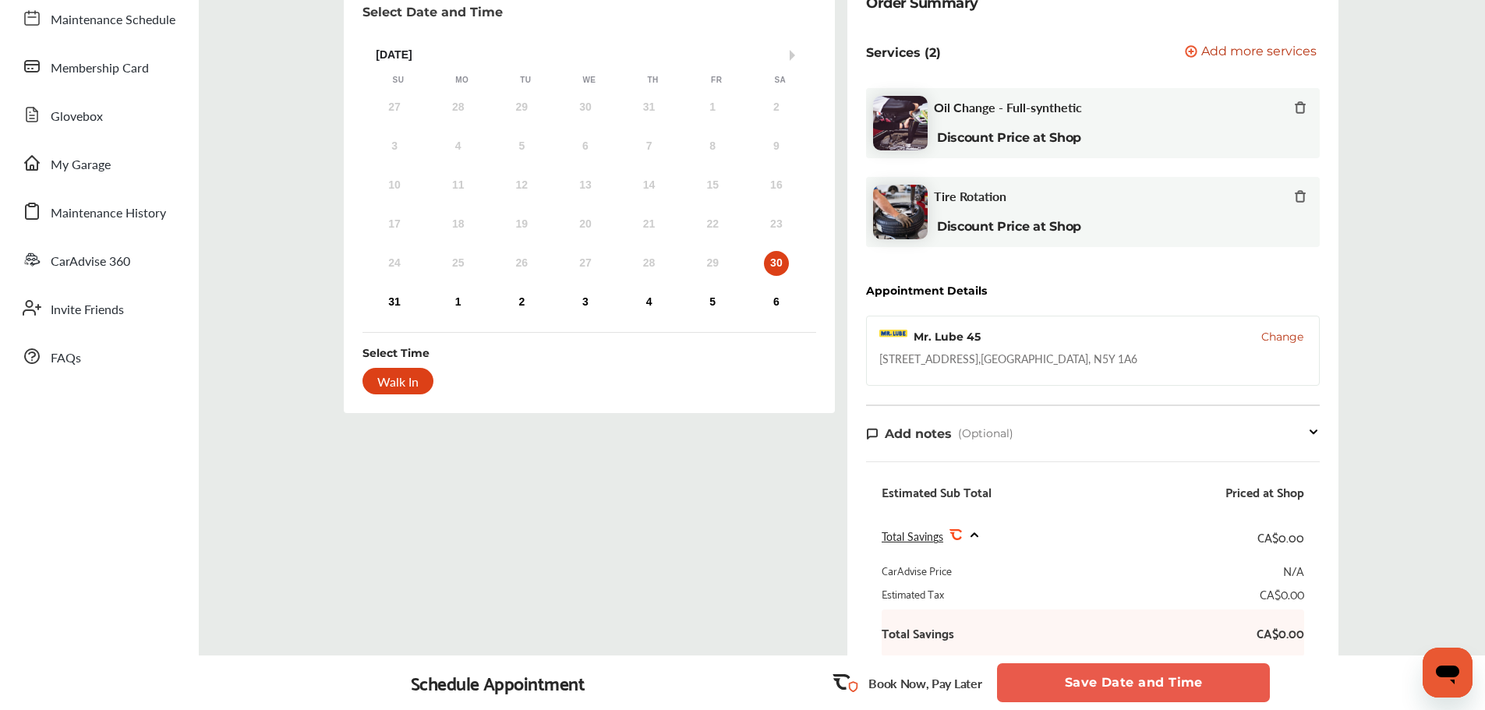
click at [412, 376] on div "Walk In" at bounding box center [398, 381] width 71 height 27
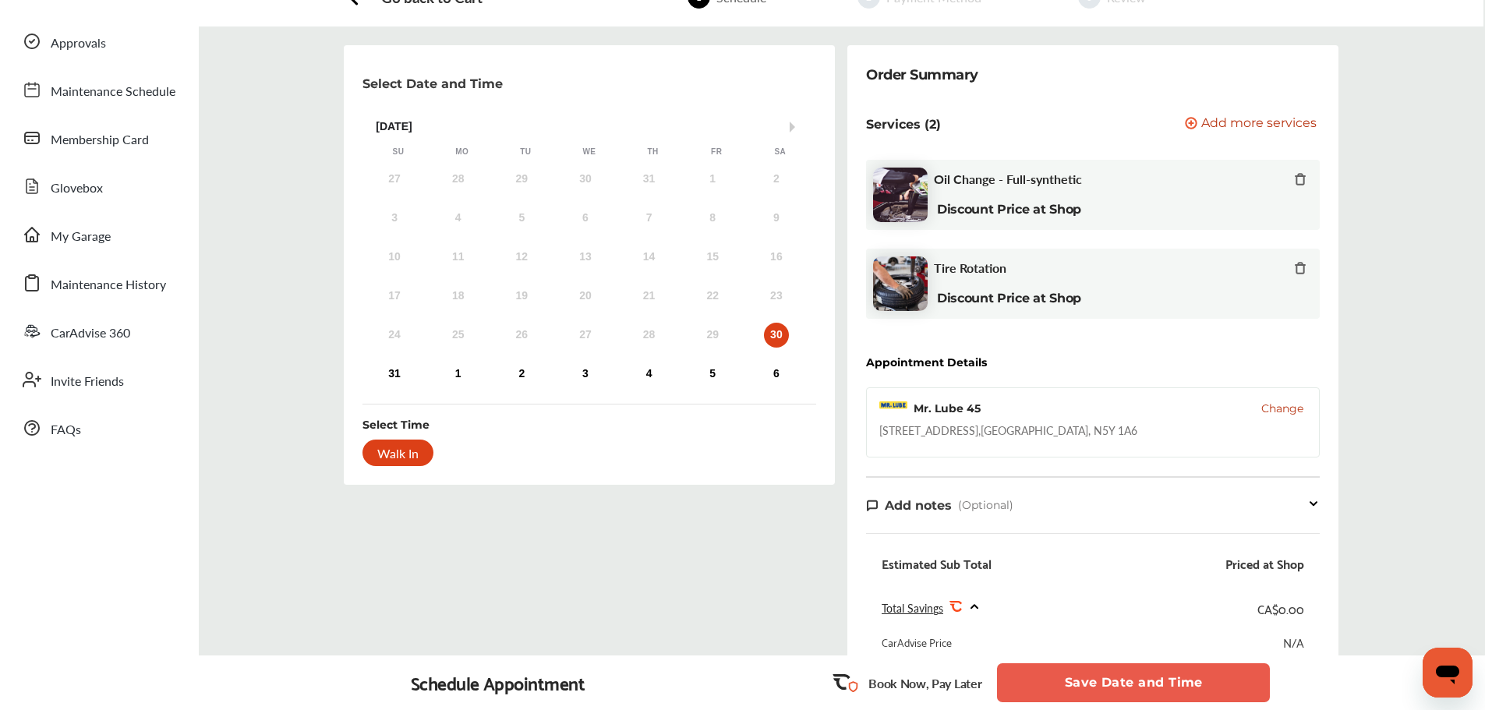
scroll to position [78, 0]
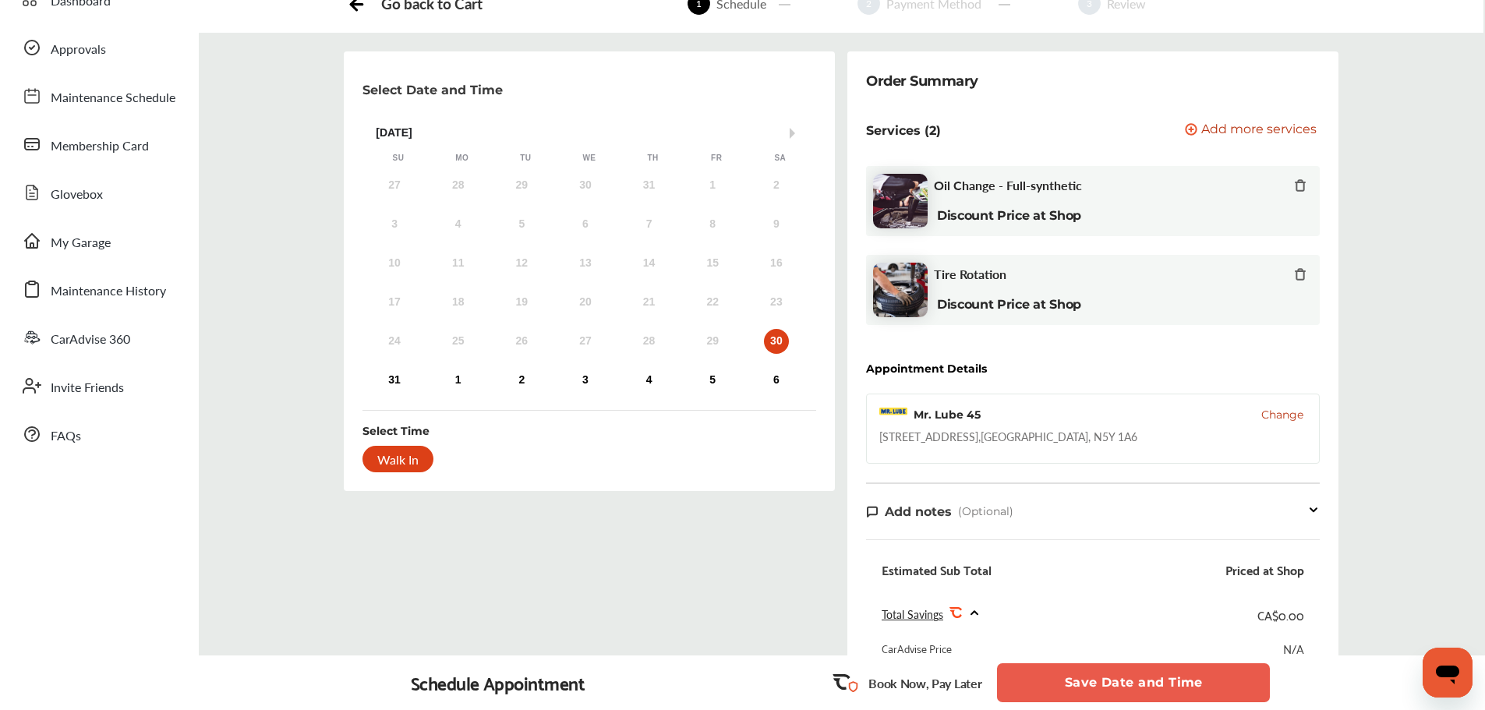
click at [1134, 683] on button "Save Date and Time" at bounding box center [1133, 682] width 273 height 39
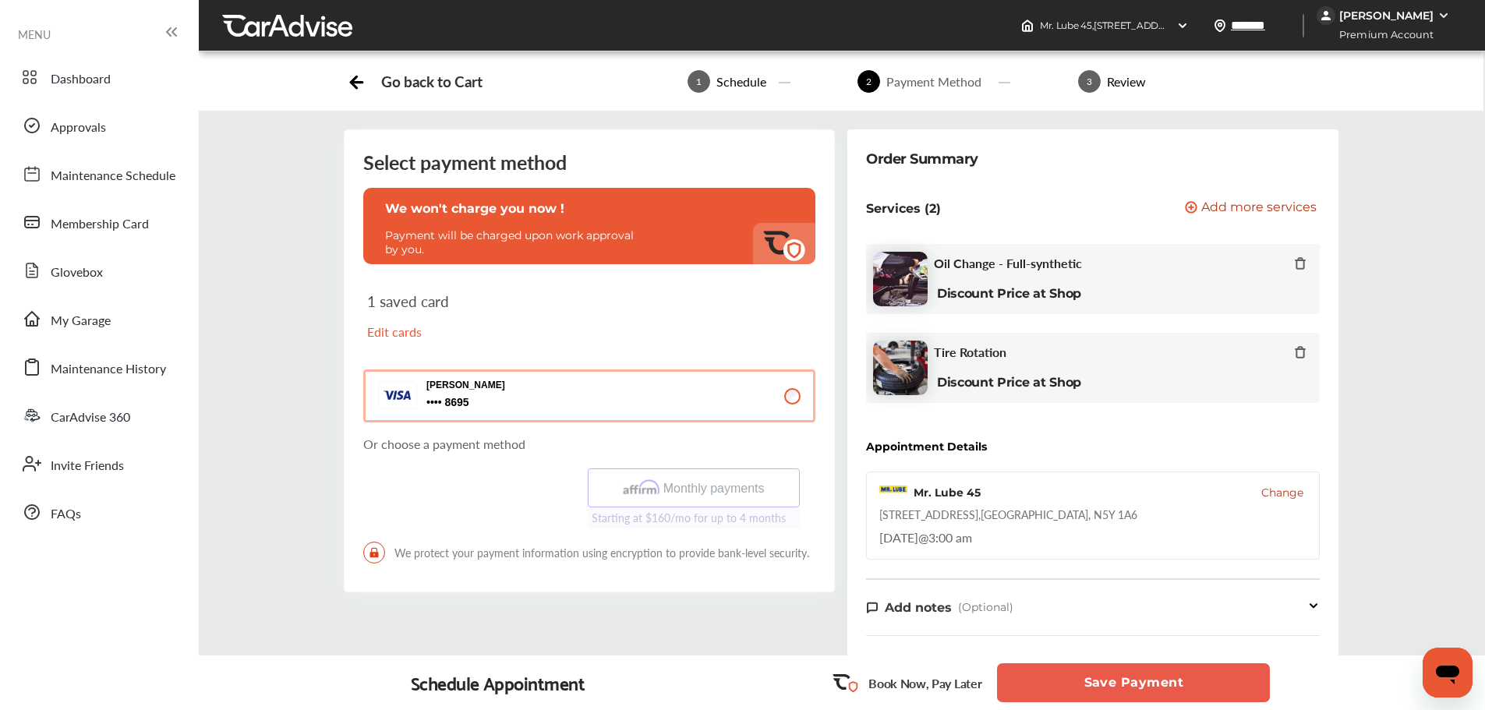
click at [462, 392] on div "[PERSON_NAME] 8695 8695" at bounding box center [504, 397] width 156 height 34
click at [1098, 679] on button "Save Payment" at bounding box center [1133, 682] width 273 height 39
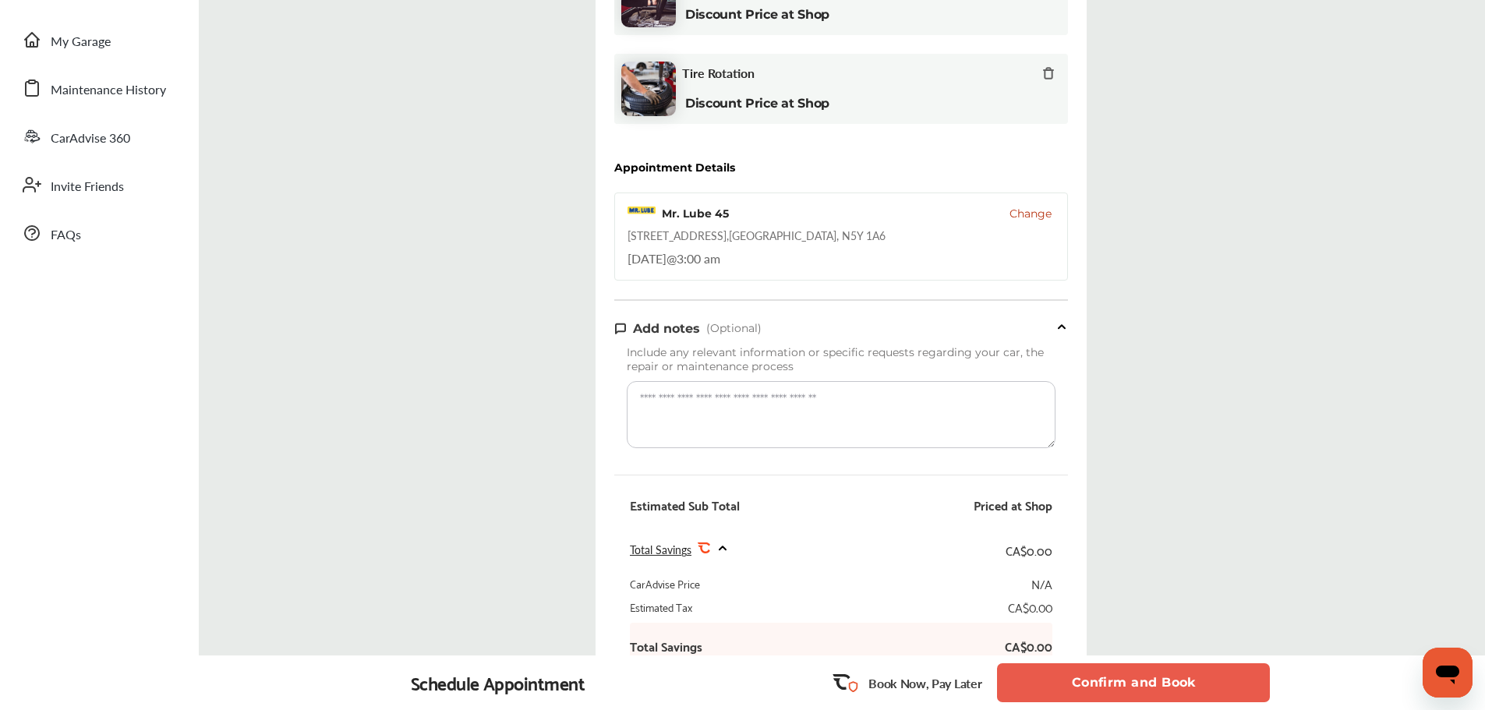
scroll to position [312, 0]
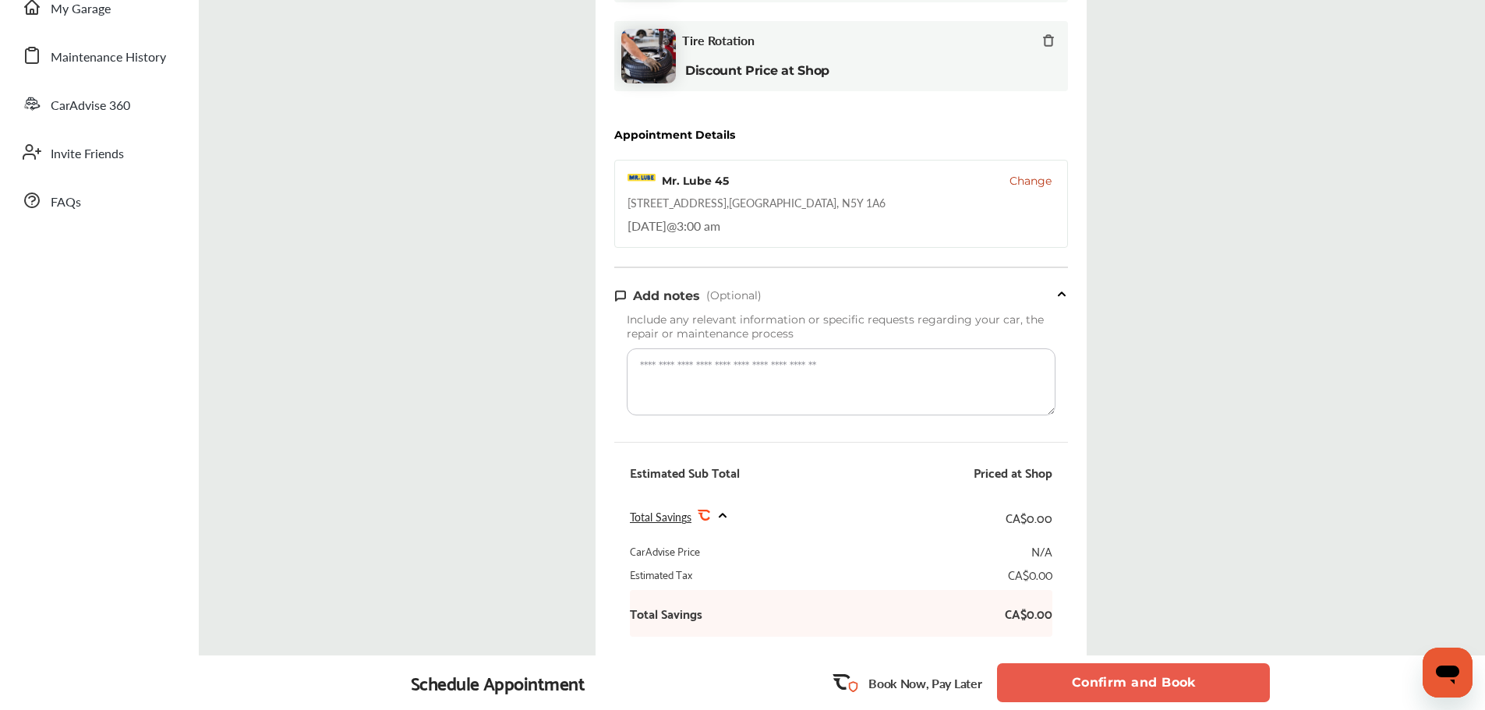
click at [729, 396] on textarea at bounding box center [841, 381] width 429 height 67
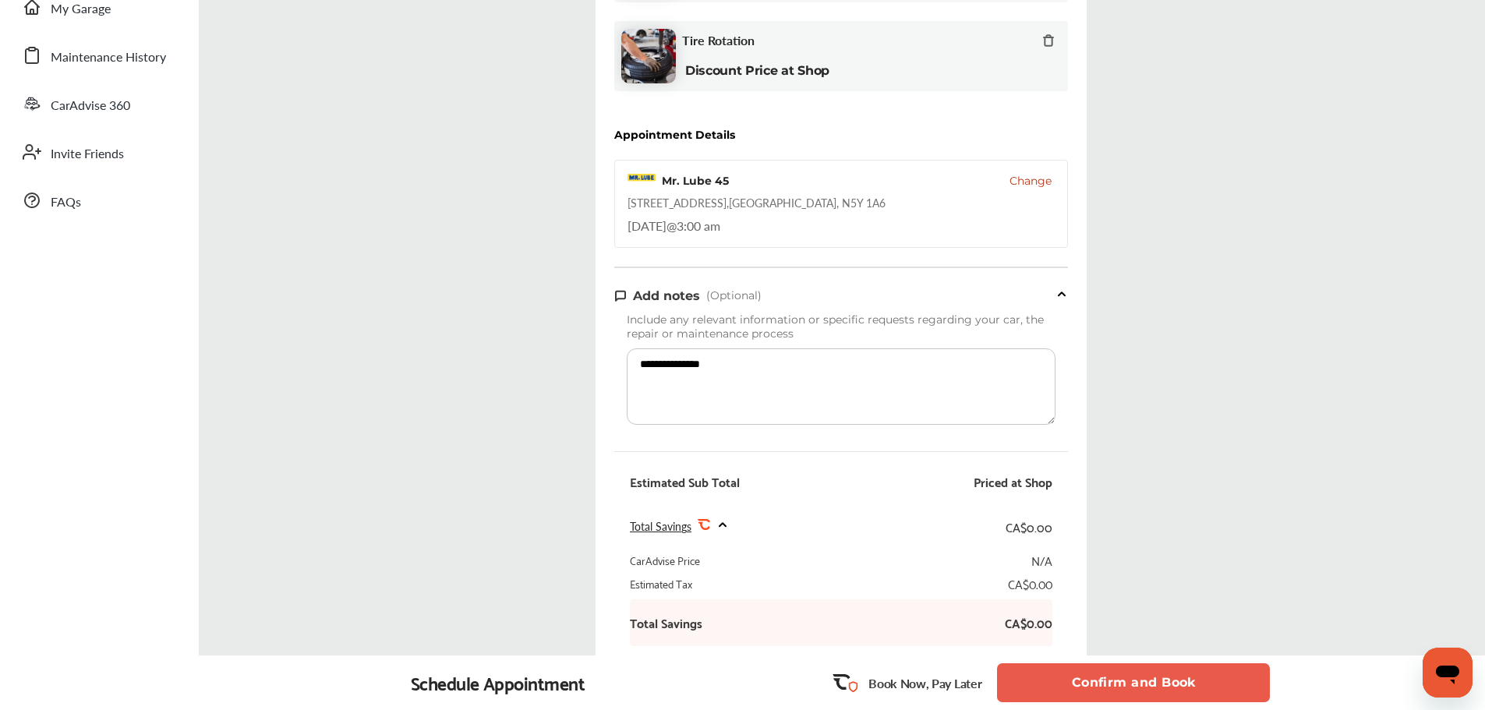
click at [704, 366] on textarea "**********" at bounding box center [841, 386] width 429 height 76
click at [803, 368] on textarea "**********" at bounding box center [841, 386] width 429 height 76
click at [562, 370] on div "**********" at bounding box center [841, 332] width 1310 height 1028
click at [639, 363] on textarea "**********" at bounding box center [841, 386] width 429 height 76
click at [806, 365] on textarea "**********" at bounding box center [841, 386] width 429 height 76
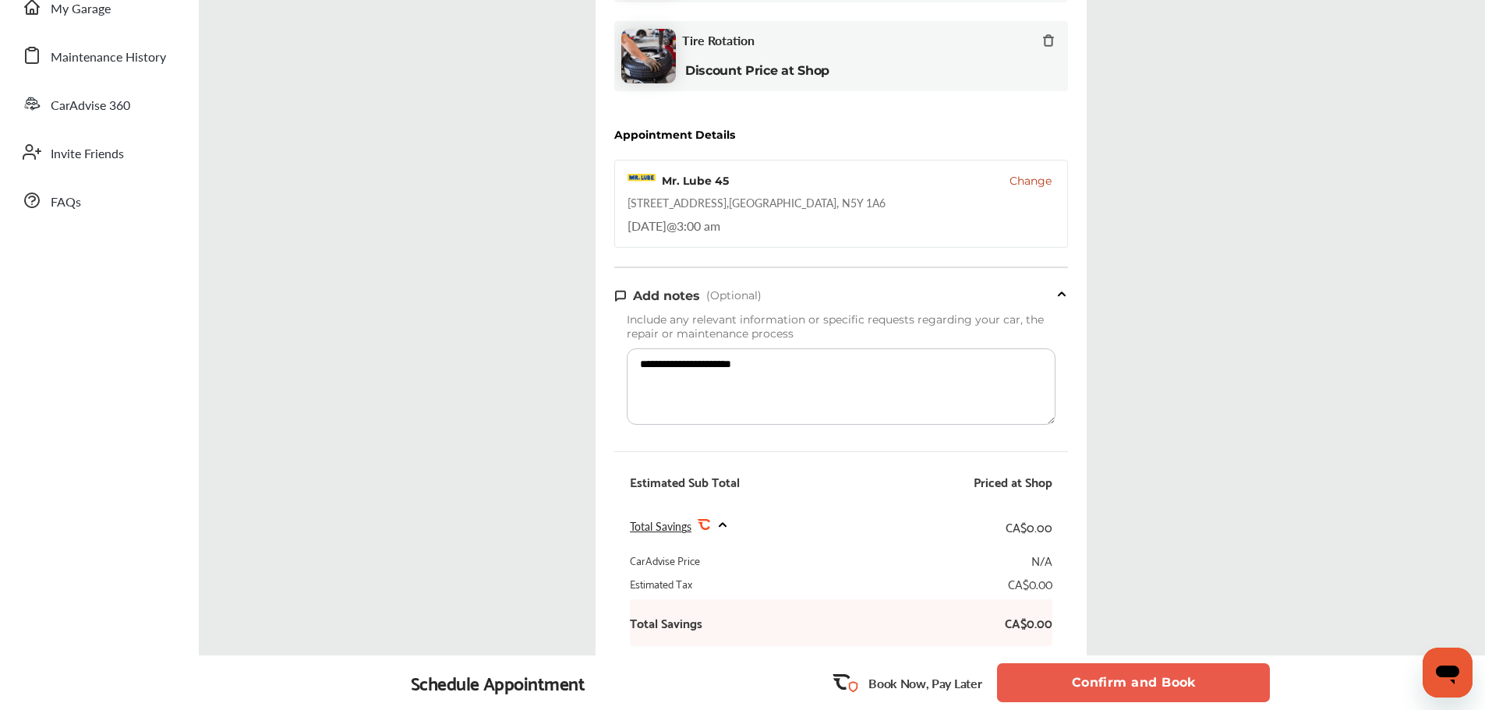
click at [793, 373] on textarea "**********" at bounding box center [841, 386] width 429 height 76
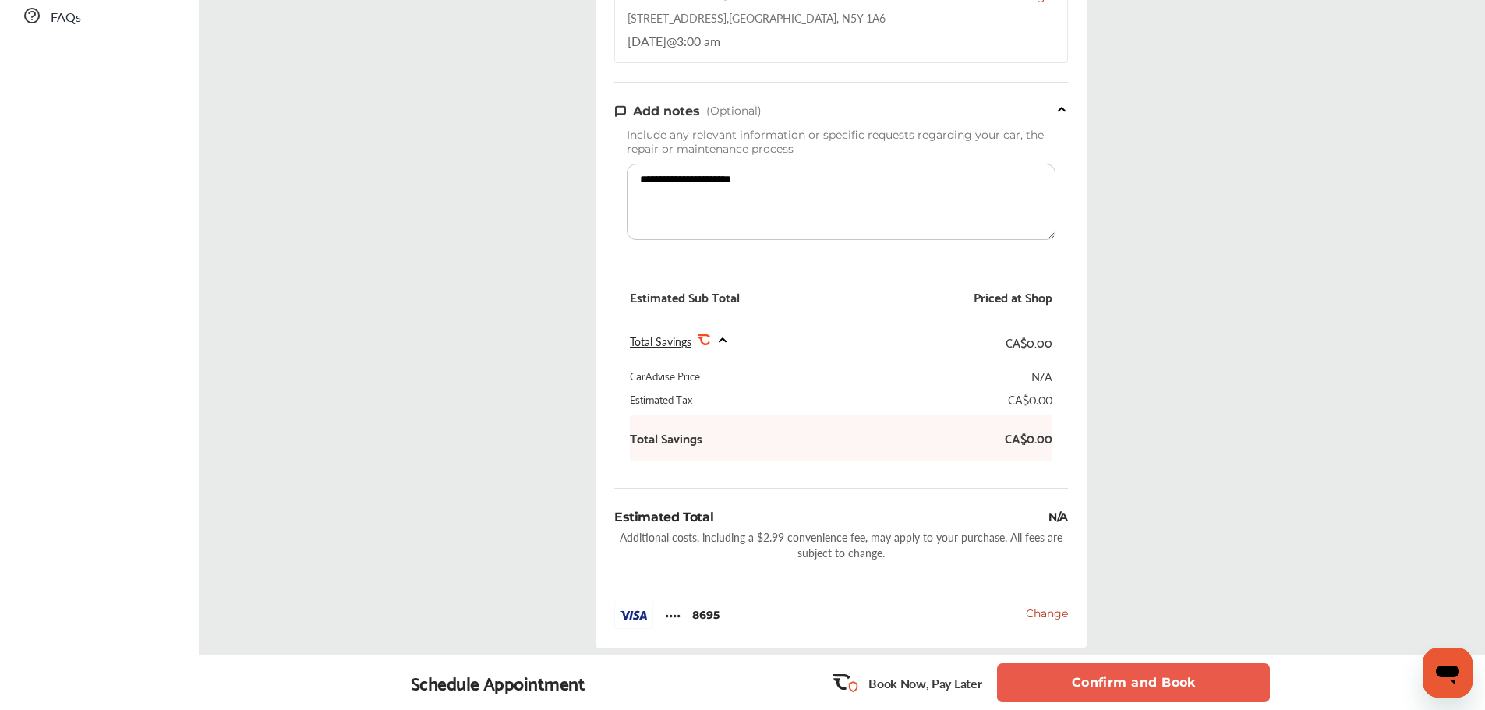
scroll to position [546, 0]
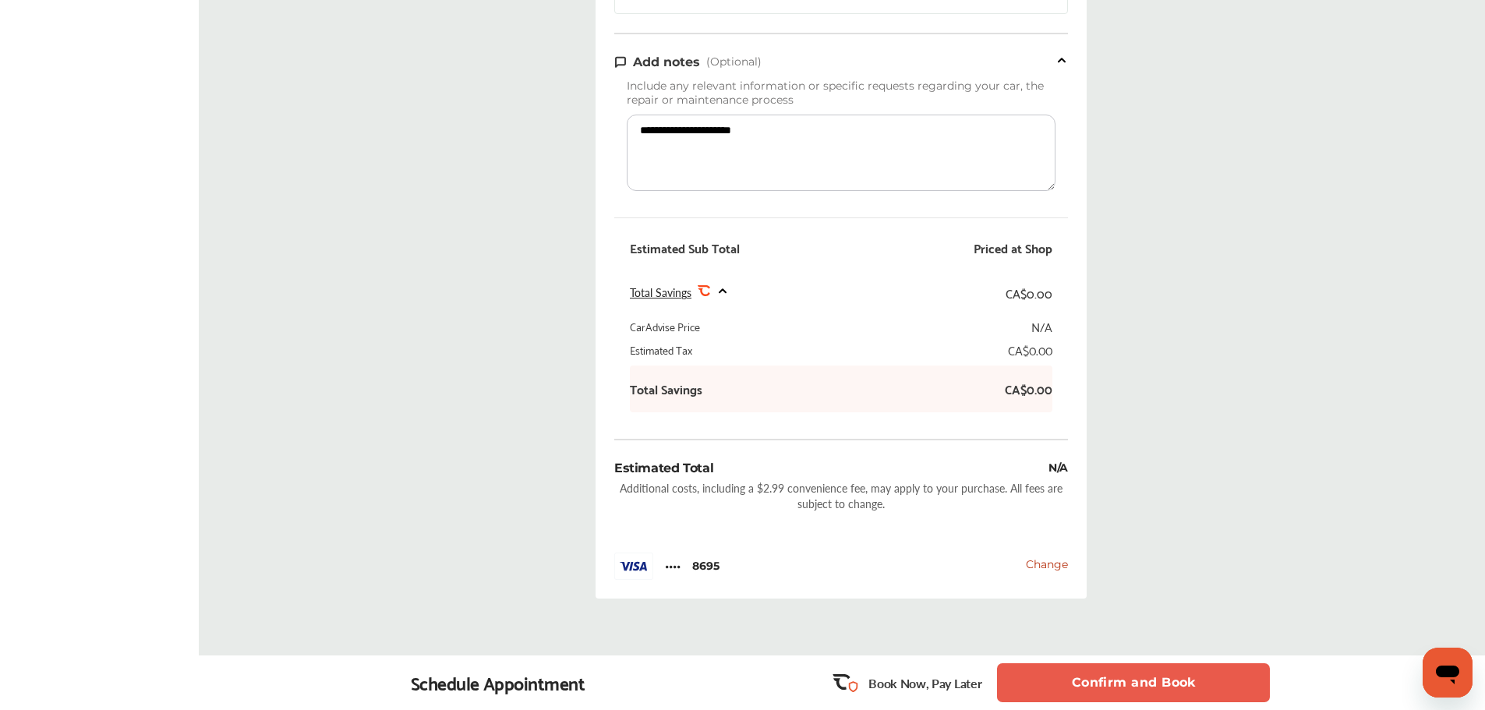
type textarea "**********"
click at [1113, 688] on button "Confirm and Book" at bounding box center [1133, 682] width 273 height 39
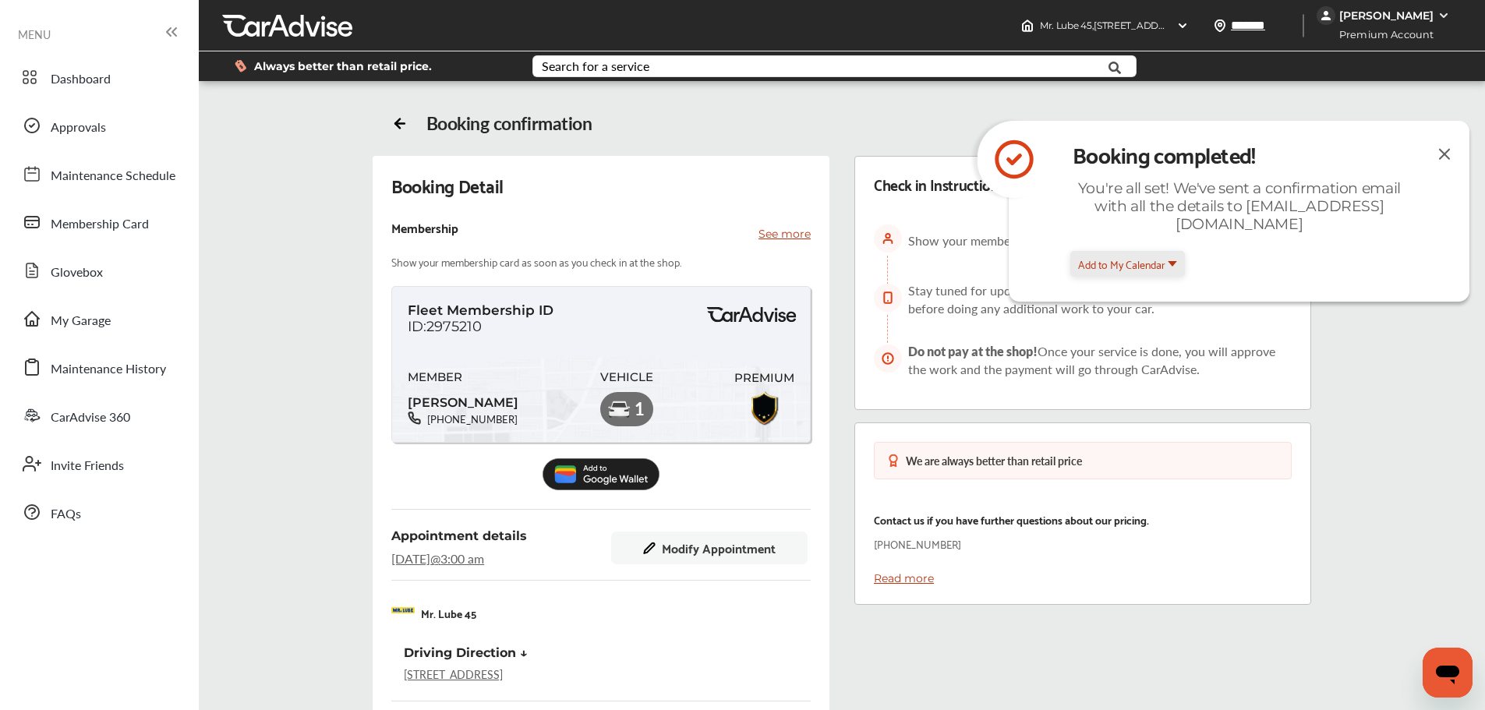
click at [1116, 270] on span "Add to My Calendar" at bounding box center [1121, 264] width 87 height 18
click at [1302, 300] on div "Booking completed! You're all set! We've sent a confirmation email with all the…" at bounding box center [1239, 211] width 461 height 181
click at [1414, 374] on div "Booking Detail Membership See more Show your membership card as soon as you che…" at bounding box center [842, 601] width 1218 height 890
click at [1438, 147] on img at bounding box center [1444, 153] width 19 height 19
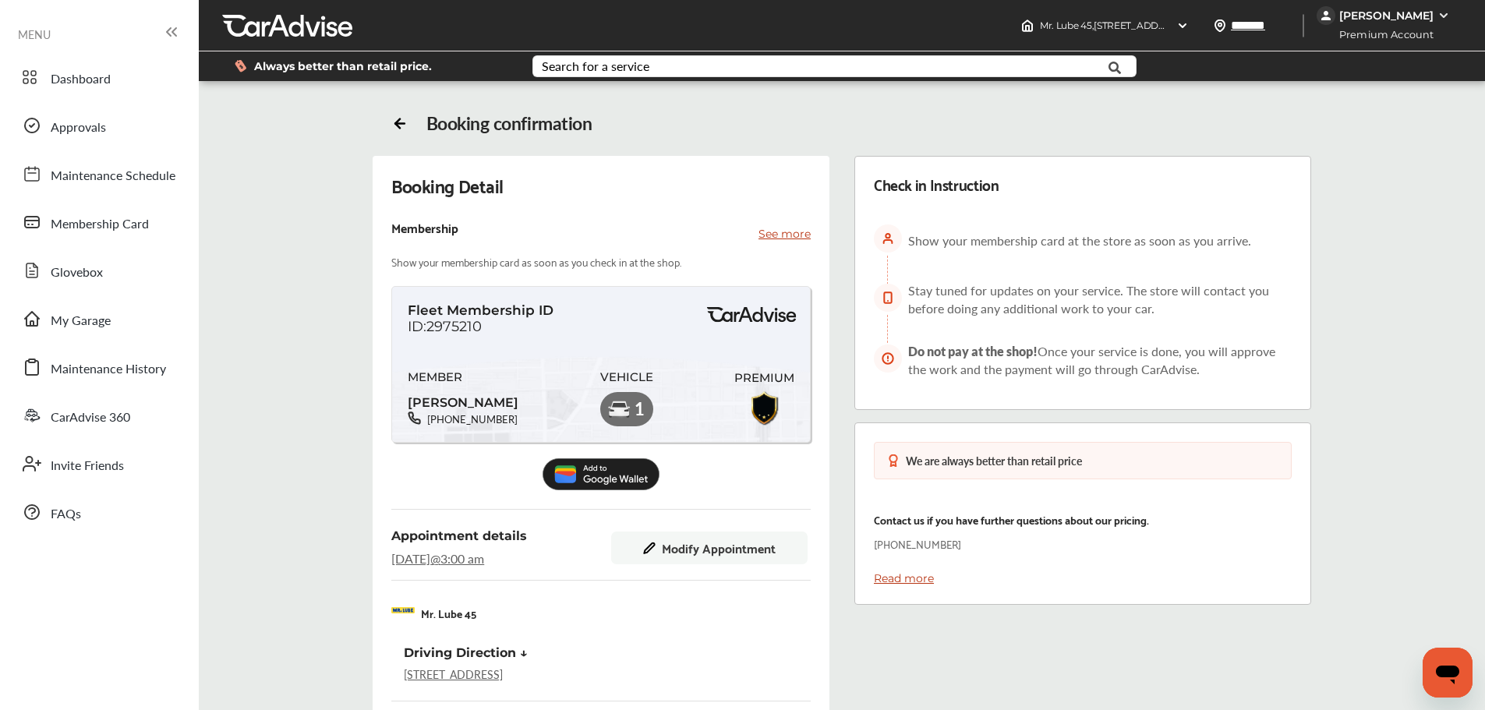
click at [1421, 328] on div "Booking Detail Membership See more Show your membership card as soon as you che…" at bounding box center [842, 601] width 1218 height 890
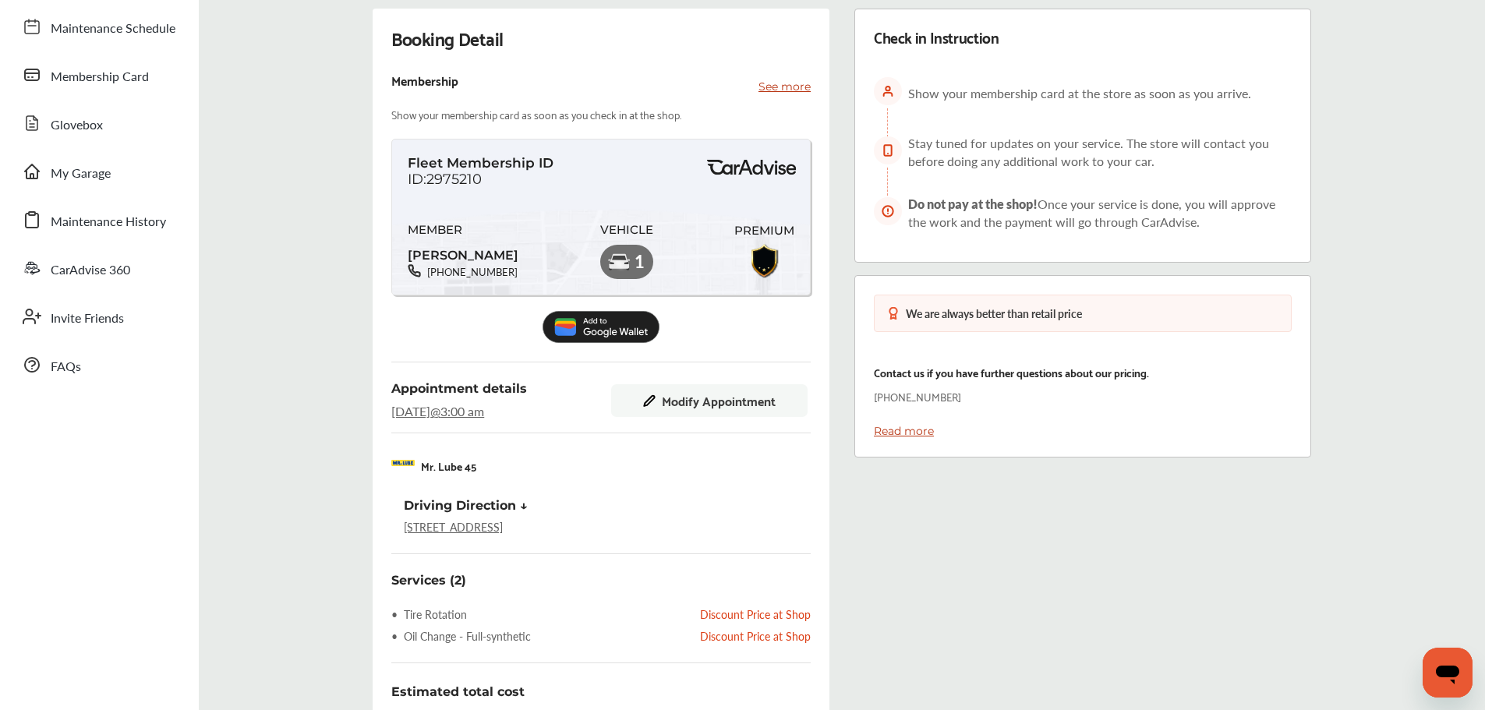
scroll to position [156, 0]
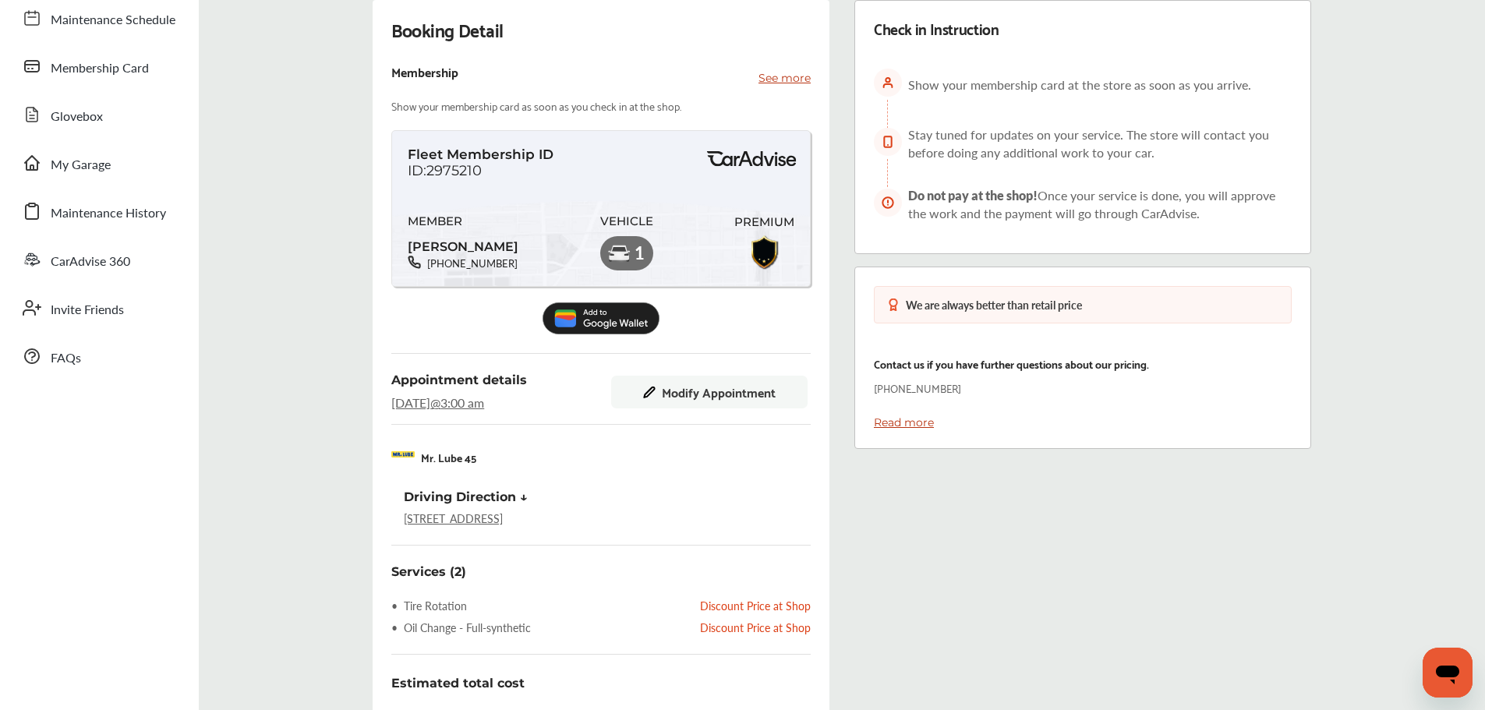
click at [1145, 600] on div "Check in Instruction Show your membership card at the store as soon as you arri…" at bounding box center [1083, 445] width 482 height 890
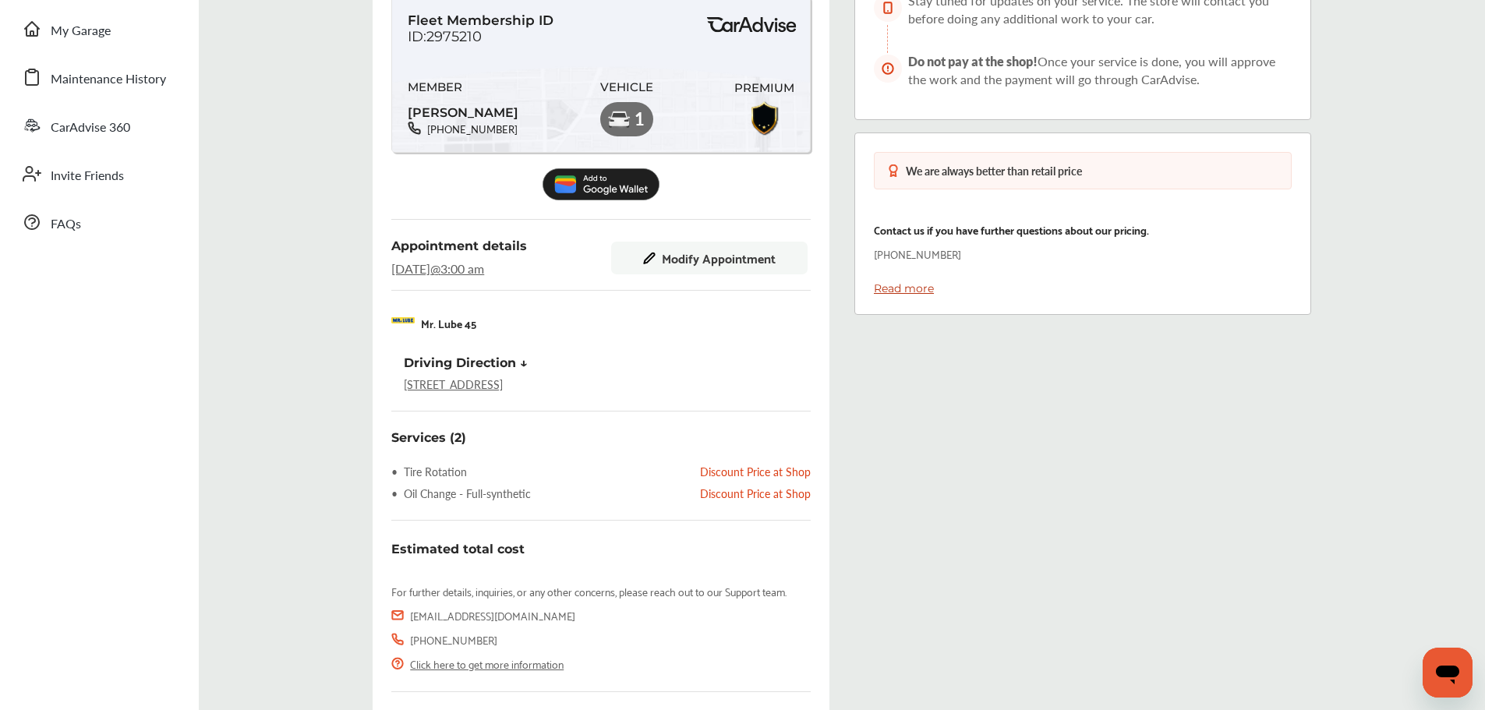
scroll to position [312, 0]
